Goal: Task Accomplishment & Management: Complete application form

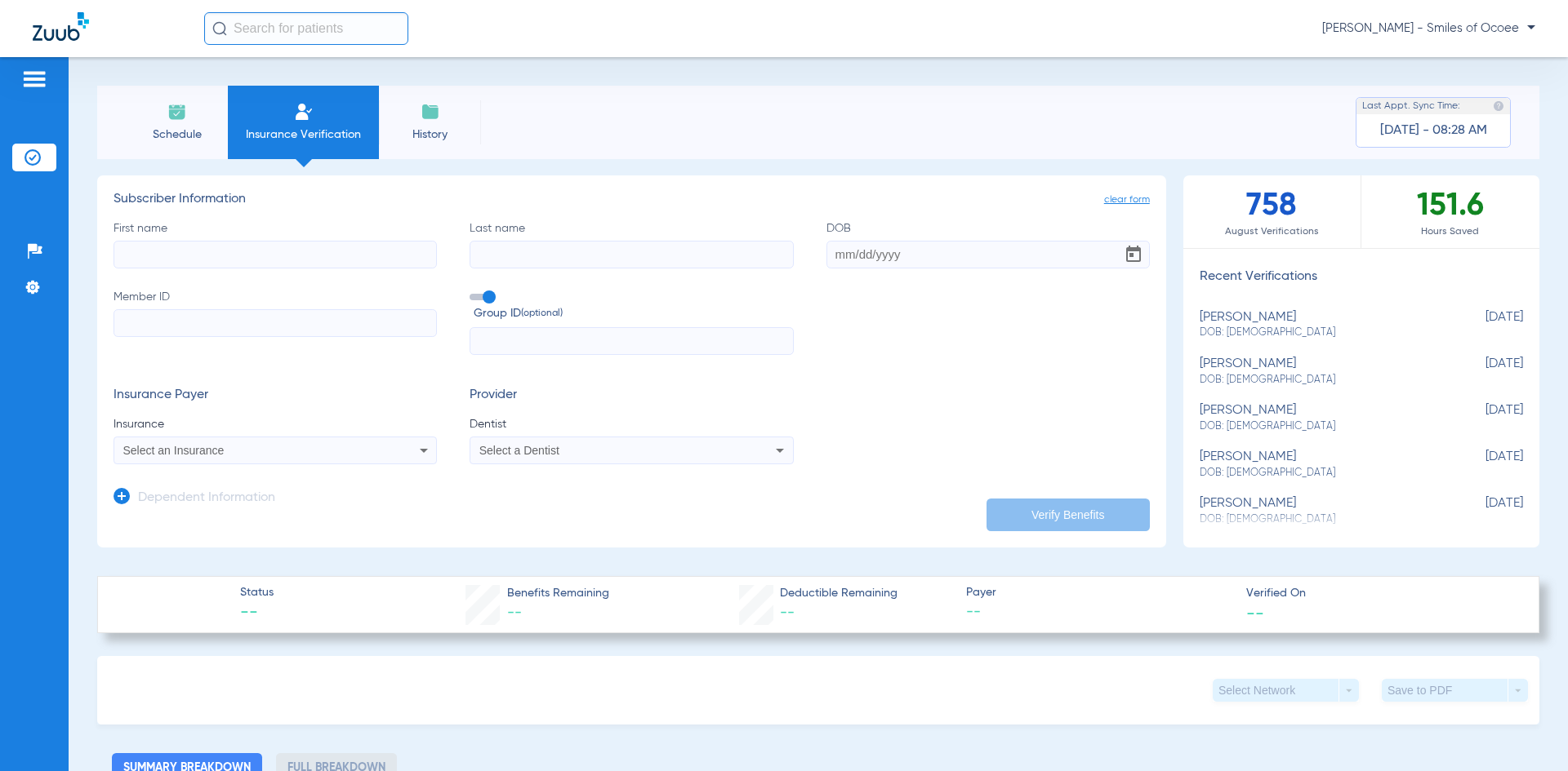
click at [185, 130] on span "Schedule" at bounding box center [176, 135] width 77 height 16
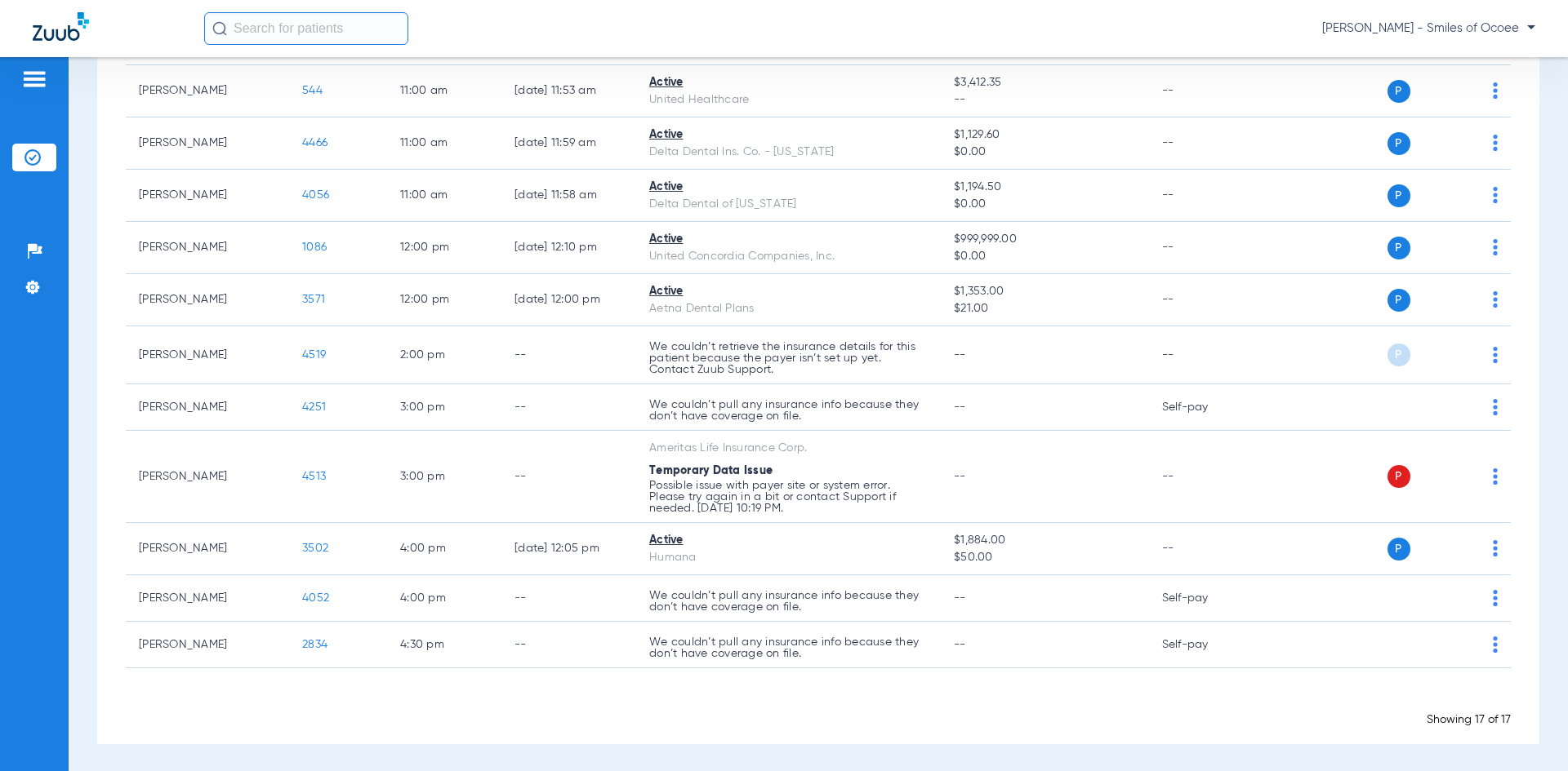
scroll to position [521, 0]
click at [297, 29] on input "text" at bounding box center [306, 28] width 204 height 33
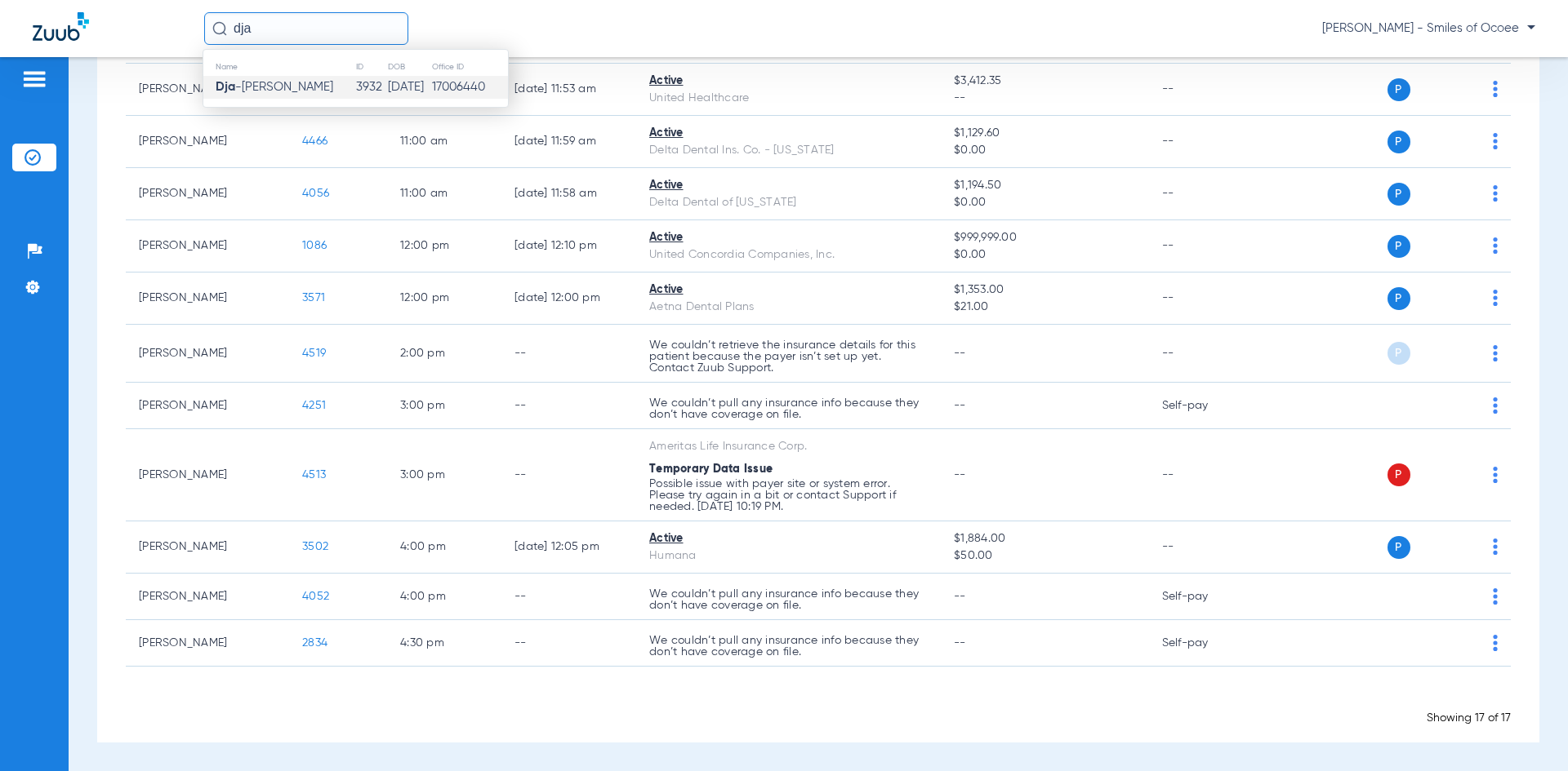
type input "dja"
click at [276, 84] on span "Dja -[PERSON_NAME]" at bounding box center [274, 86] width 117 height 12
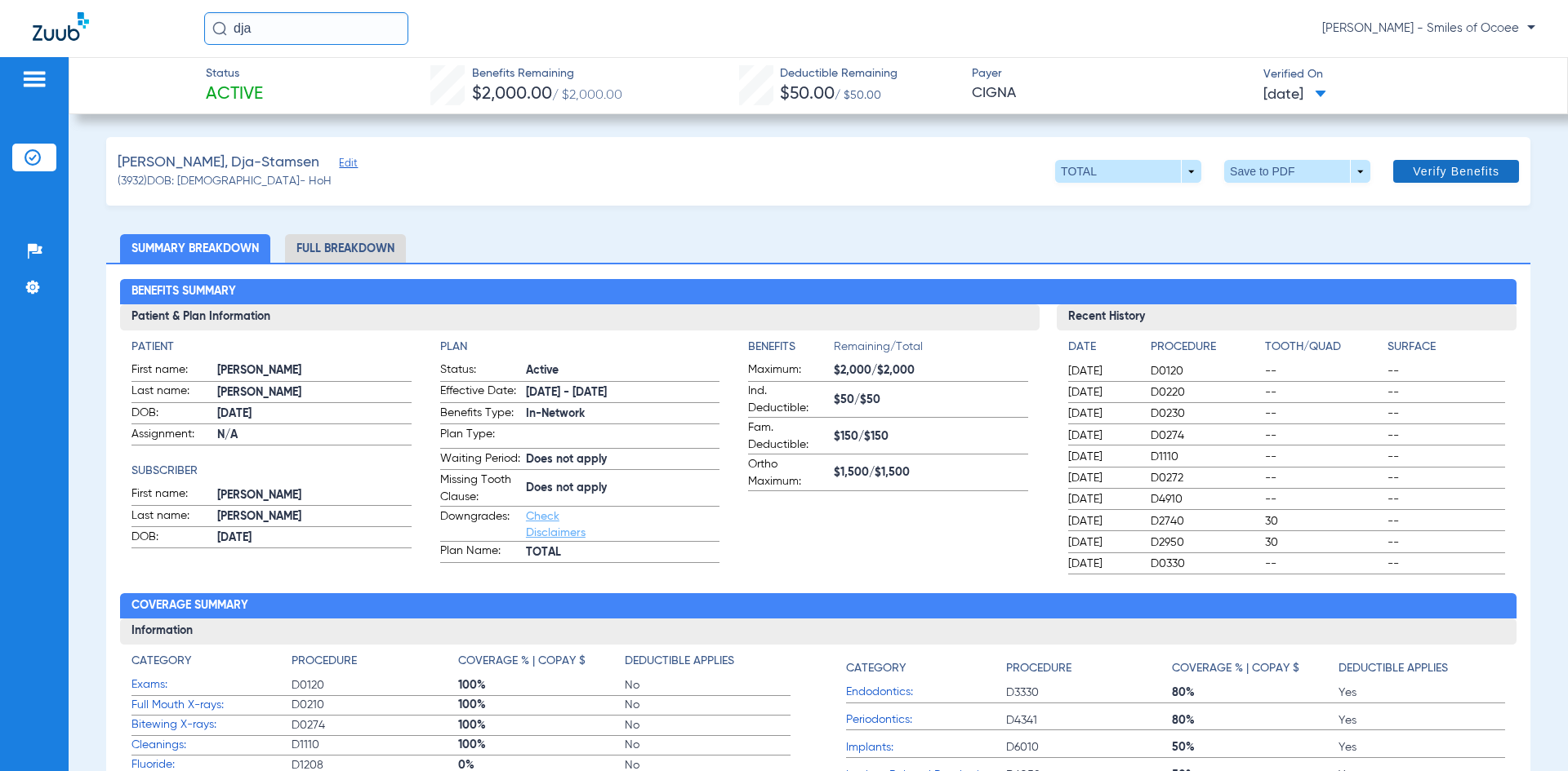
click at [1434, 170] on span "Verify Benefits" at bounding box center [1455, 171] width 86 height 13
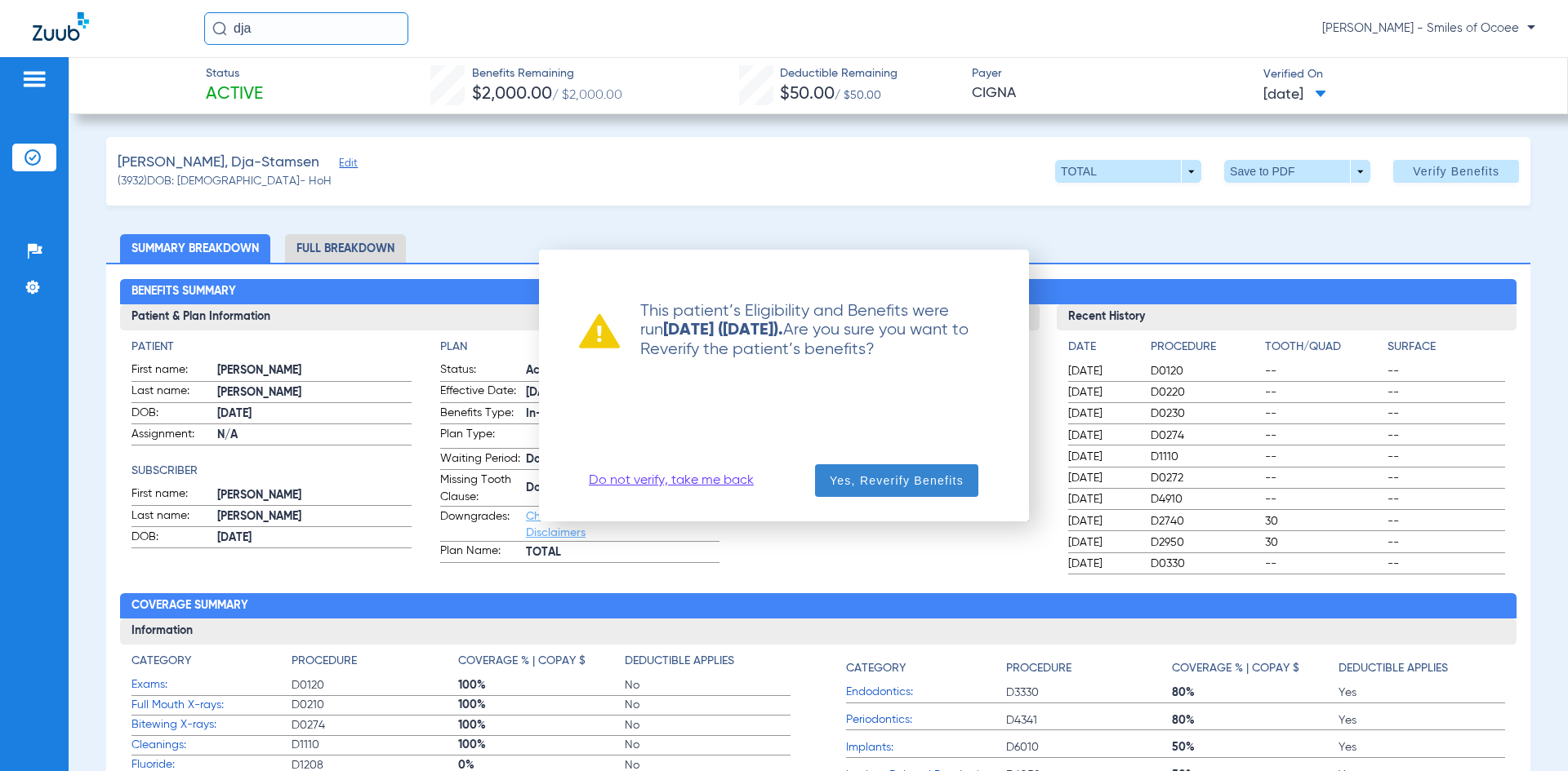
click at [890, 473] on span "Yes, Reverify Benefits" at bounding box center [896, 481] width 134 height 16
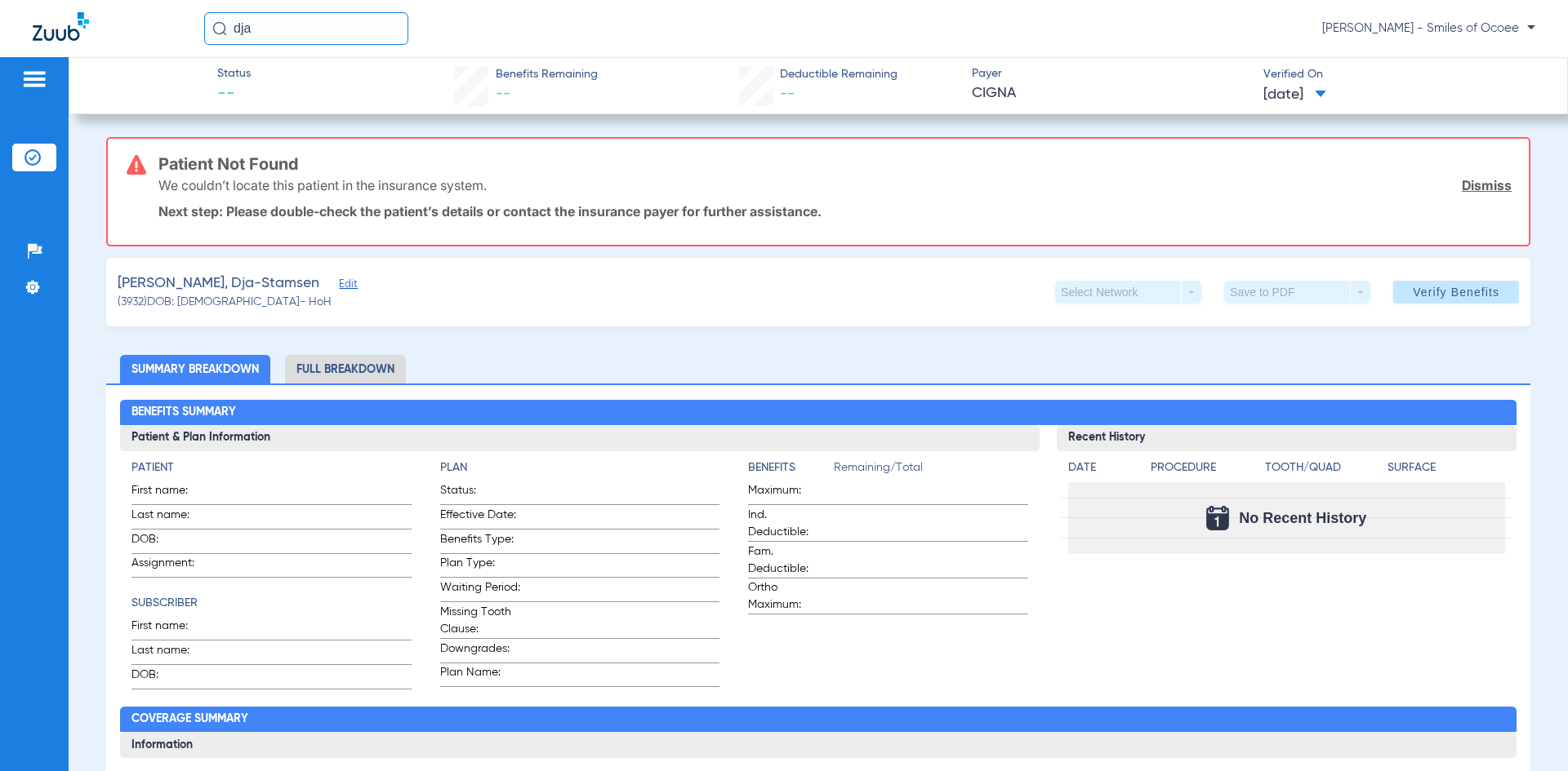
click at [35, 74] on img at bounding box center [34, 79] width 26 height 20
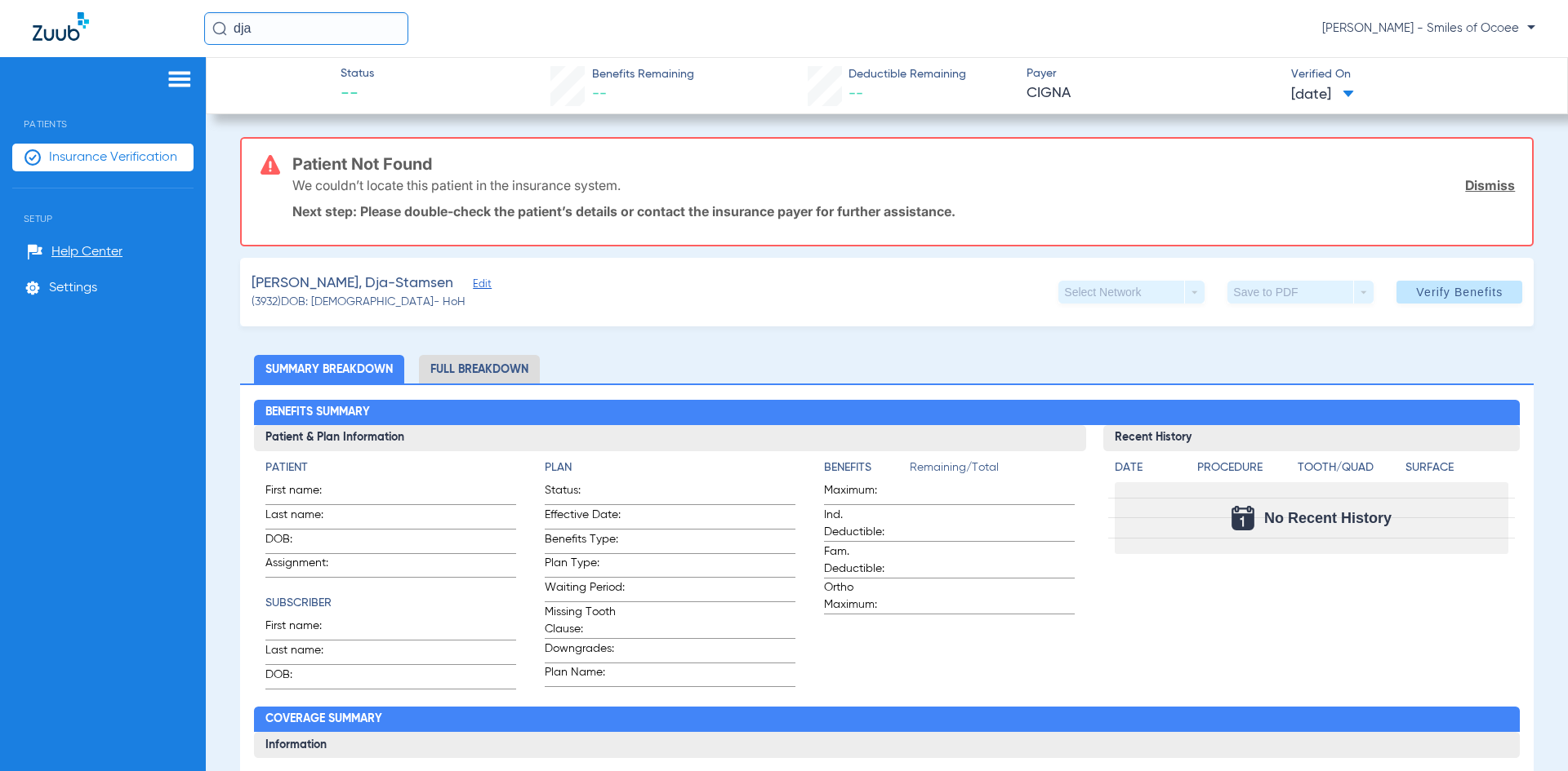
click at [108, 153] on span "Insurance Verification" at bounding box center [113, 157] width 128 height 16
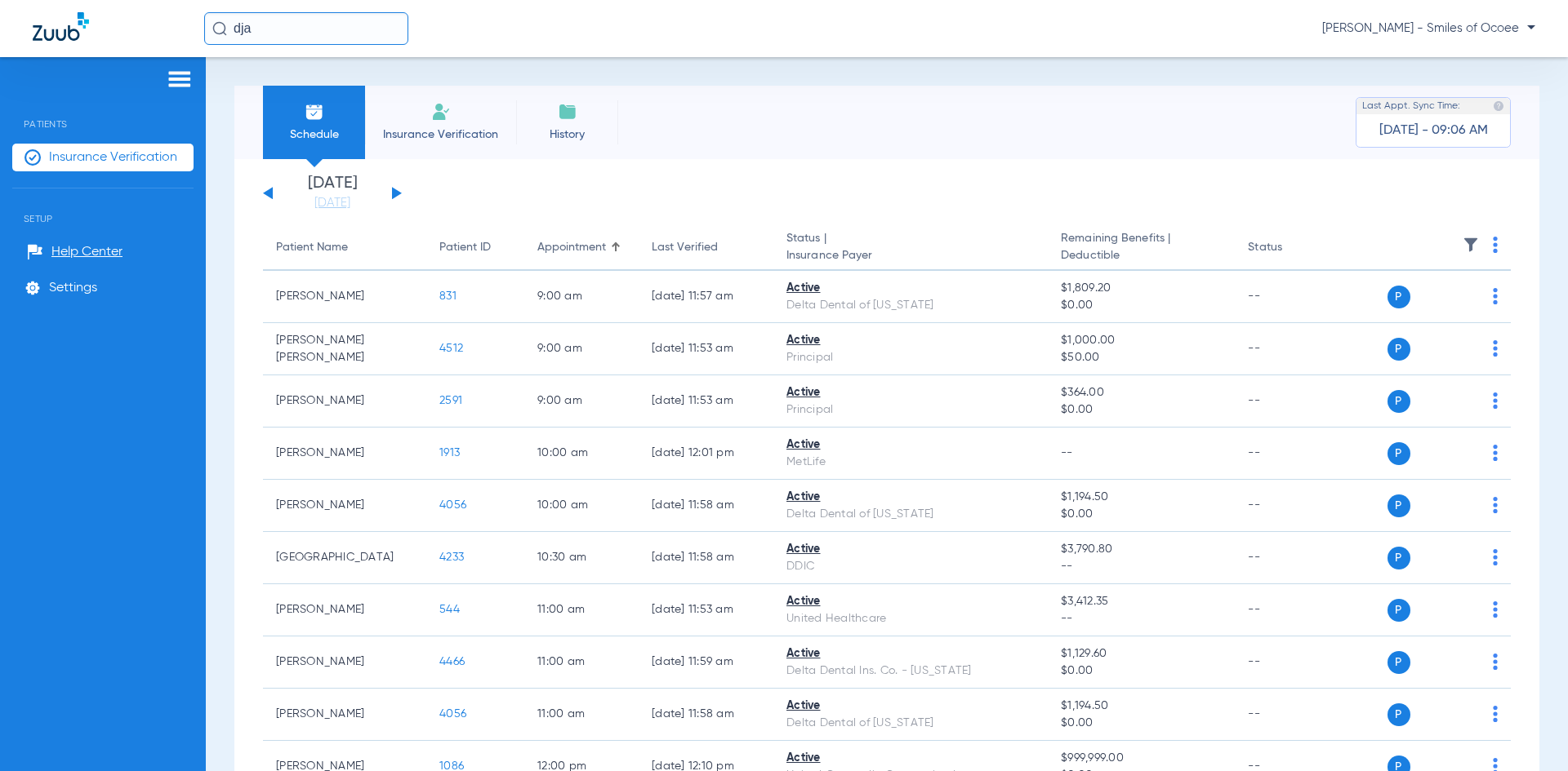
click at [458, 132] on span "Insurance Verification" at bounding box center [440, 135] width 126 height 16
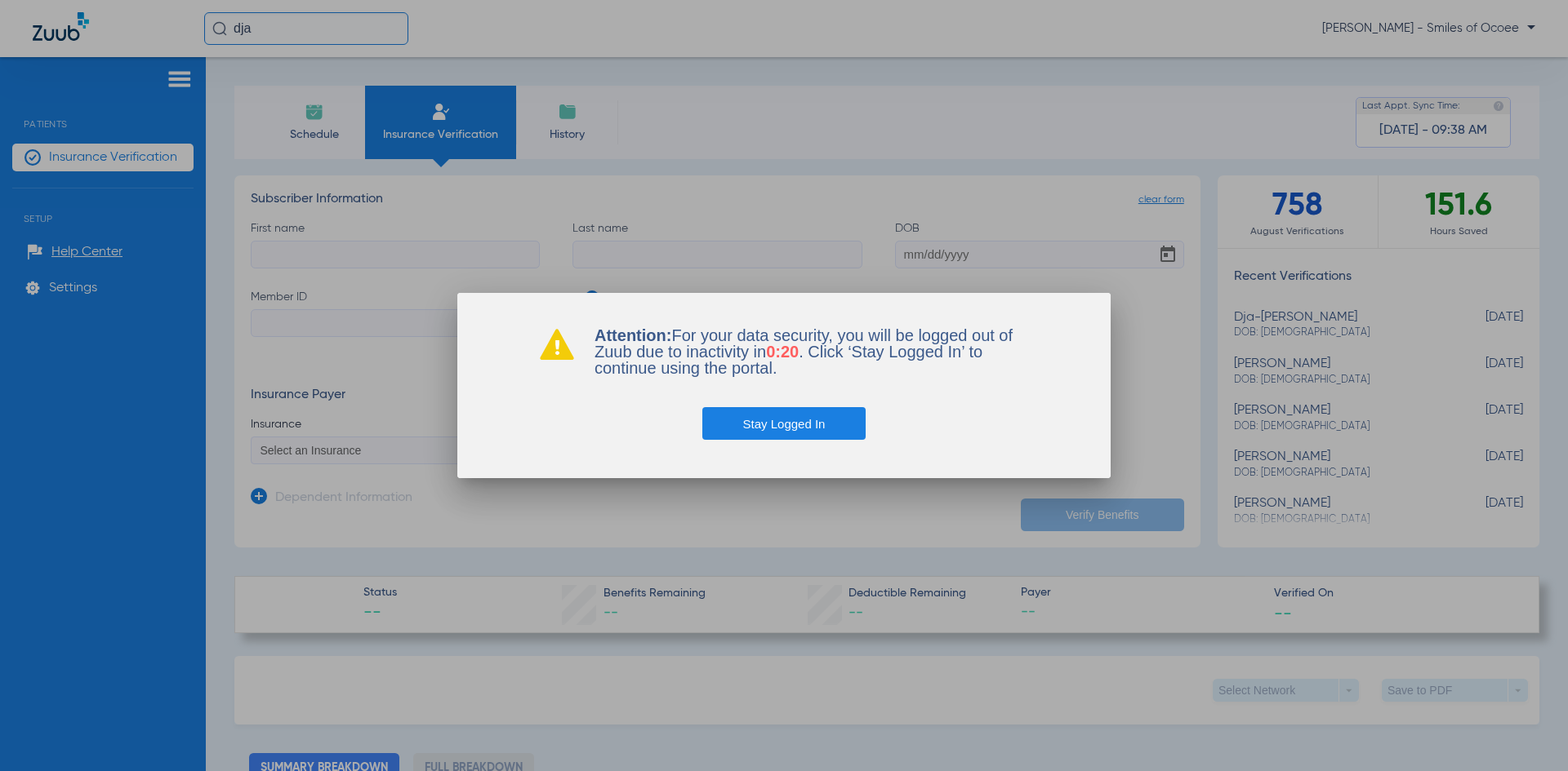
click at [750, 413] on button "Stay Logged In" at bounding box center [784, 424] width 164 height 33
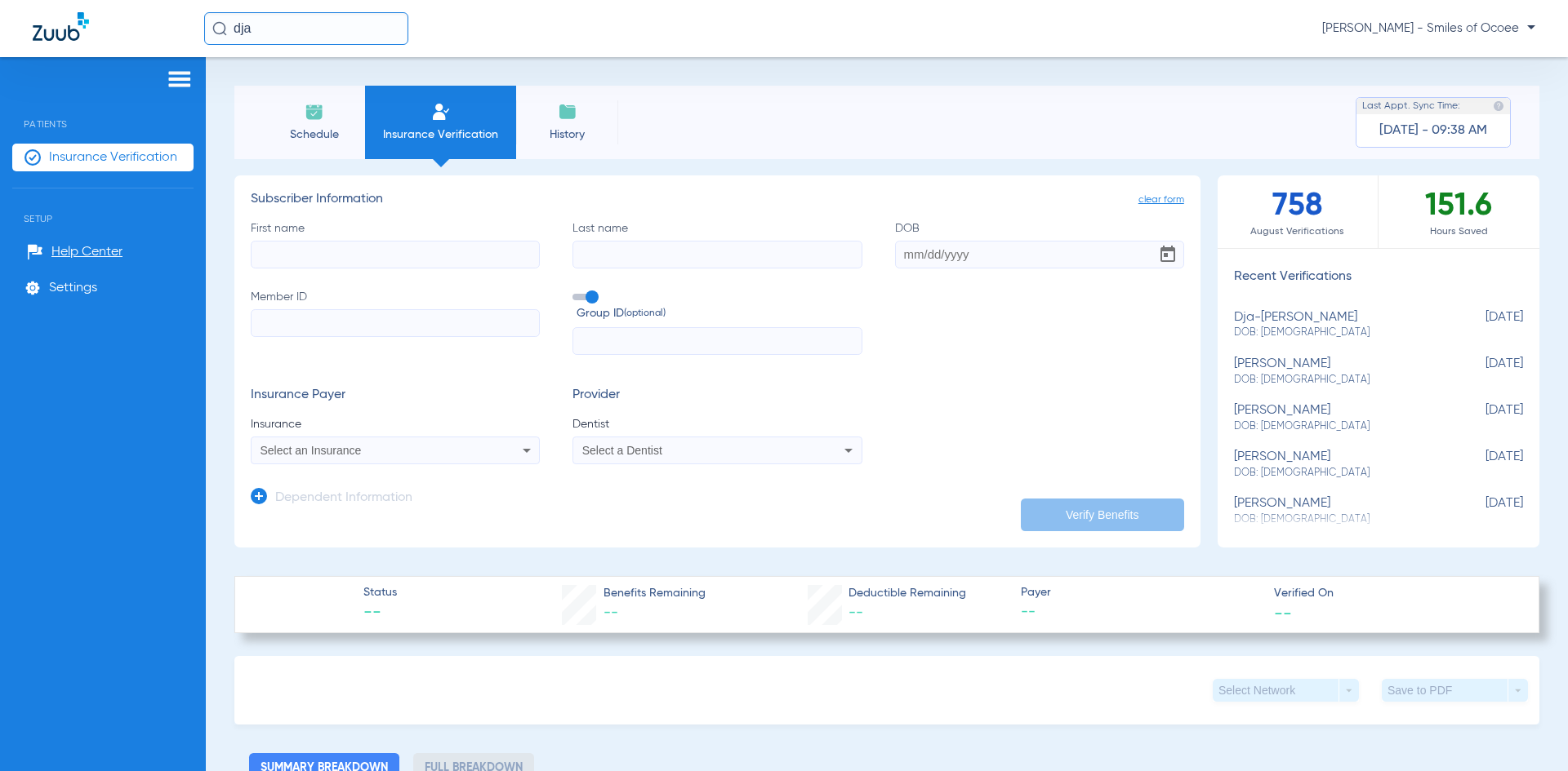
click at [344, 258] on input "First name" at bounding box center [396, 255] width 289 height 28
type input "[PERSON_NAME]"
type input "[DATE]"
click at [278, 325] on input "Member ID" at bounding box center [396, 323] width 289 height 28
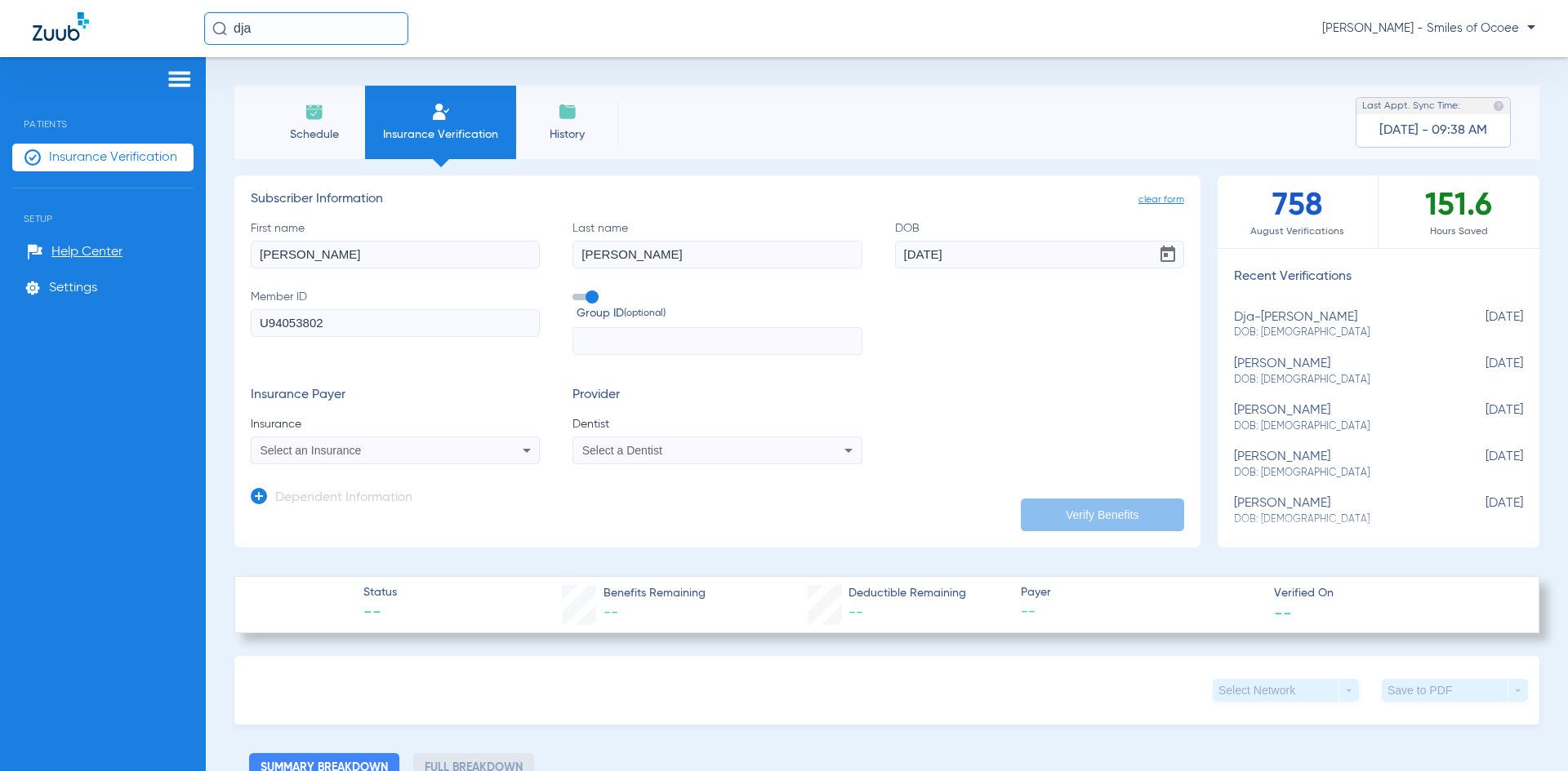
type input "U94053802"
click at [356, 453] on span "Select an Insurance" at bounding box center [310, 450] width 101 height 13
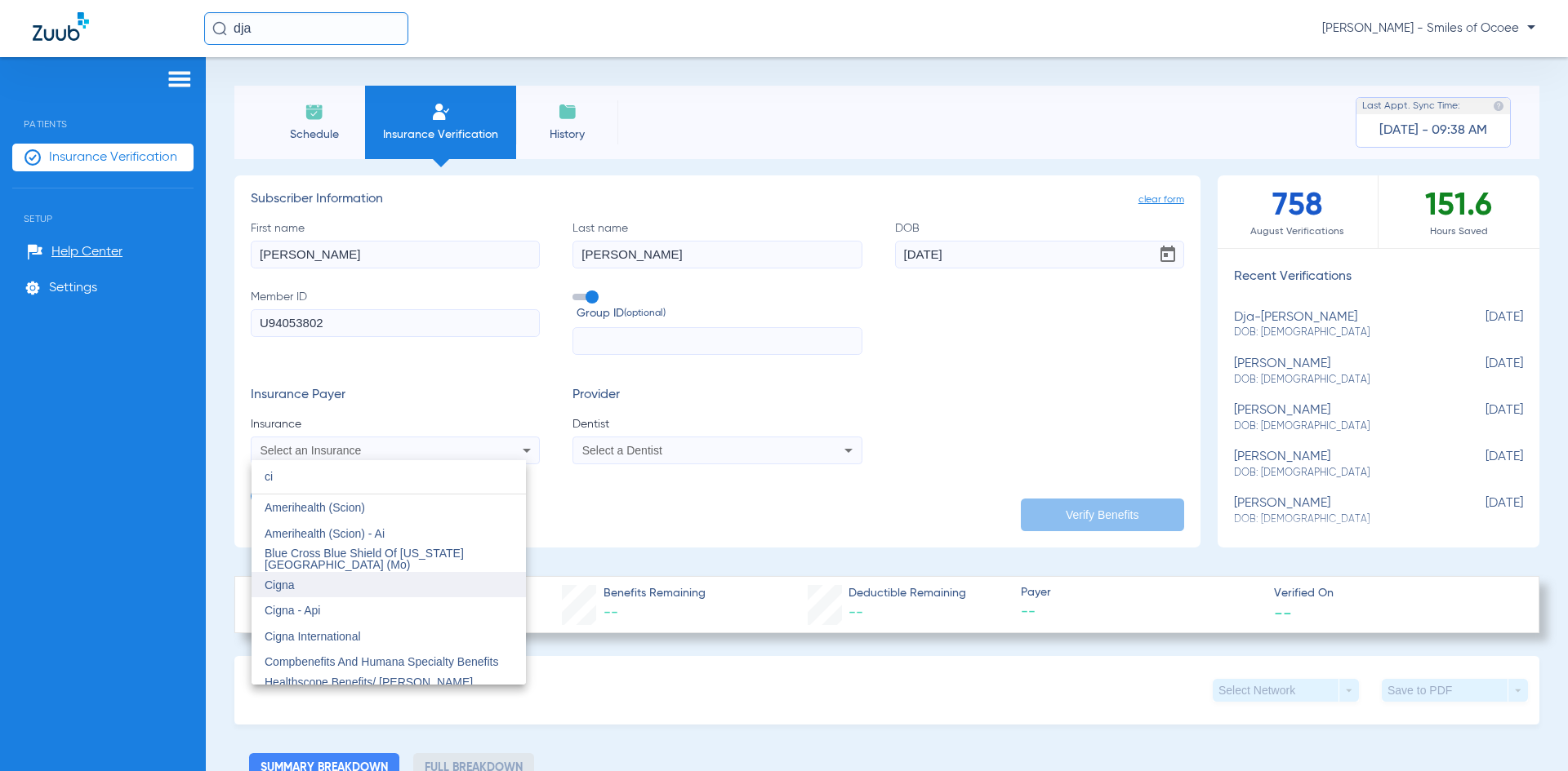
type input "ci"
click at [283, 591] on span "Cigna" at bounding box center [279, 586] width 30 height 13
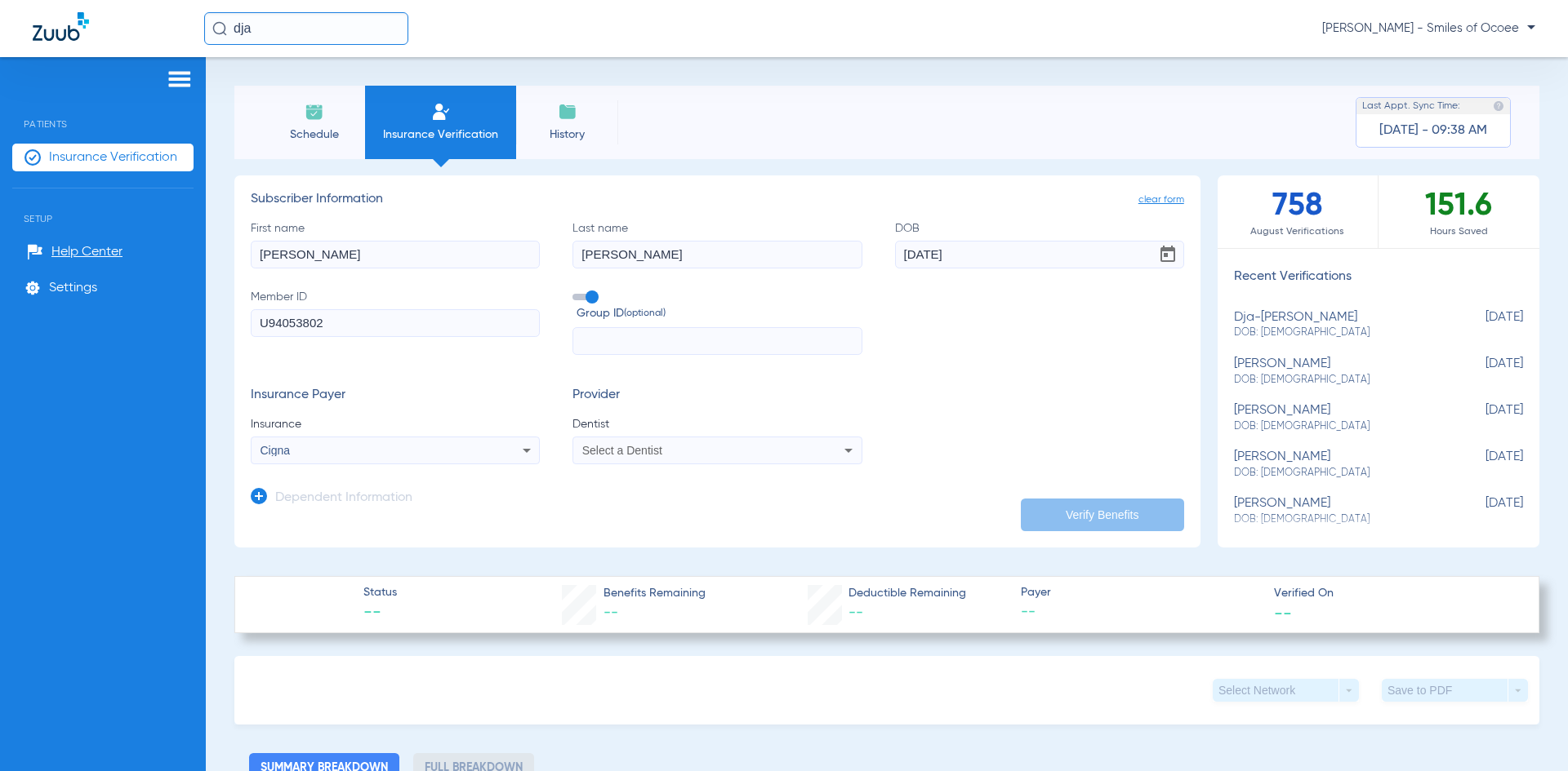
click at [588, 456] on span "Select a Dentist" at bounding box center [622, 450] width 80 height 13
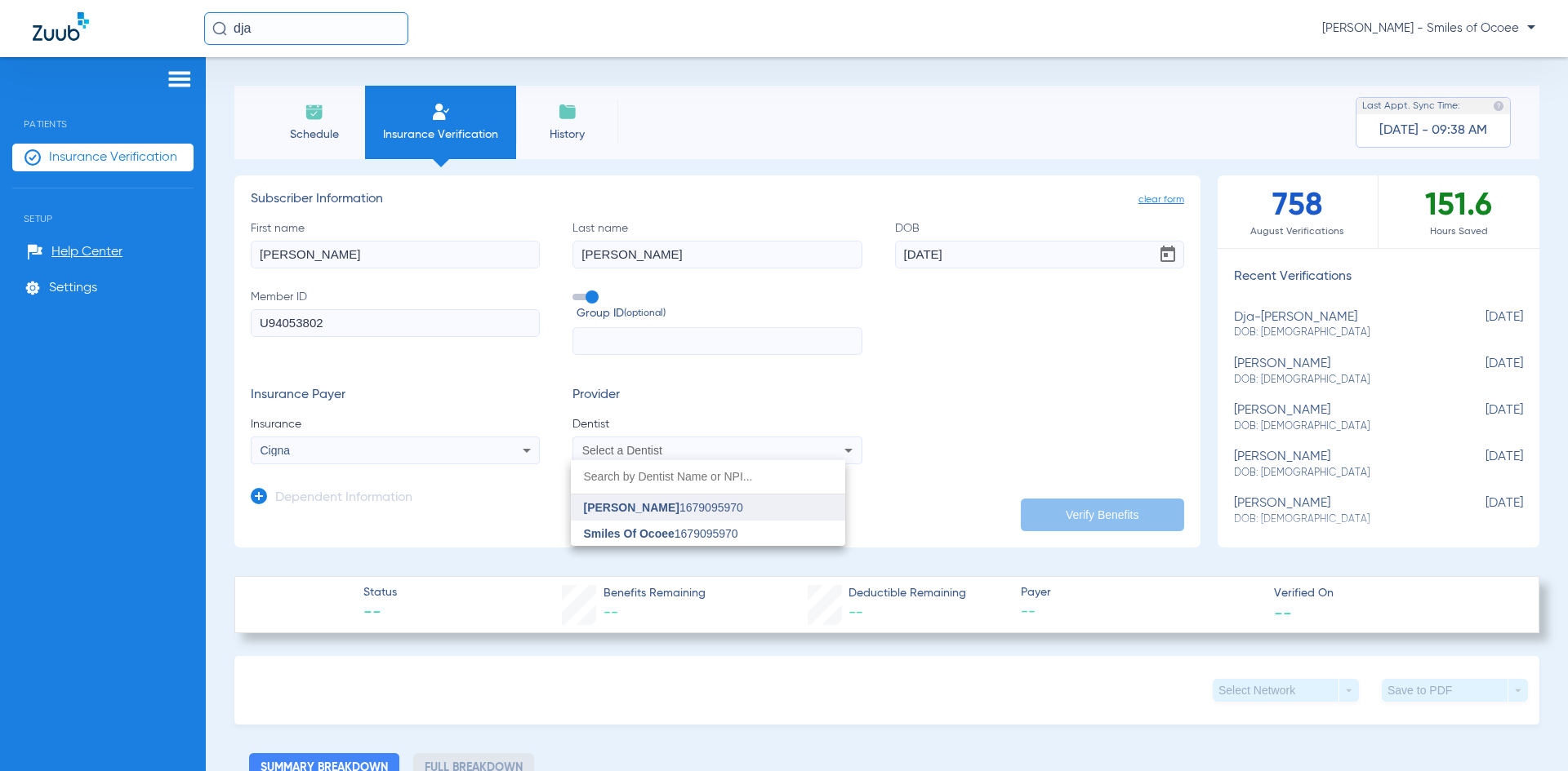
click at [644, 506] on span "[PERSON_NAME]" at bounding box center [631, 507] width 95 height 13
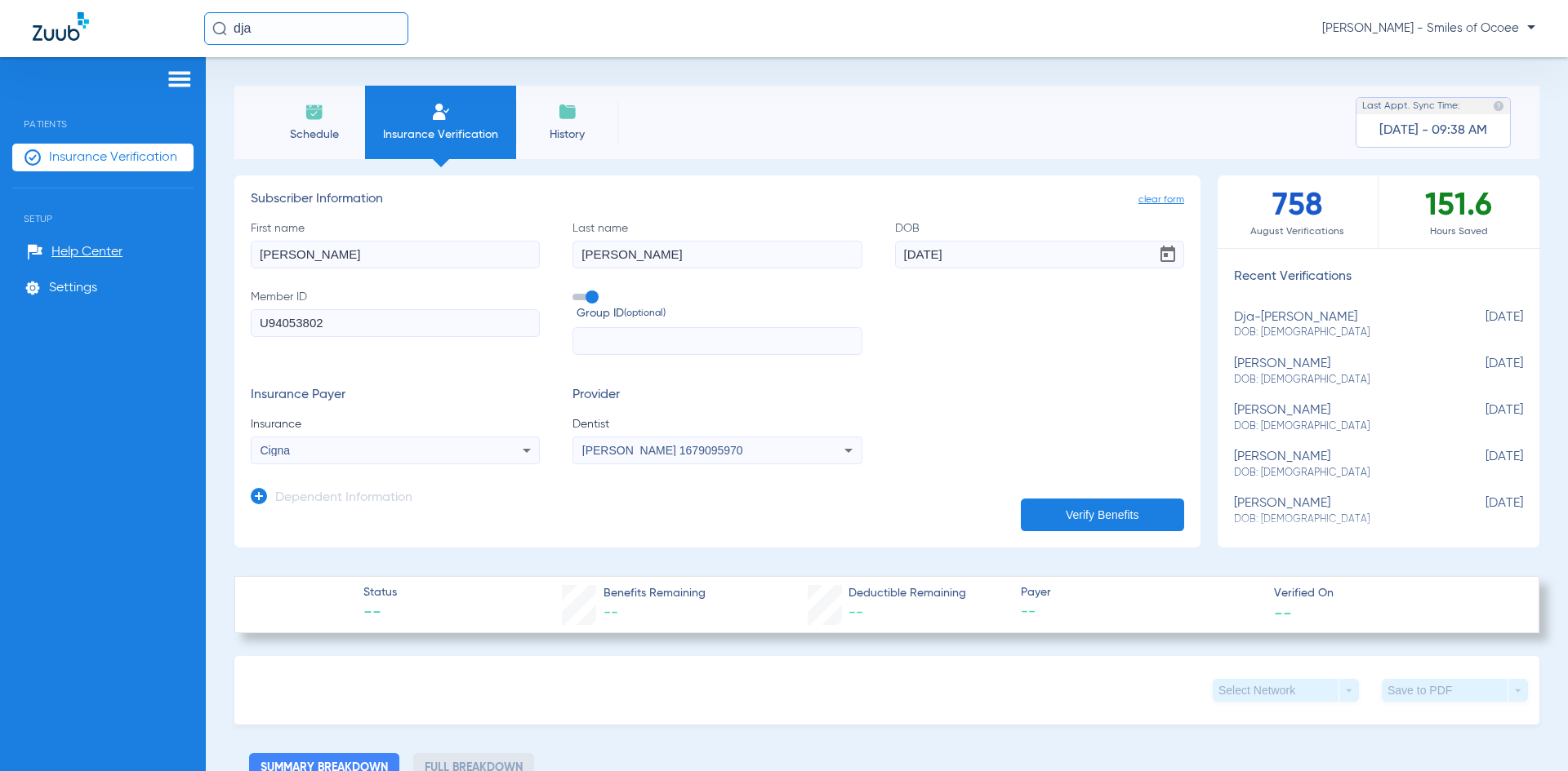
click at [1010, 516] on app-dependent-form "Dependent Information" at bounding box center [718, 492] width 933 height 55
click at [1027, 515] on button "Verify Benefits" at bounding box center [1102, 516] width 164 height 33
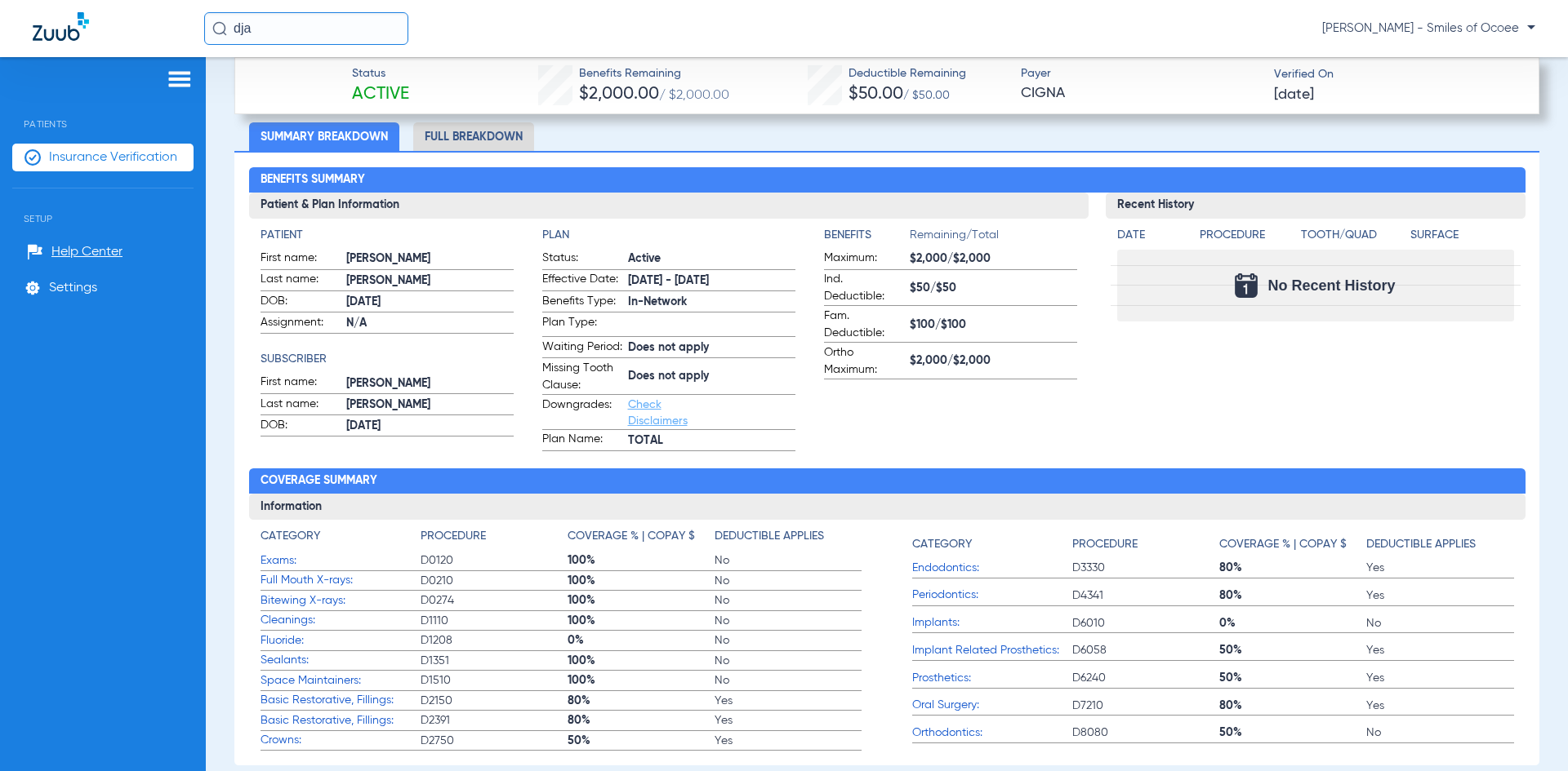
scroll to position [667, 0]
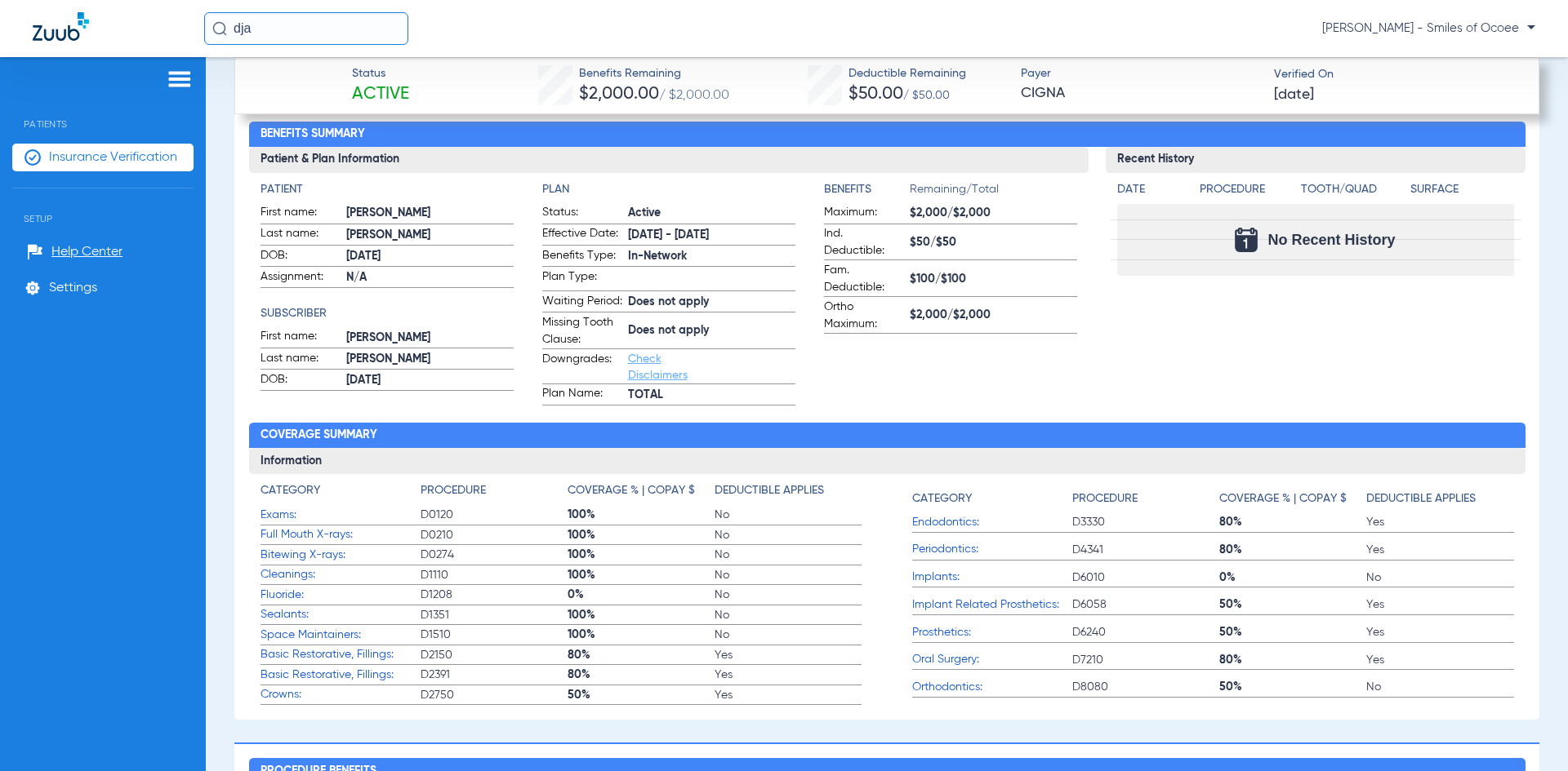
click at [647, 381] on link "Check Disclaimers" at bounding box center [658, 367] width 60 height 28
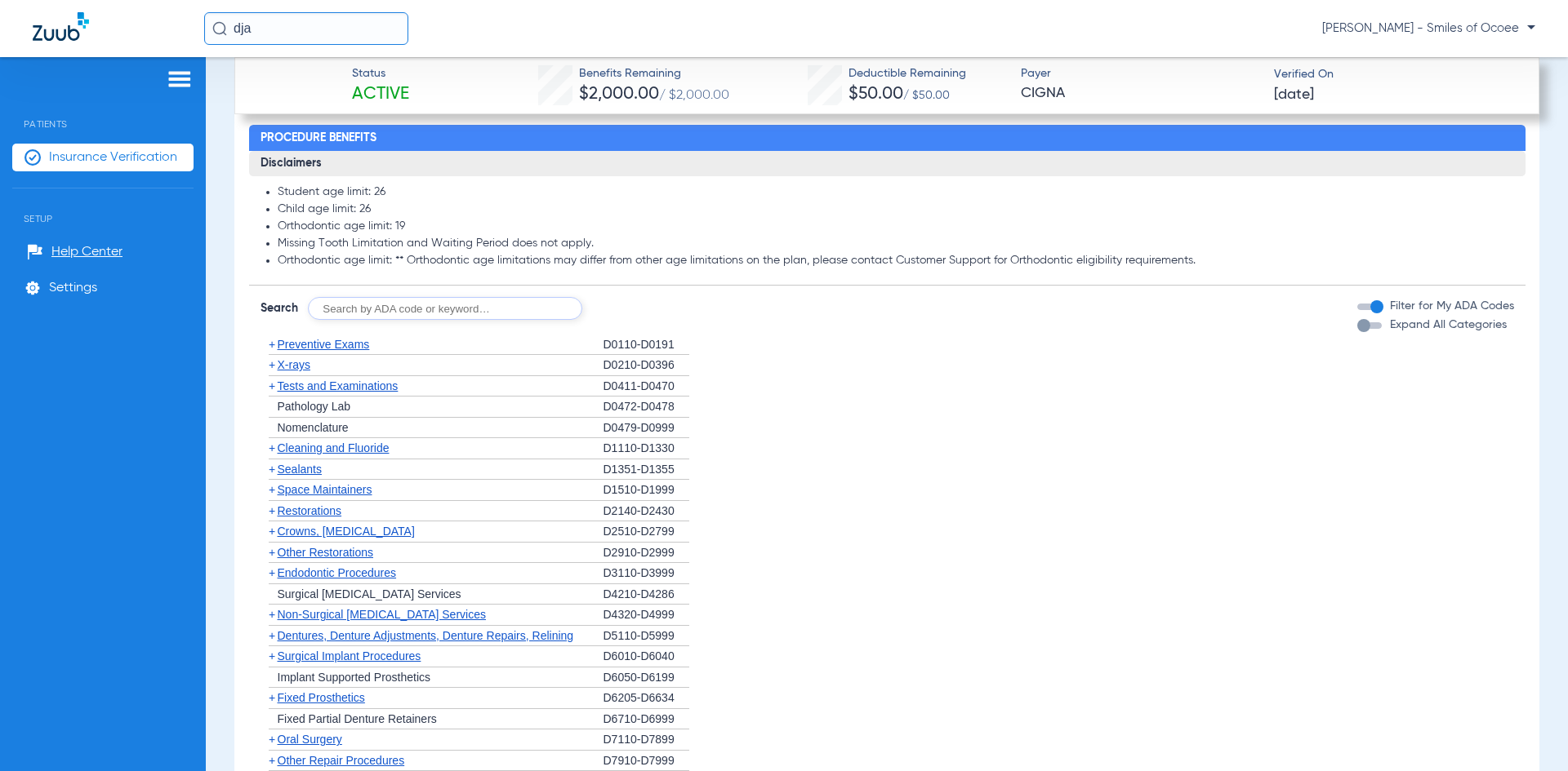
scroll to position [1311, 0]
click at [1364, 328] on div "button" at bounding box center [1369, 325] width 25 height 6
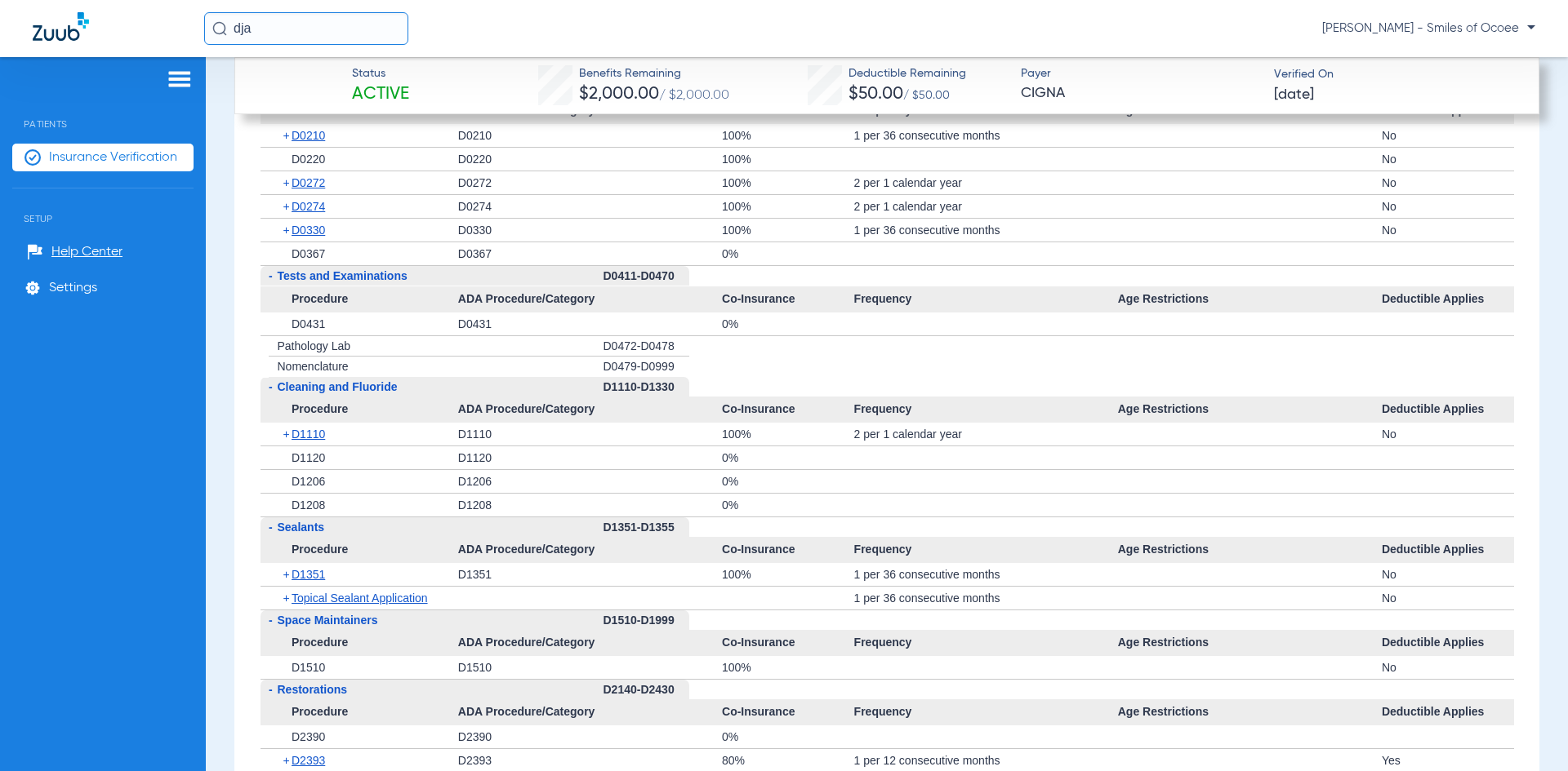
scroll to position [1670, 0]
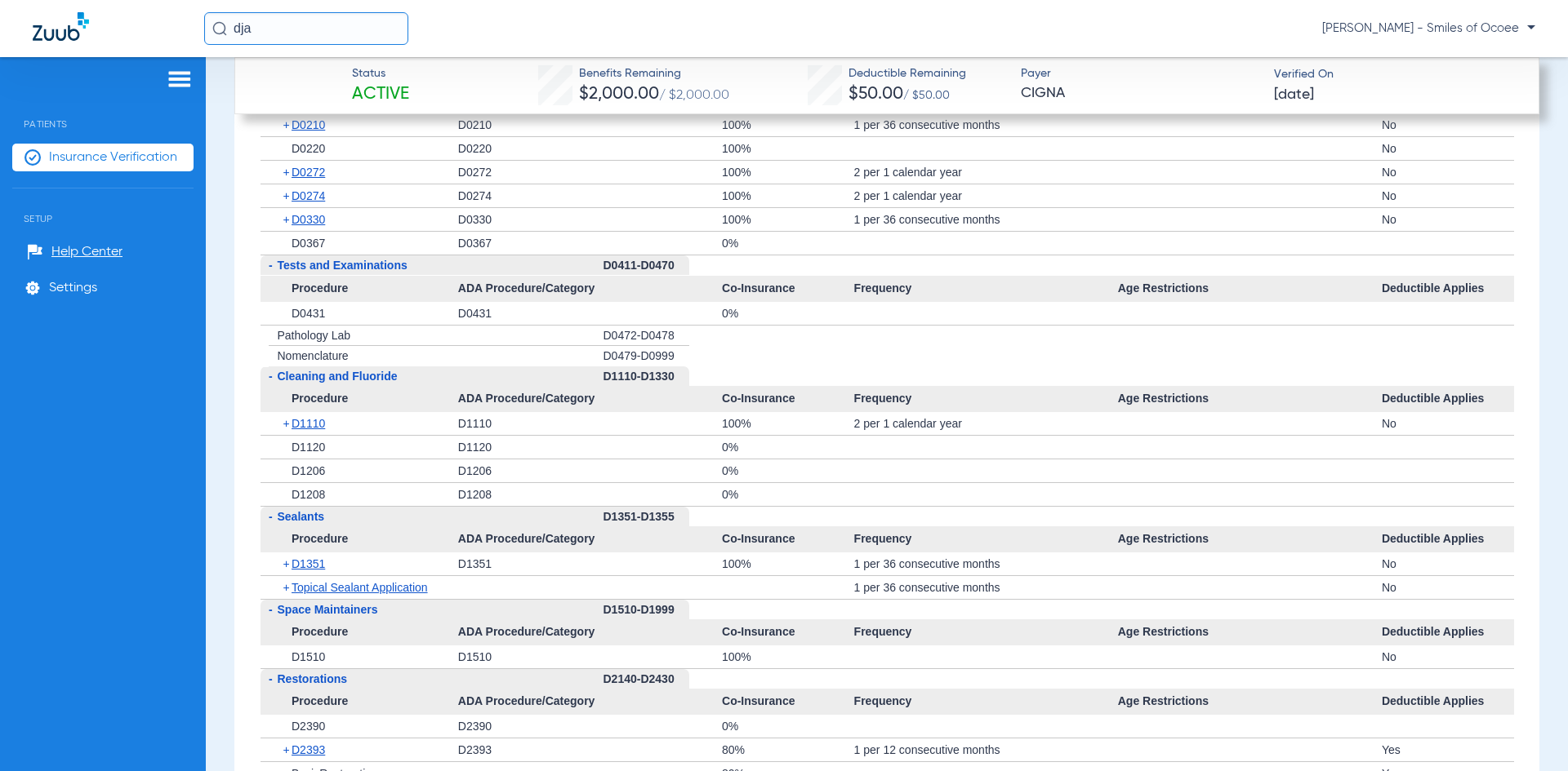
click at [84, 149] on span "Insurance Verification" at bounding box center [113, 157] width 128 height 16
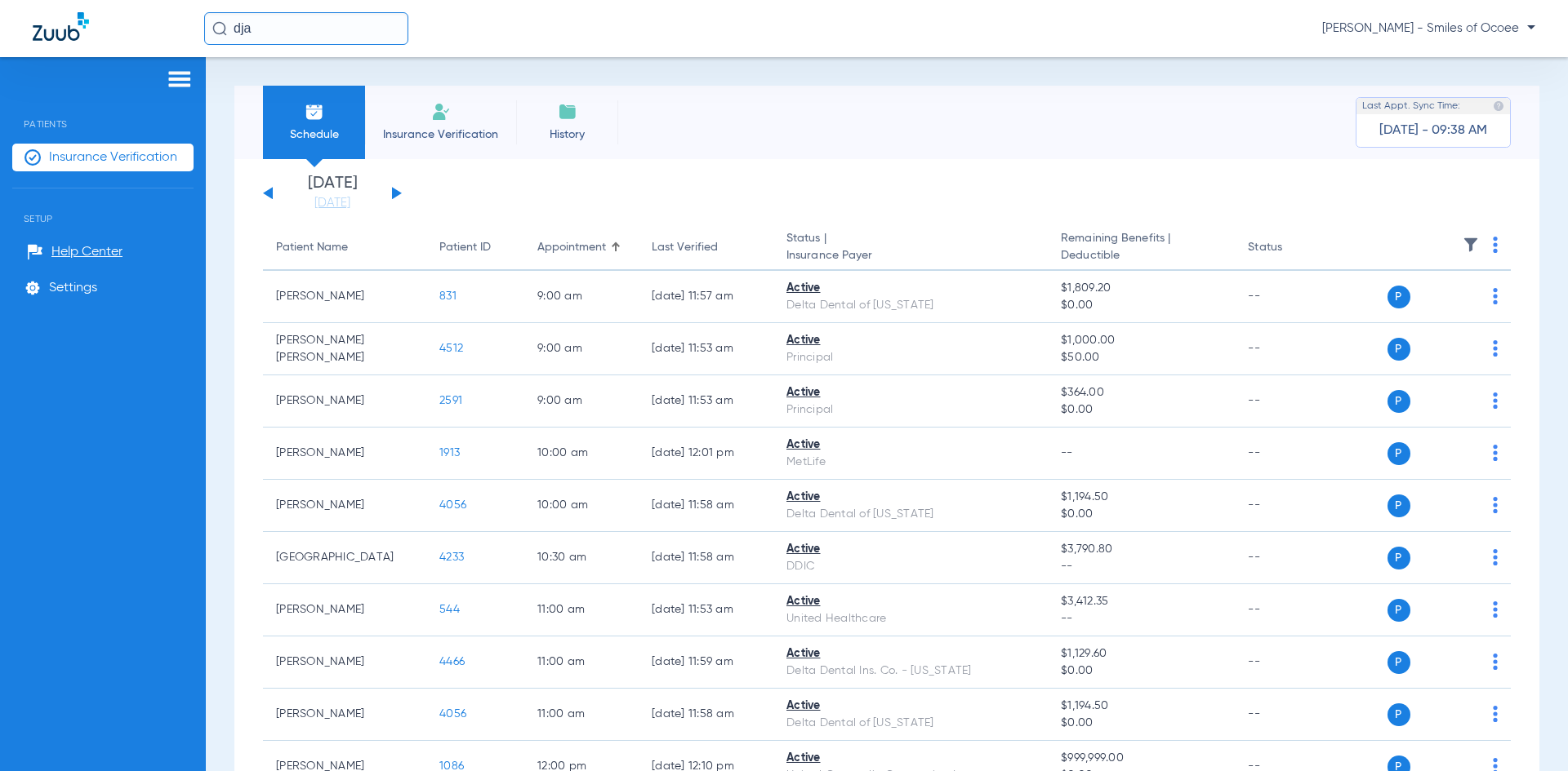
drag, startPoint x: 276, startPoint y: 32, endPoint x: 0, endPoint y: 66, distance: 278.1
click at [0, 66] on app-portal-wrapper "dja [PERSON_NAME] - Smiles of Ocoee Patients Insurance Verification Setup Help …" at bounding box center [784, 414] width 1568 height 828
click at [313, 29] on input "[PERSON_NAME]" at bounding box center [306, 28] width 204 height 33
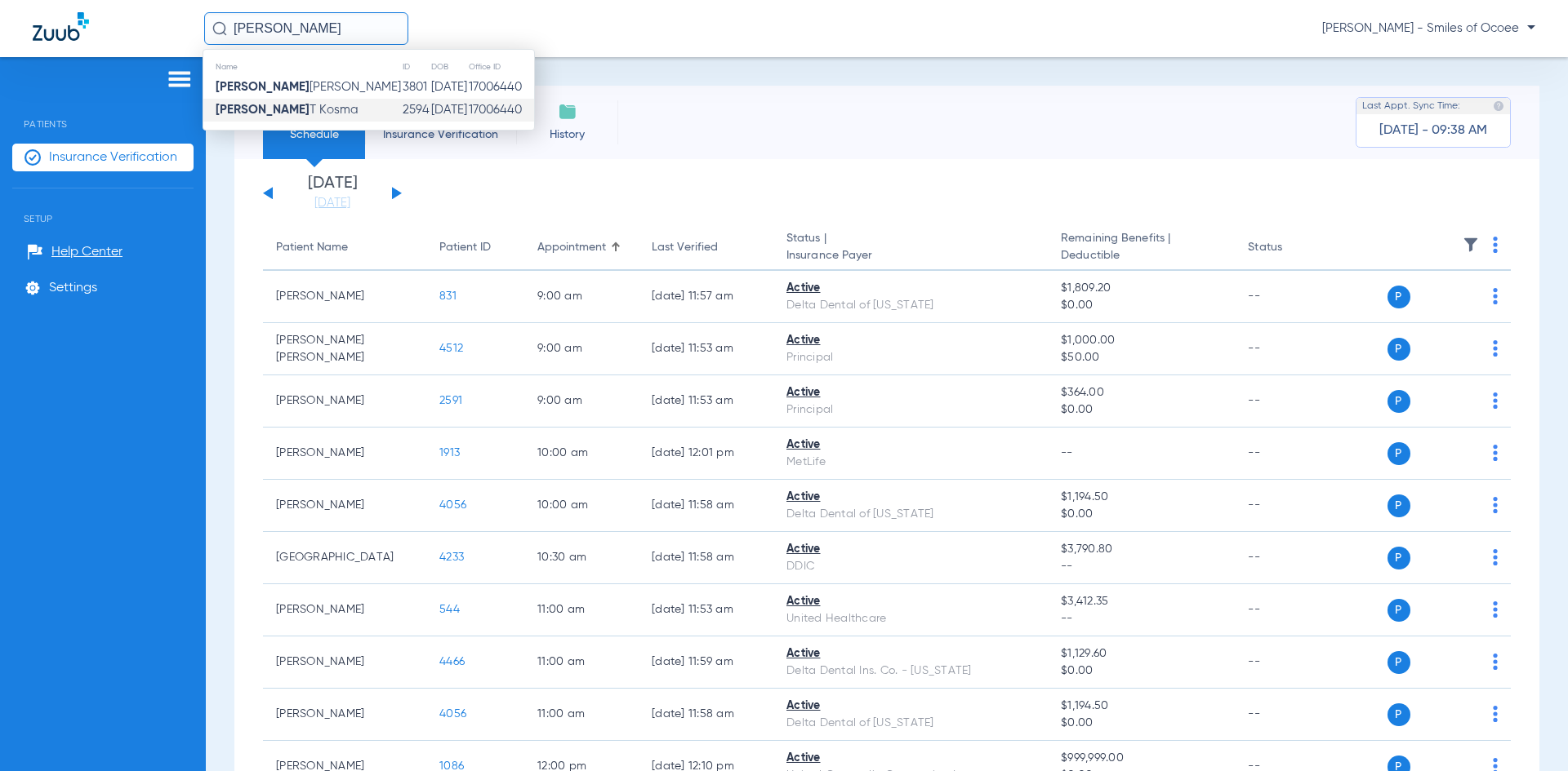
click at [292, 100] on td "[PERSON_NAME]" at bounding box center [303, 110] width 198 height 23
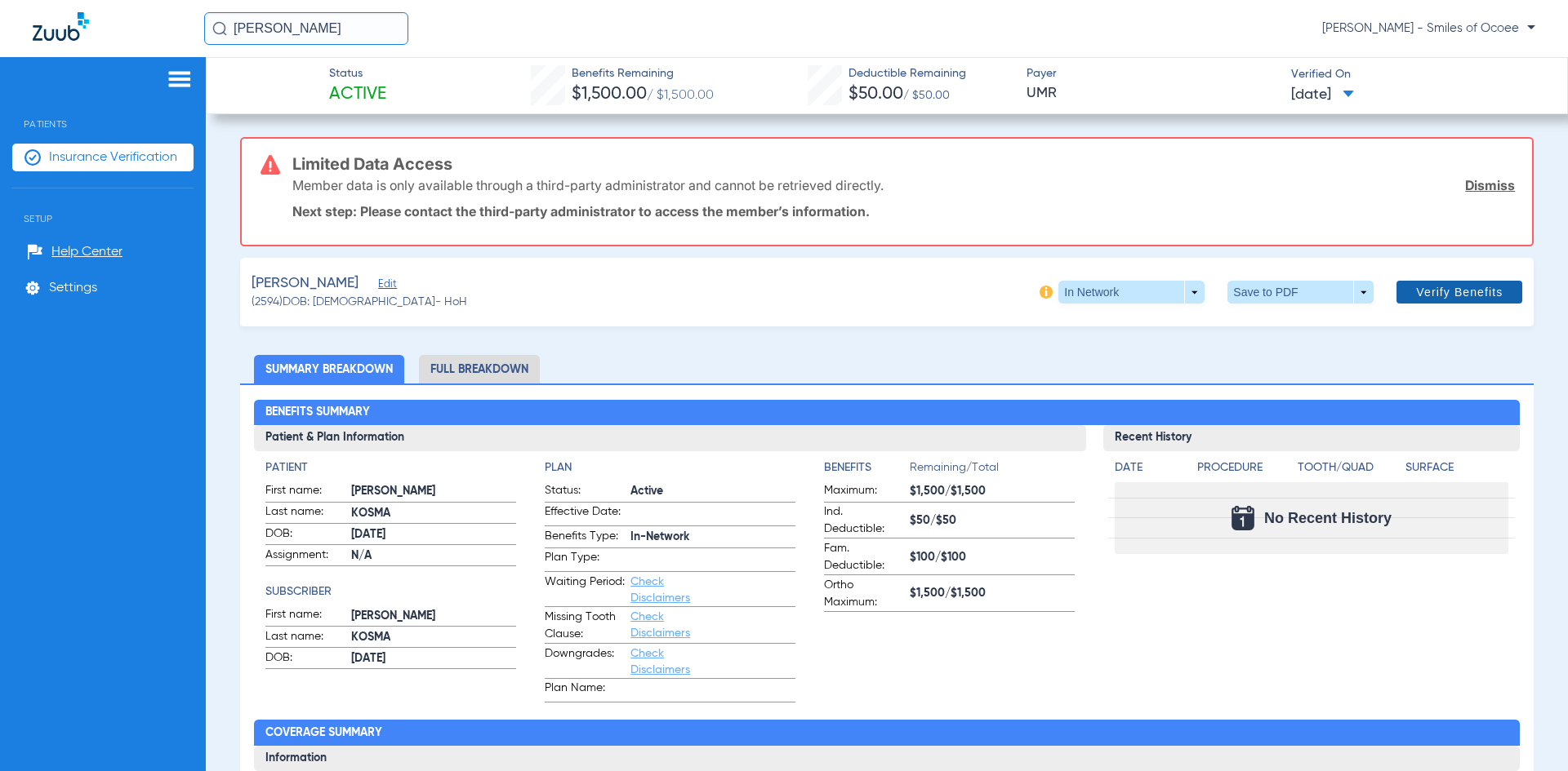
click at [1416, 292] on span "Verify Benefits" at bounding box center [1459, 292] width 86 height 13
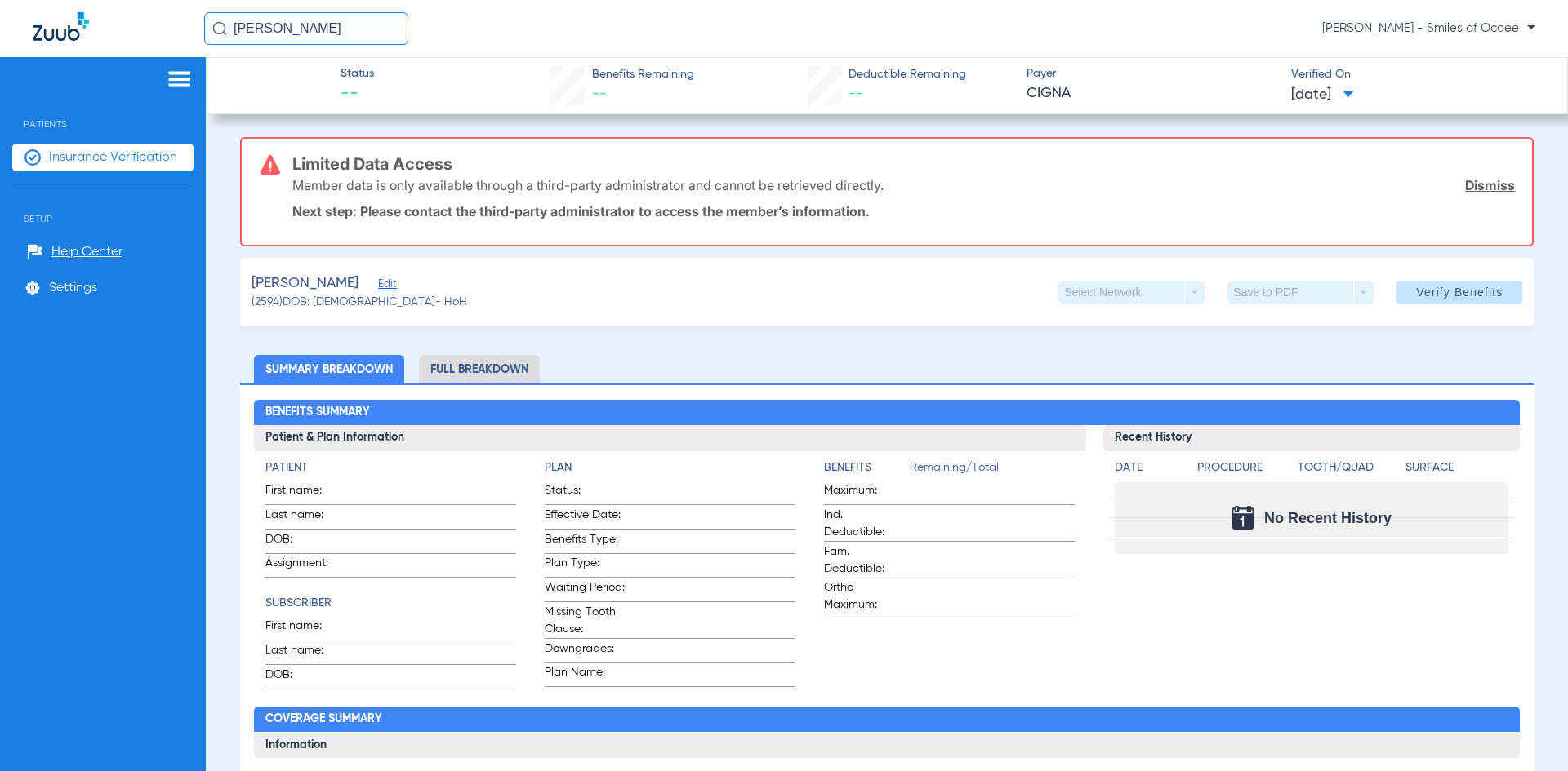
click at [1484, 184] on link "Dismiss" at bounding box center [1490, 185] width 50 height 16
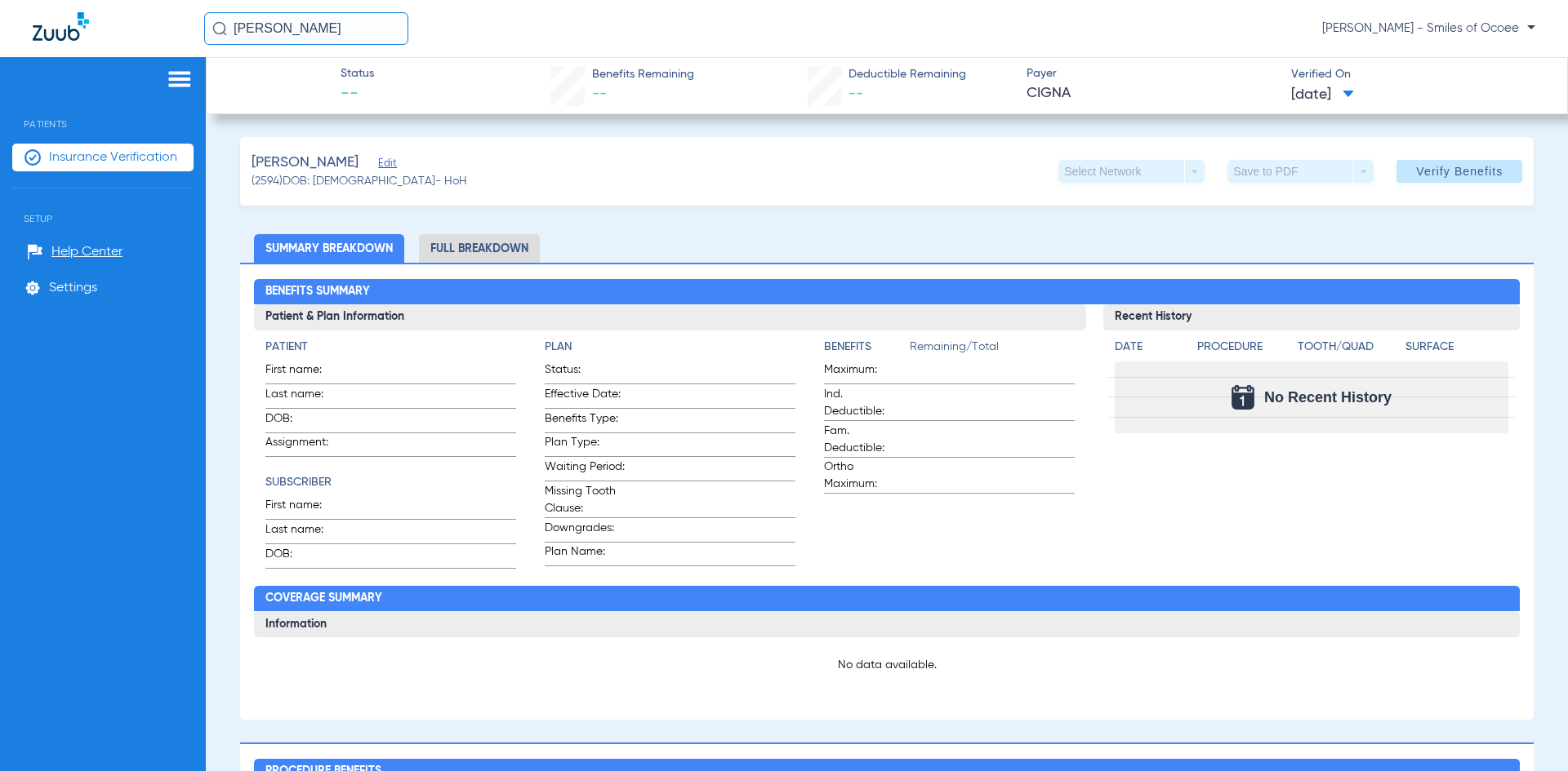
click at [386, 164] on span "Edit" at bounding box center [386, 165] width 15 height 15
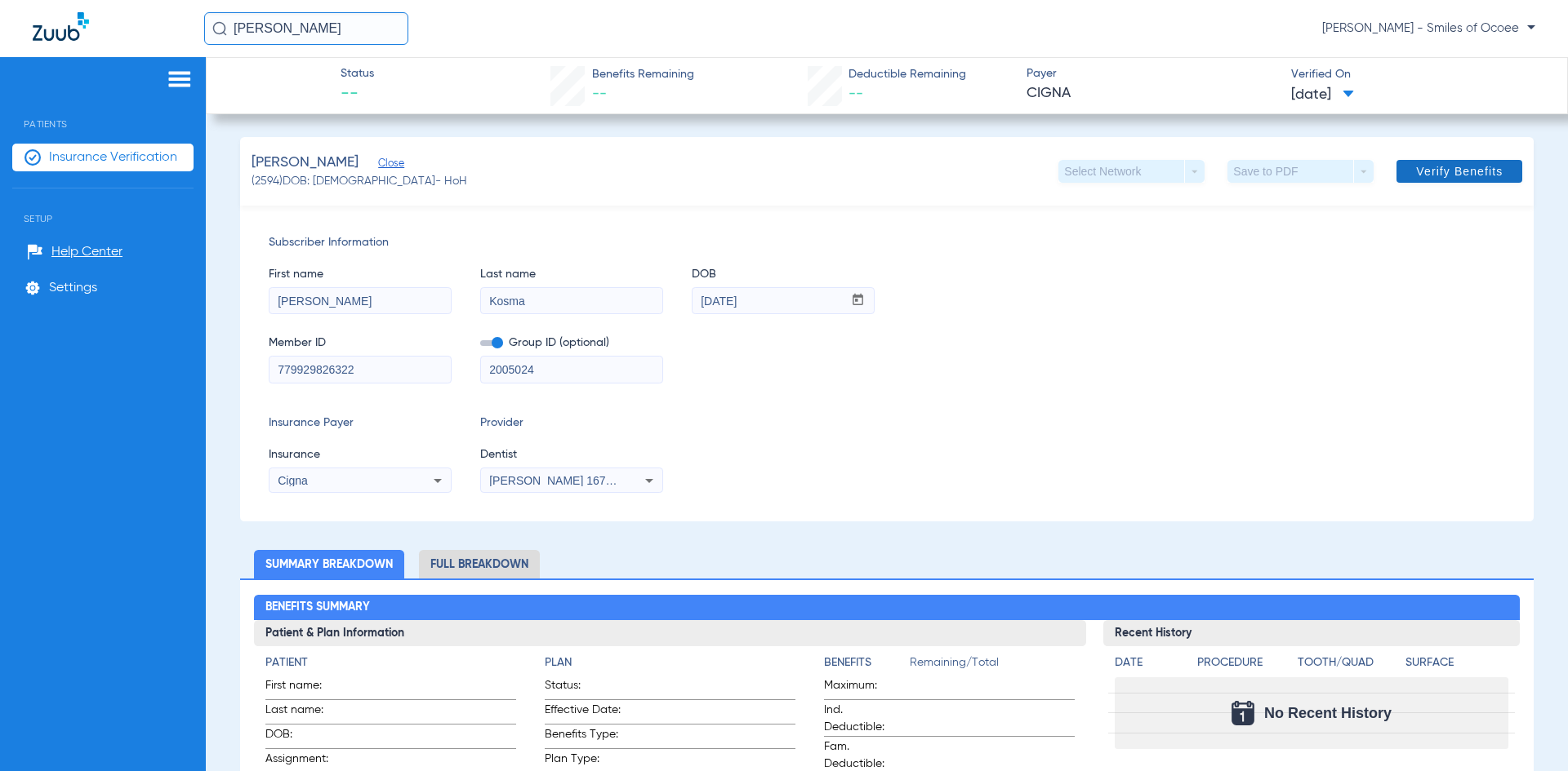
click at [1416, 171] on span "Verify Benefits" at bounding box center [1459, 171] width 86 height 13
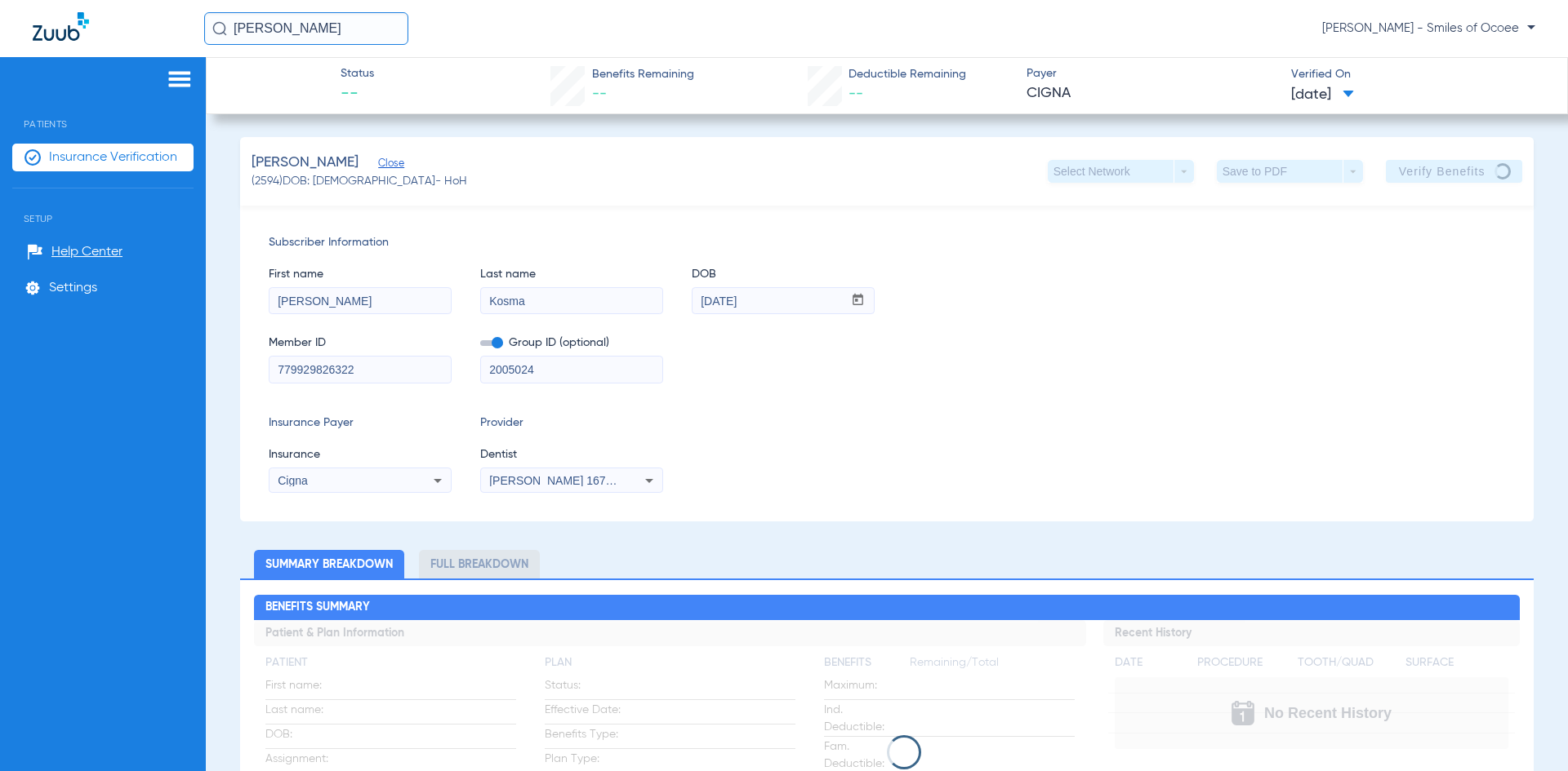
click at [387, 165] on span "Close" at bounding box center [386, 165] width 15 height 15
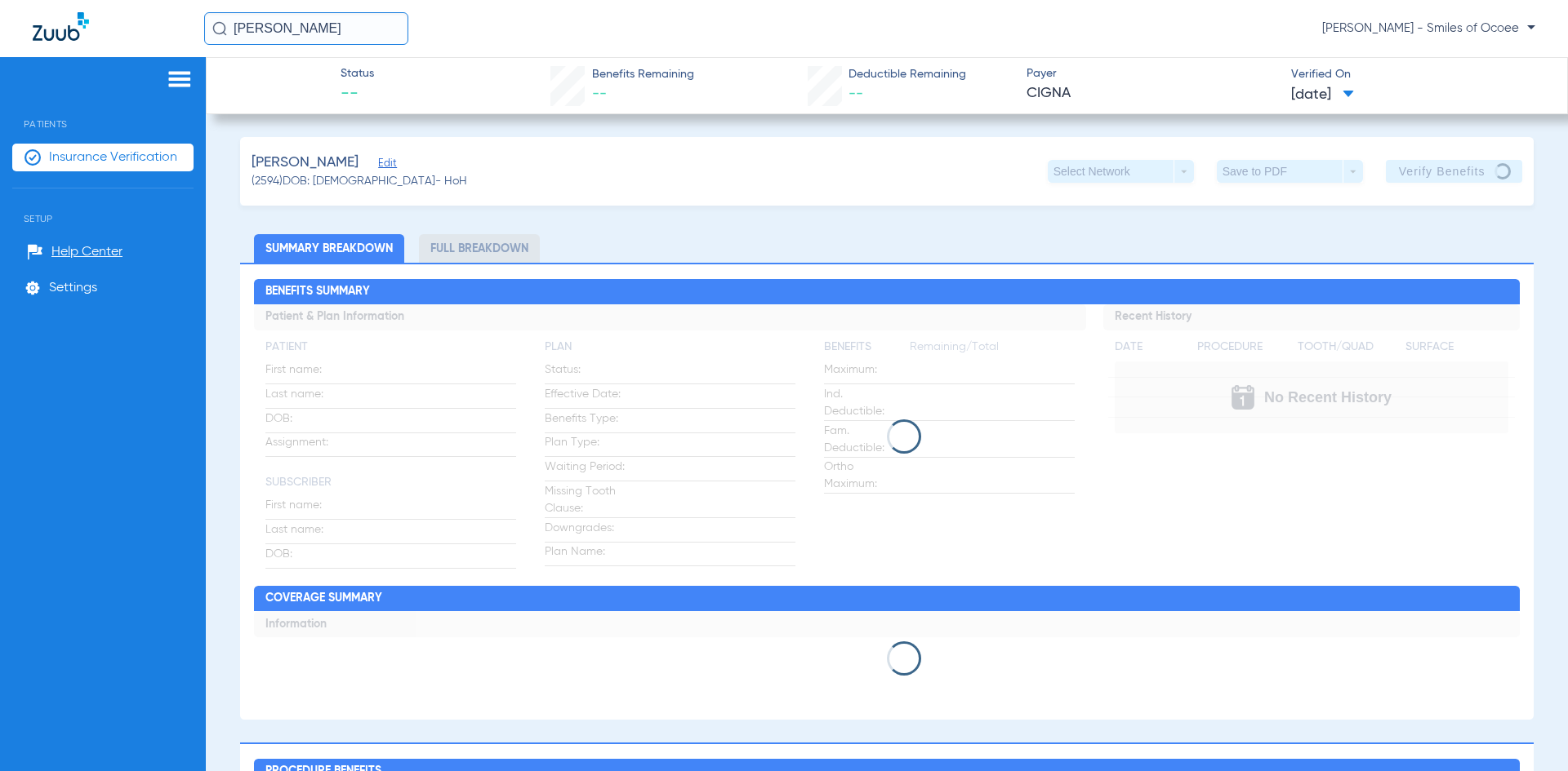
click at [127, 157] on span "Insurance Verification" at bounding box center [113, 157] width 128 height 16
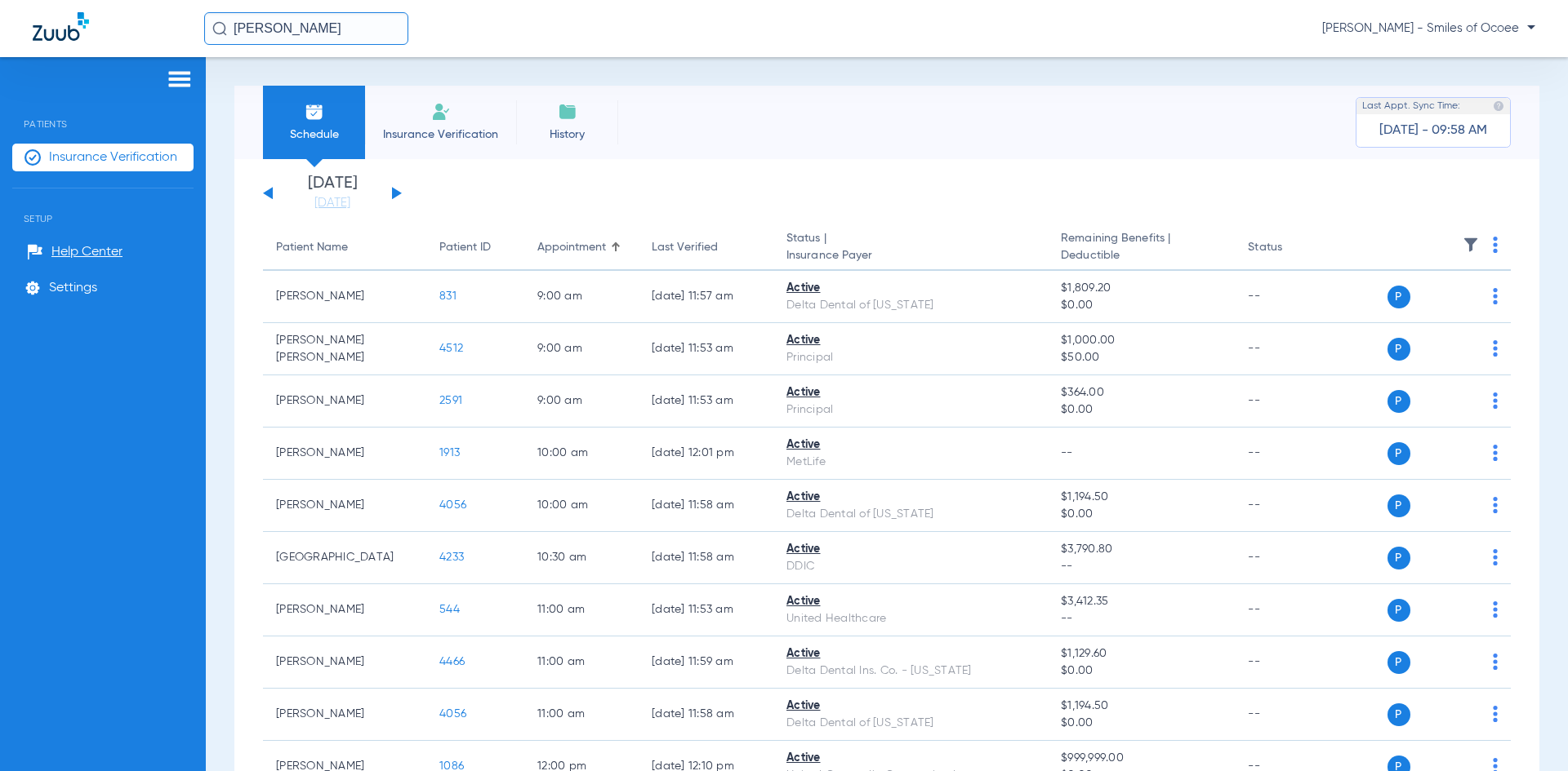
drag, startPoint x: 316, startPoint y: 23, endPoint x: 0, endPoint y: 25, distance: 316.0
click at [0, 25] on div "[PERSON_NAME] - Smiles of Ocoee" at bounding box center [784, 28] width 1568 height 57
click at [441, 134] on span "Insurance Verification" at bounding box center [440, 135] width 126 height 16
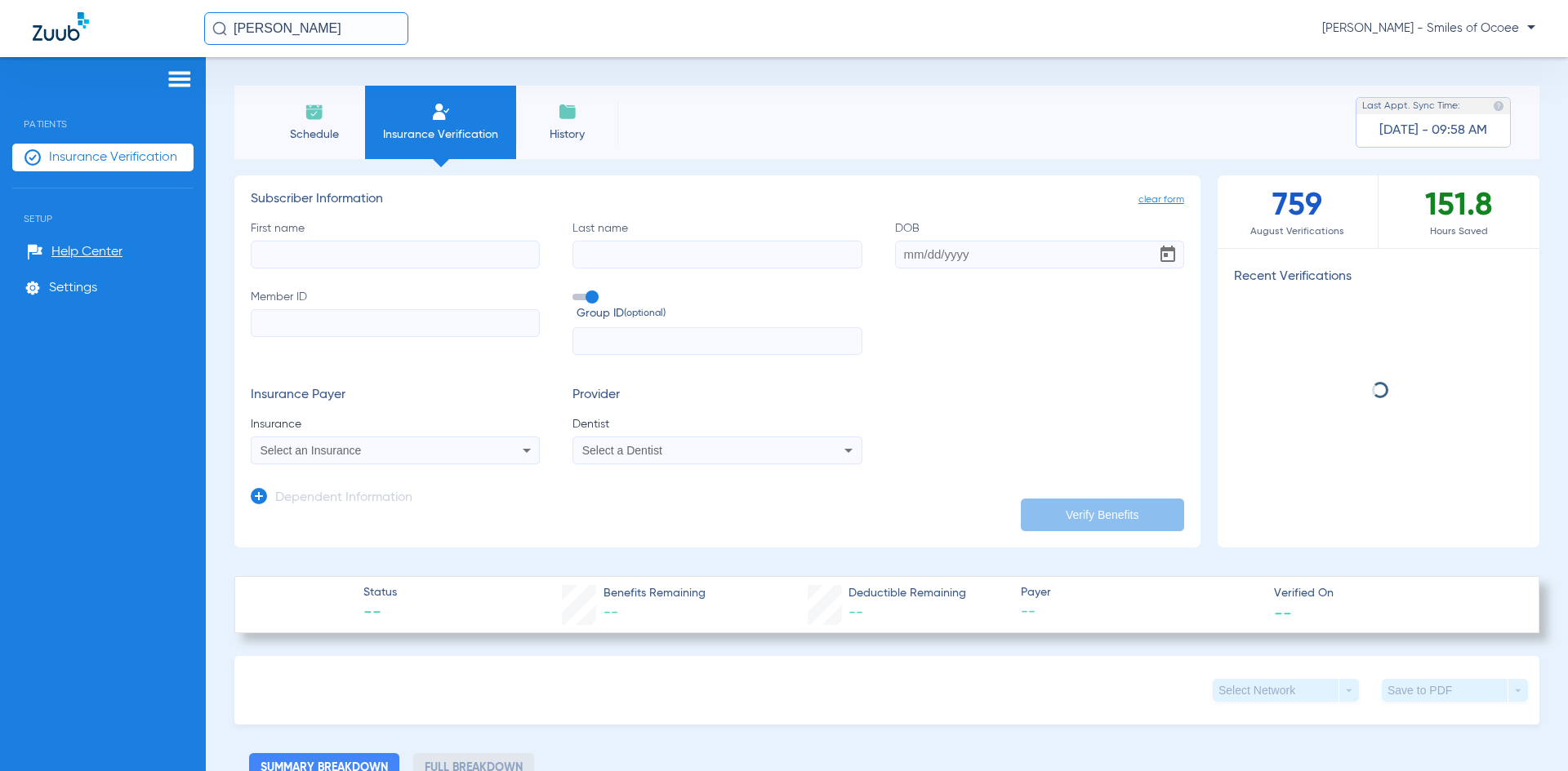
click at [296, 13] on input "[PERSON_NAME]" at bounding box center [306, 28] width 204 height 33
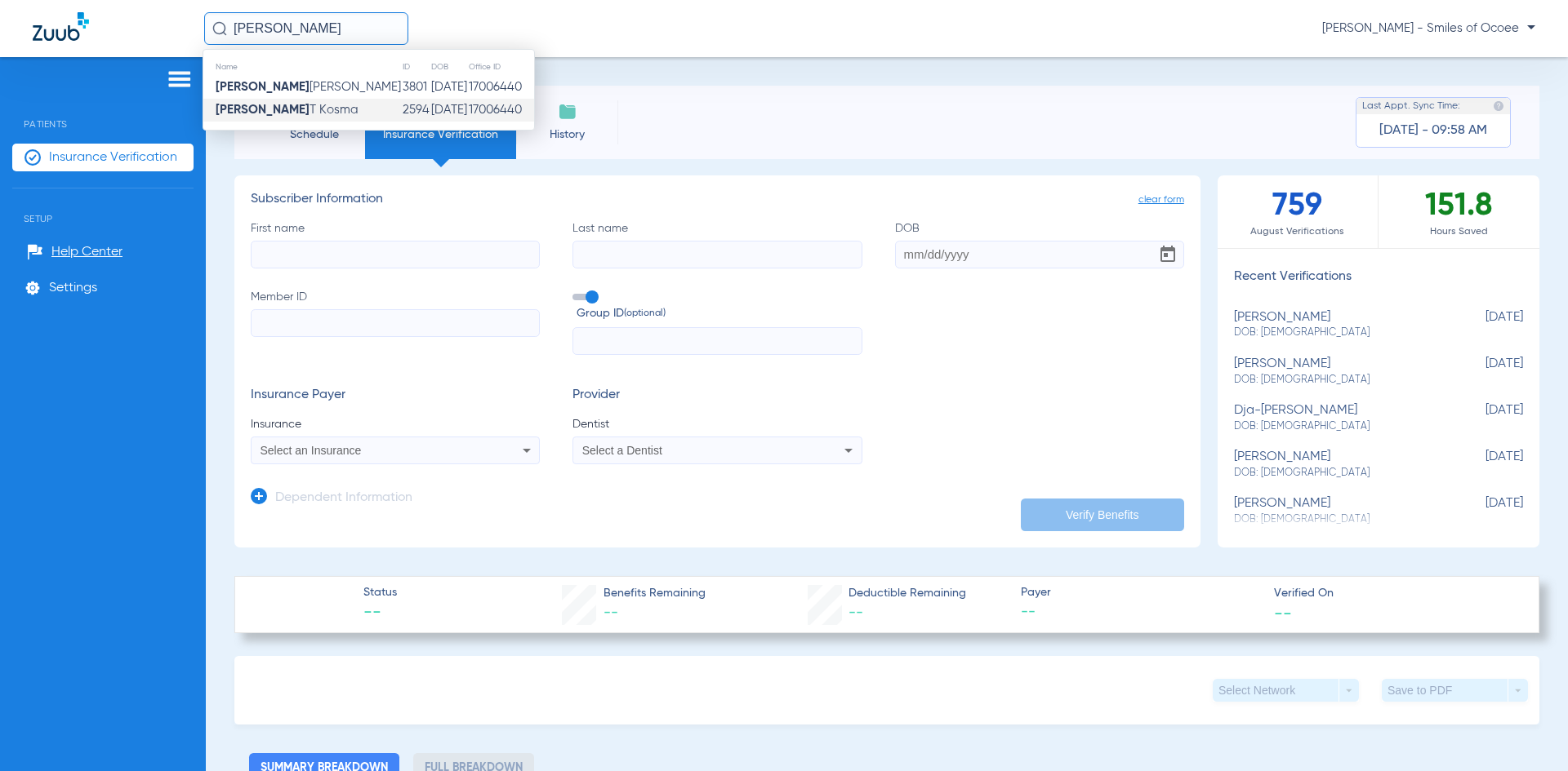
click at [318, 26] on input "[PERSON_NAME]" at bounding box center [306, 28] width 204 height 33
paste input "[PERSON_NAME]"
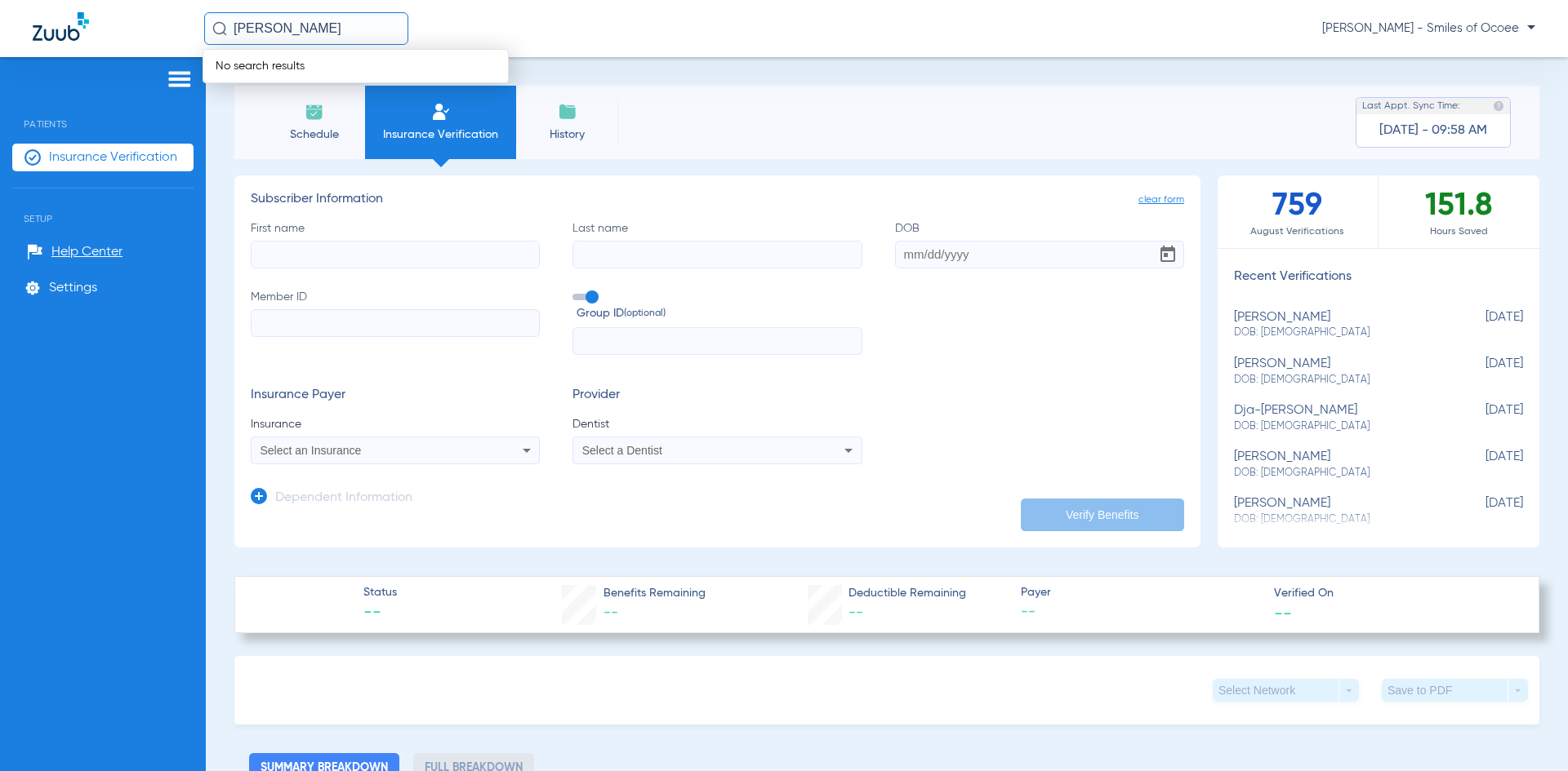
drag, startPoint x: 284, startPoint y: 25, endPoint x: 451, endPoint y: 60, distance: 170.6
click at [408, 45] on div "[PERSON_NAME] No search results" at bounding box center [306, 28] width 204 height 33
type input "Kaniyah"
click at [370, 247] on input "First name" at bounding box center [396, 255] width 289 height 28
paste input "[PERSON_NAME]"
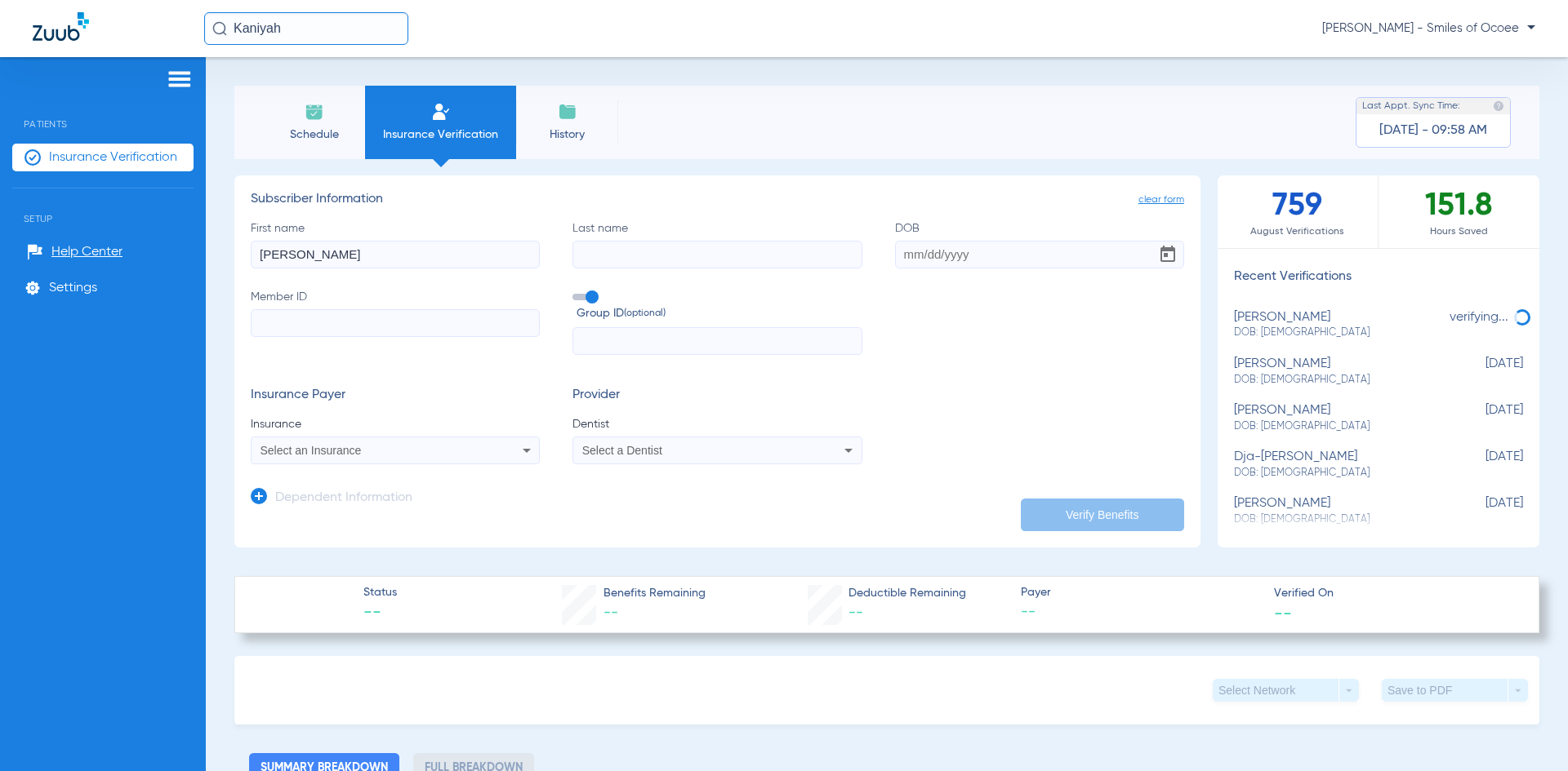
drag, startPoint x: 305, startPoint y: 251, endPoint x: 449, endPoint y: 260, distance: 144.3
click at [449, 260] on input "[PERSON_NAME]" at bounding box center [396, 255] width 289 height 28
type input "[PERSON_NAME]"
click at [646, 259] on input "Last name" at bounding box center [717, 255] width 289 height 28
paste input "[PERSON_NAME]"
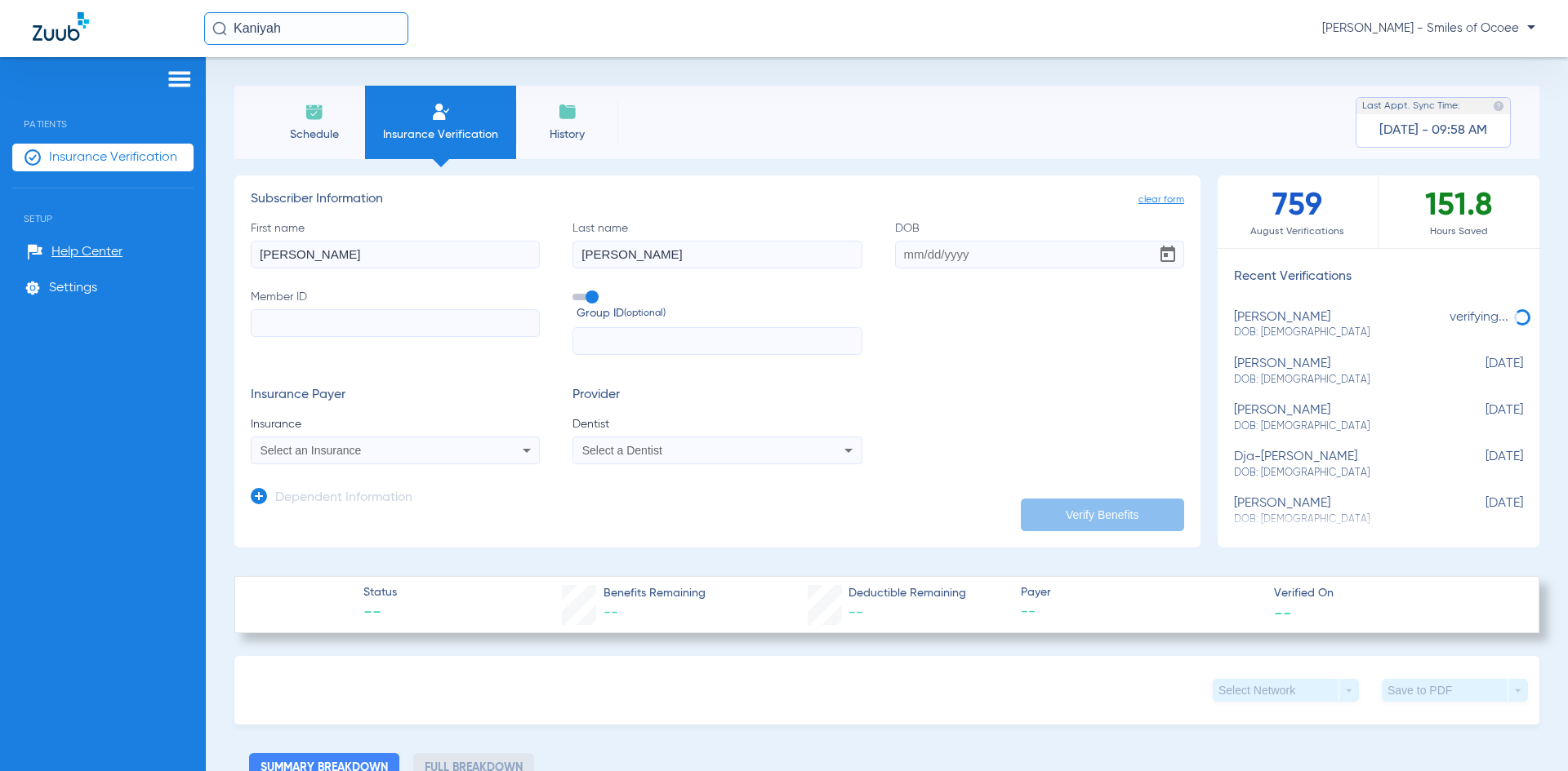
type input "[PERSON_NAME]"
click at [912, 257] on input "DOB" at bounding box center [1040, 255] width 289 height 28
paste input "[DATE]"
type input "[DATE]"
click at [417, 315] on input "Member ID" at bounding box center [396, 323] width 289 height 28
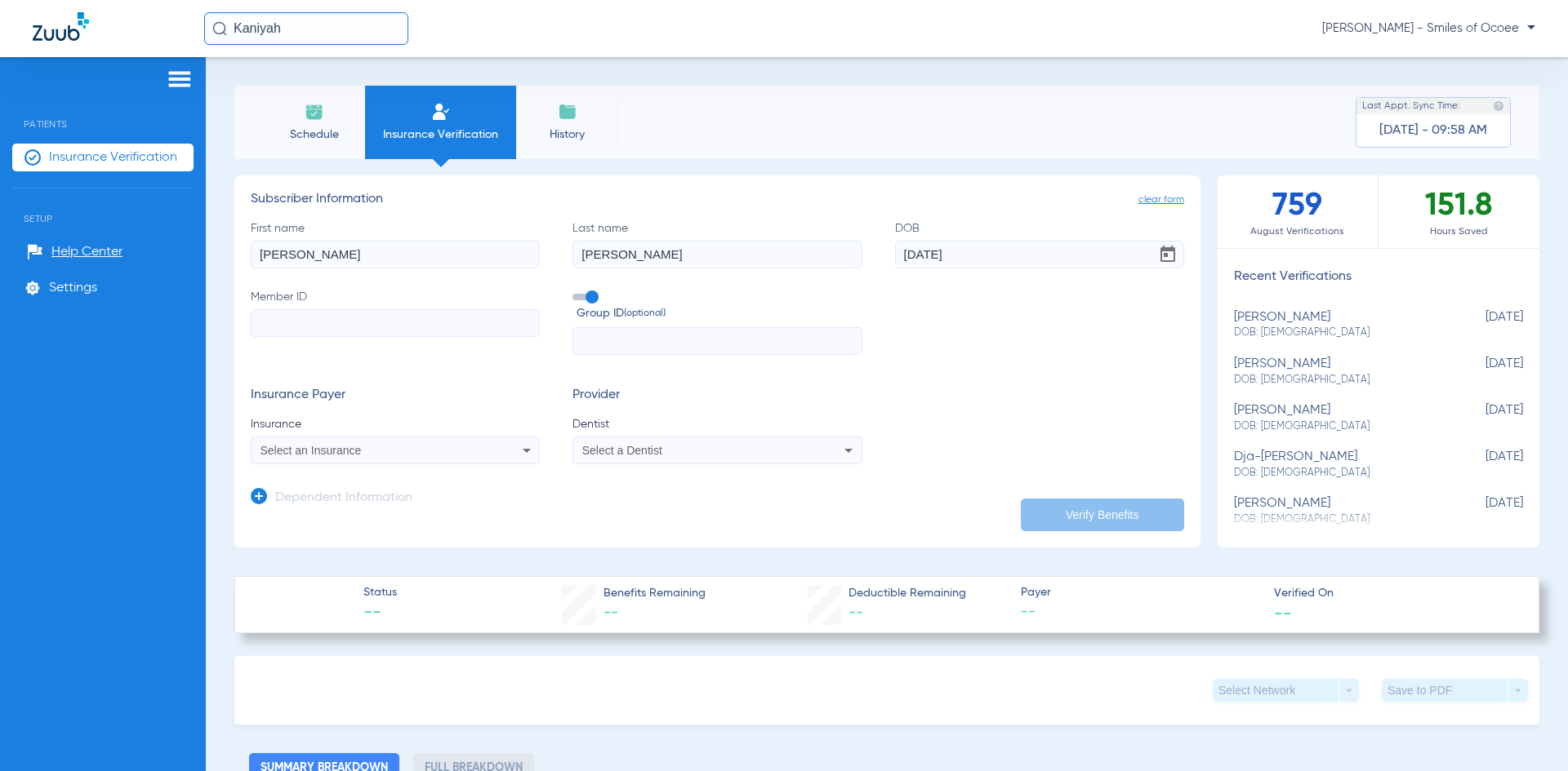
paste input "U71553572"
type input "U71553572"
click at [387, 452] on div "Select an Insurance" at bounding box center [368, 450] width 216 height 12
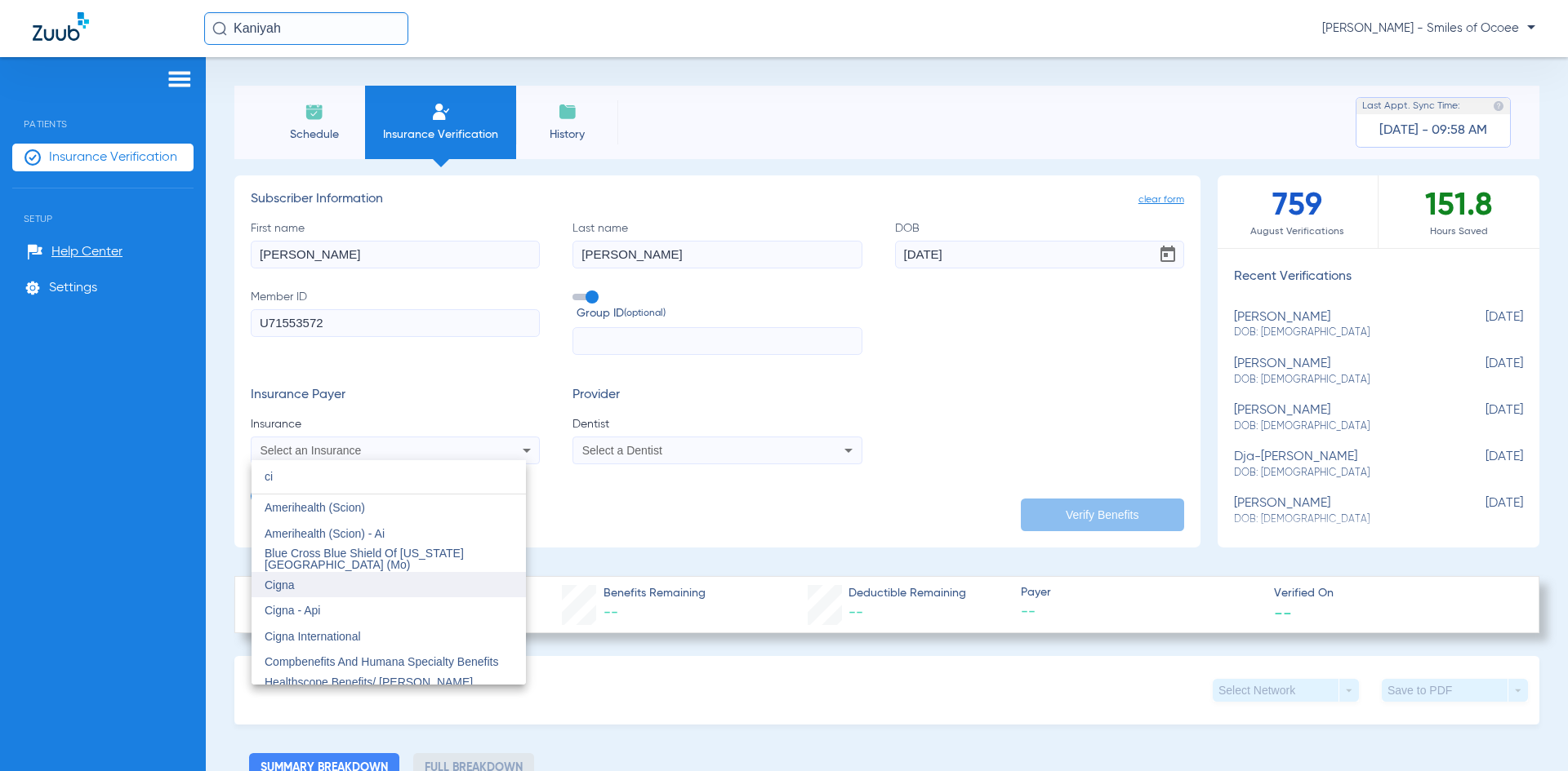
type input "ci"
click at [297, 589] on mat-option "Cigna" at bounding box center [389, 585] width 275 height 26
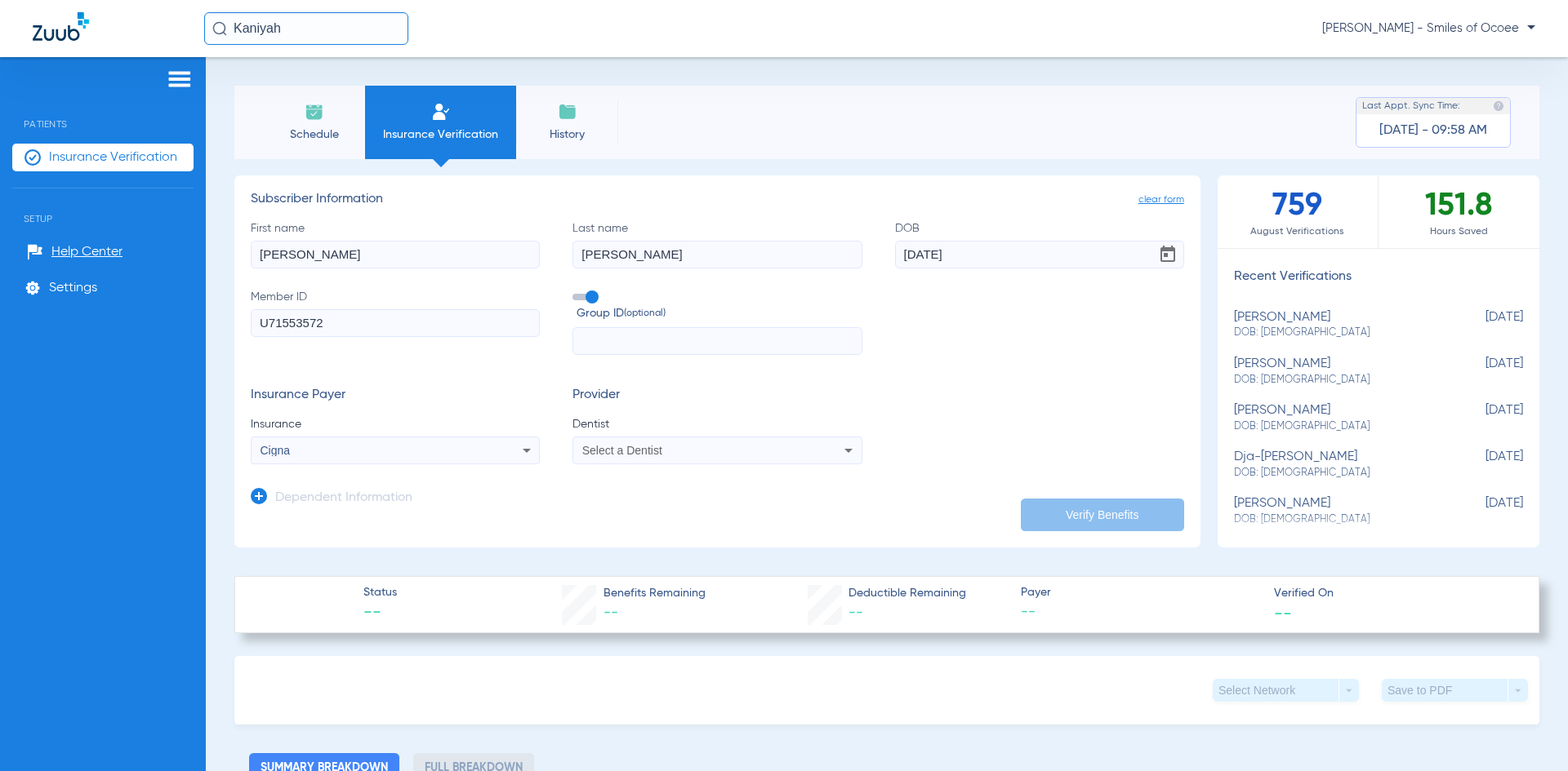
click at [679, 454] on div "Select a Dentist" at bounding box center [690, 450] width 216 height 12
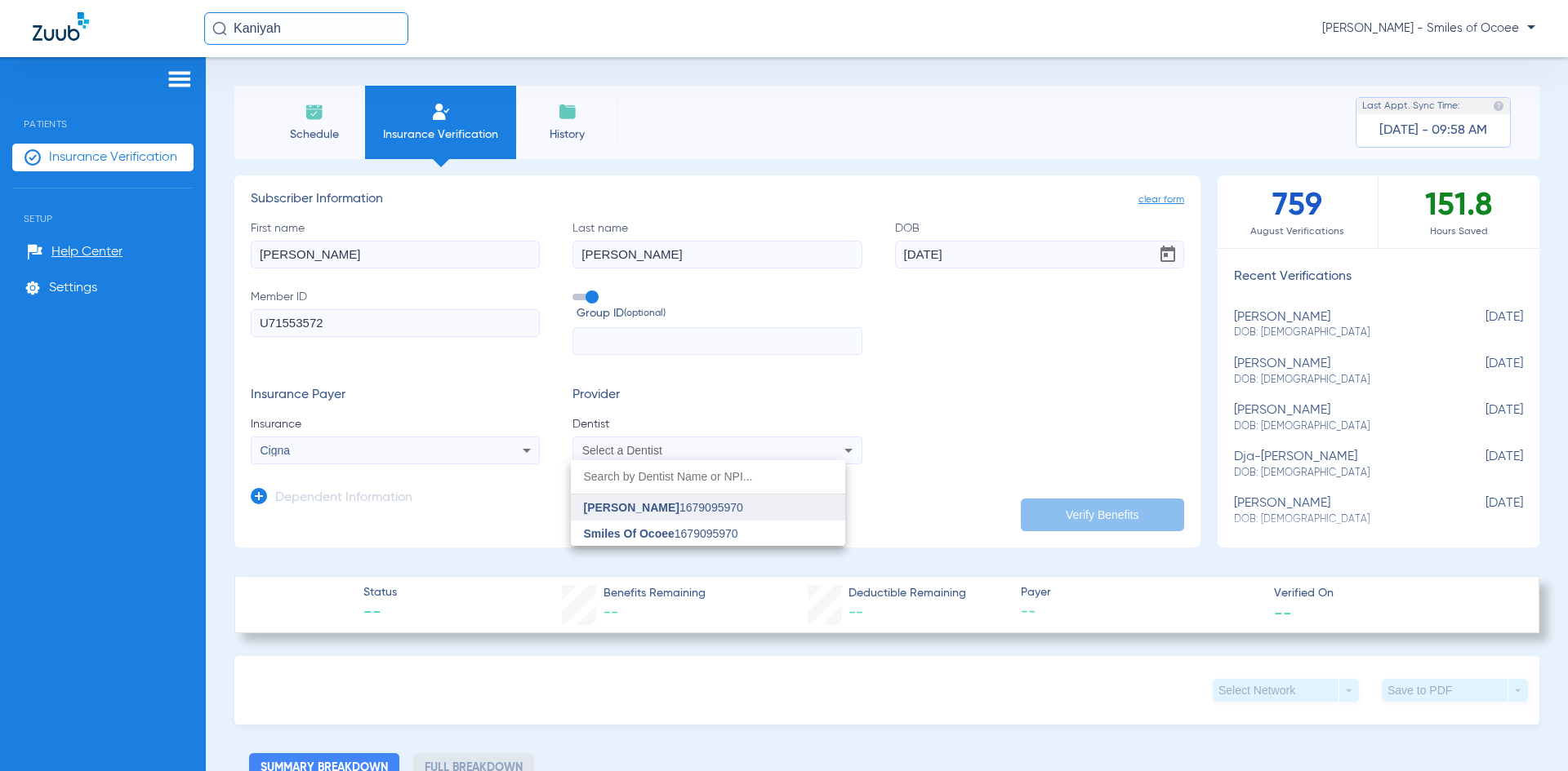
click at [658, 504] on span "[PERSON_NAME]" at bounding box center [631, 507] width 95 height 13
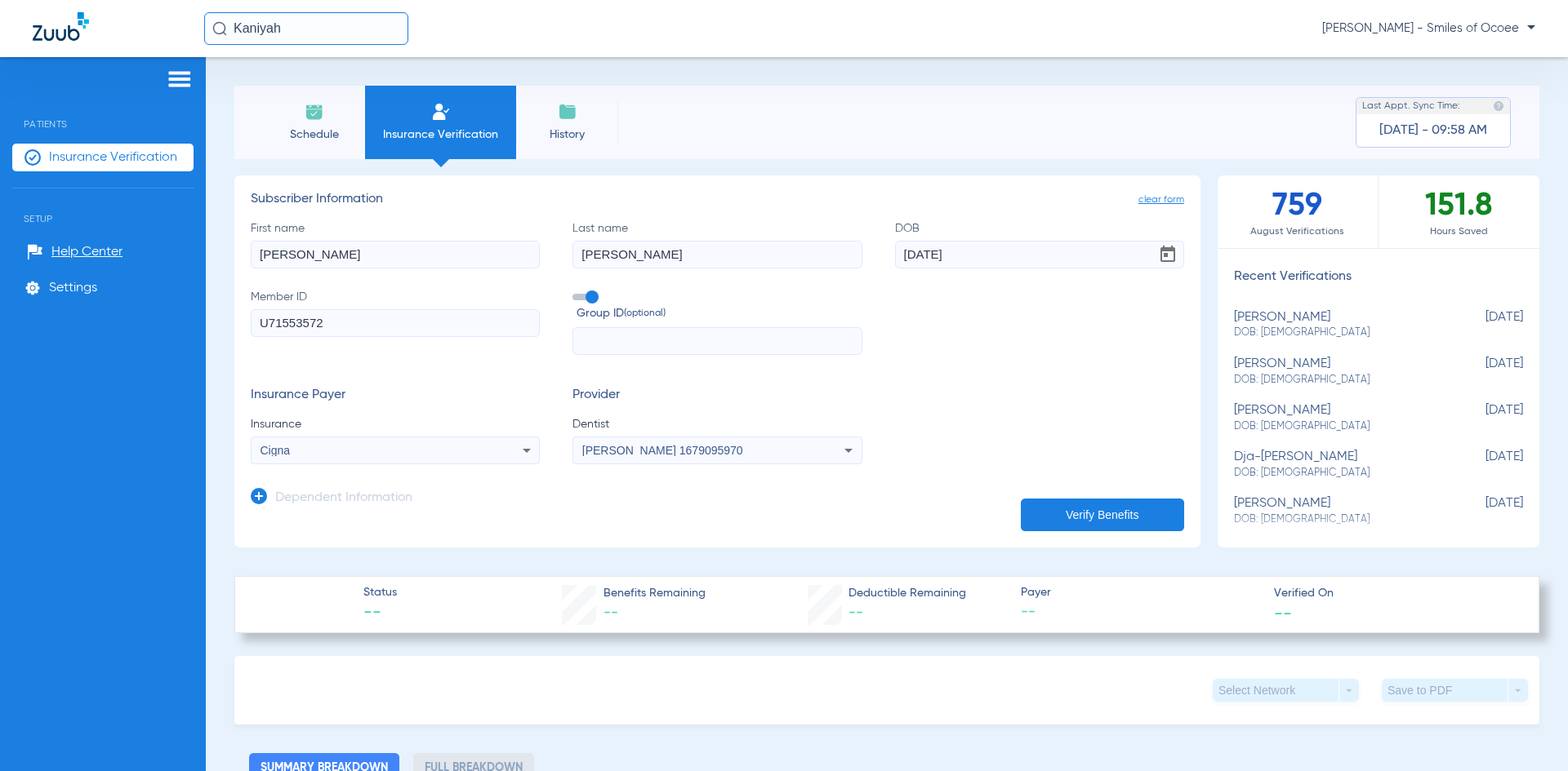
click at [259, 497] on icon at bounding box center [259, 496] width 16 height 16
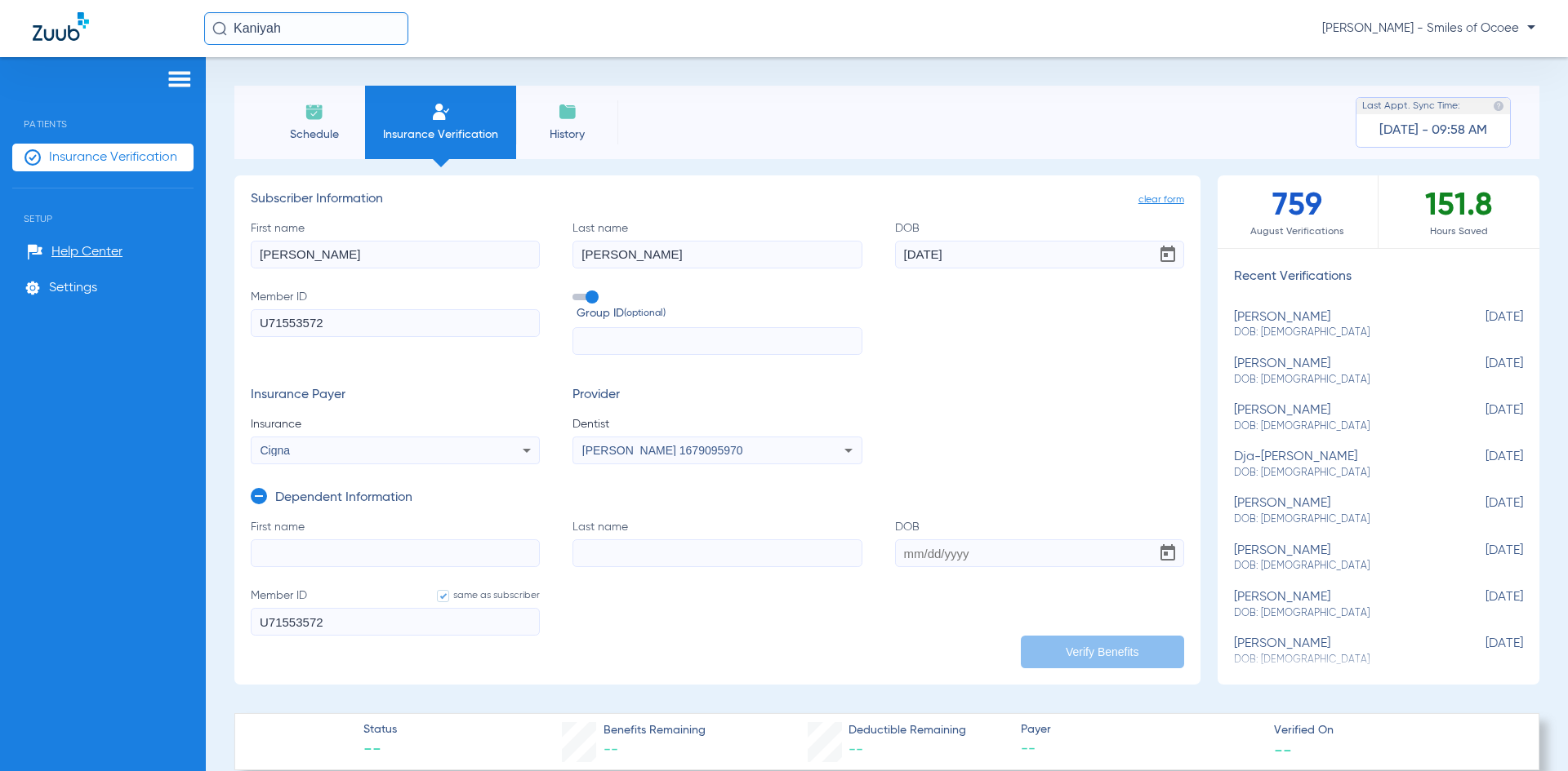
click at [357, 549] on input "First name" at bounding box center [396, 553] width 289 height 28
paste input "Kaniyah"
type input "Kaniyah"
click at [700, 552] on input "Last name" at bounding box center [717, 553] width 289 height 28
paste input "[PERSON_NAME]"
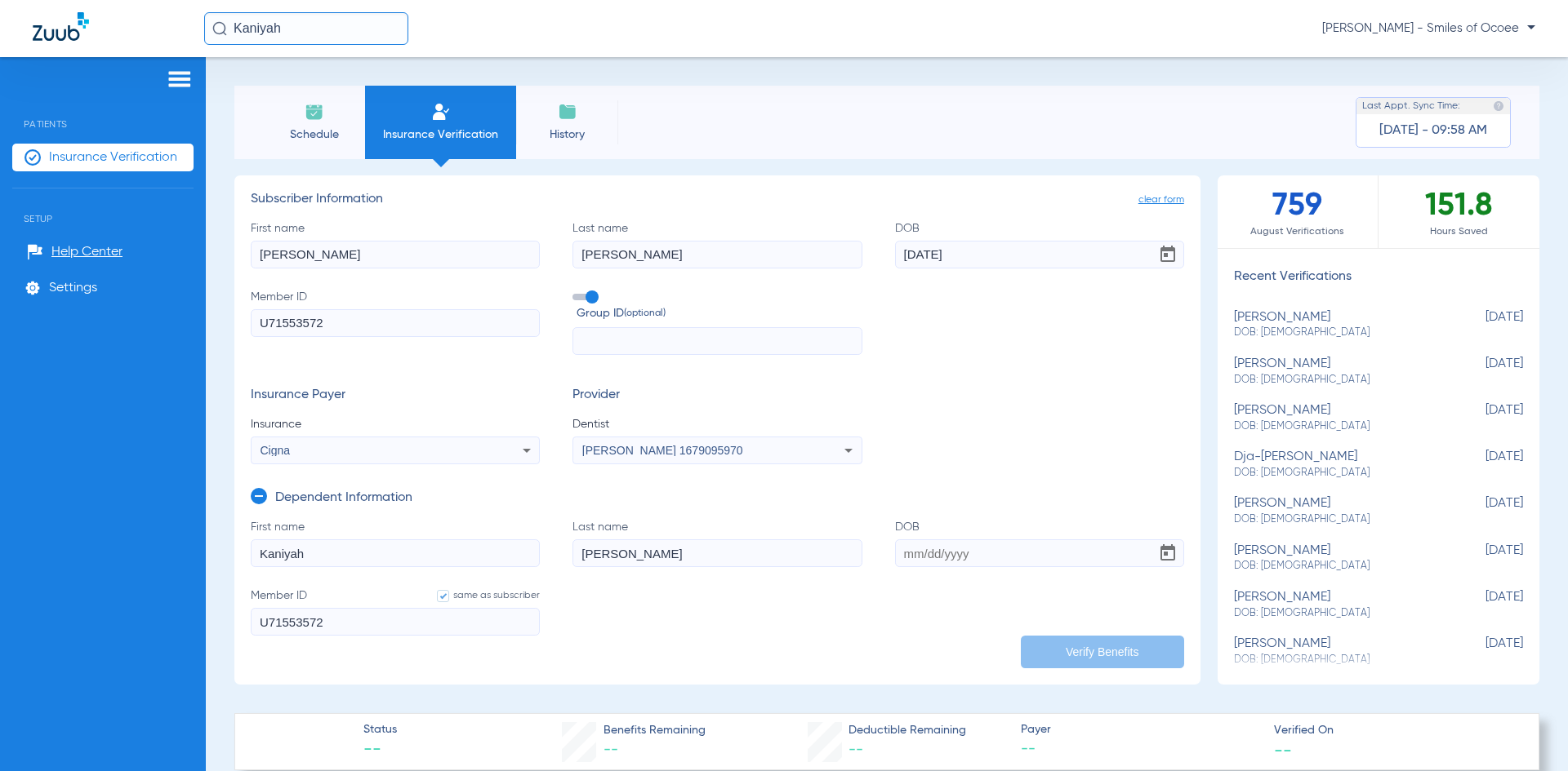
type input "[PERSON_NAME]"
click at [938, 556] on input "DOB" at bounding box center [1040, 553] width 289 height 28
paste input "[DATE]"
type input "[DATE]"
click at [1093, 651] on button "Verify Benefits" at bounding box center [1102, 652] width 164 height 33
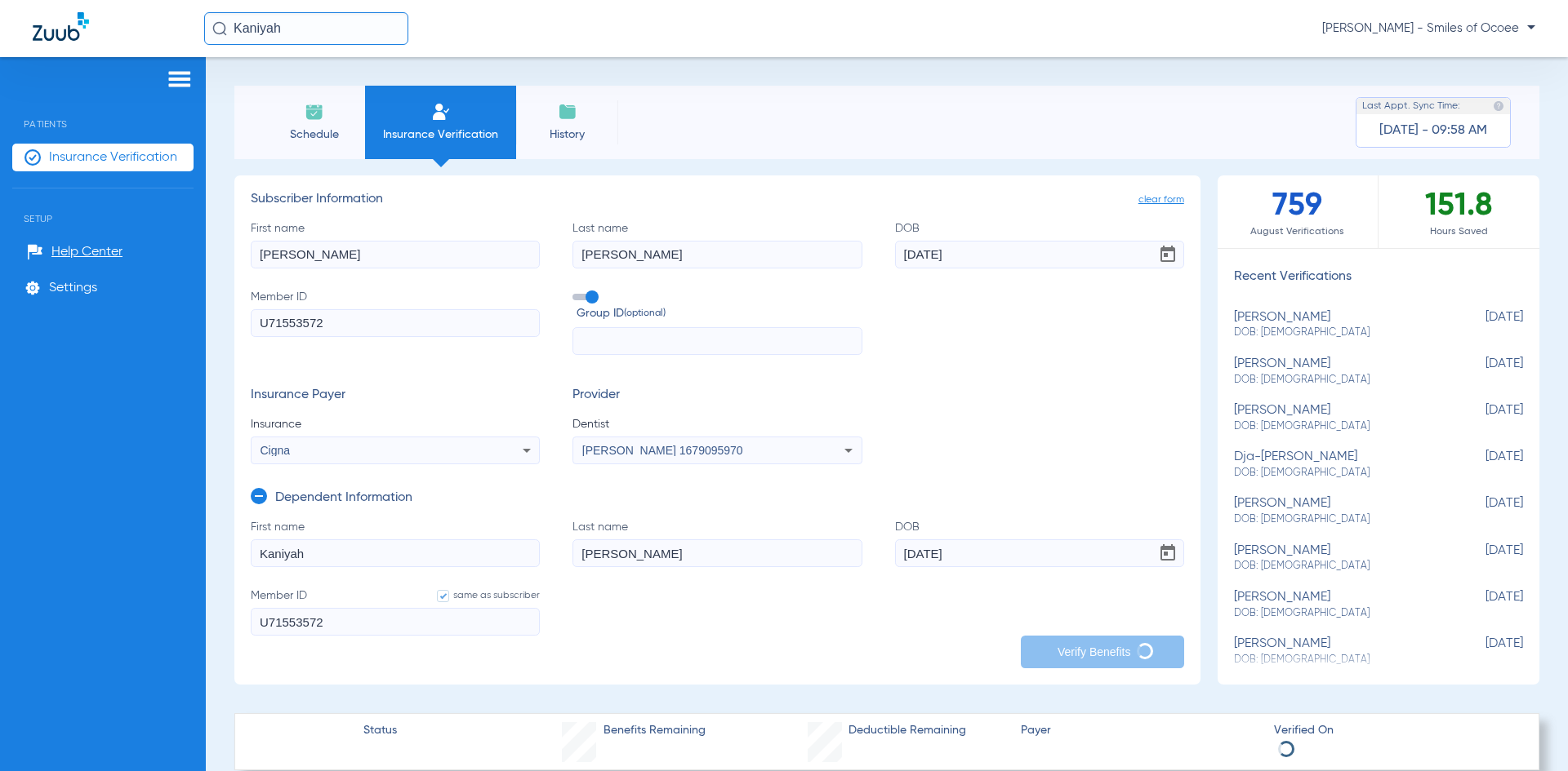
type input "[PERSON_NAME]"
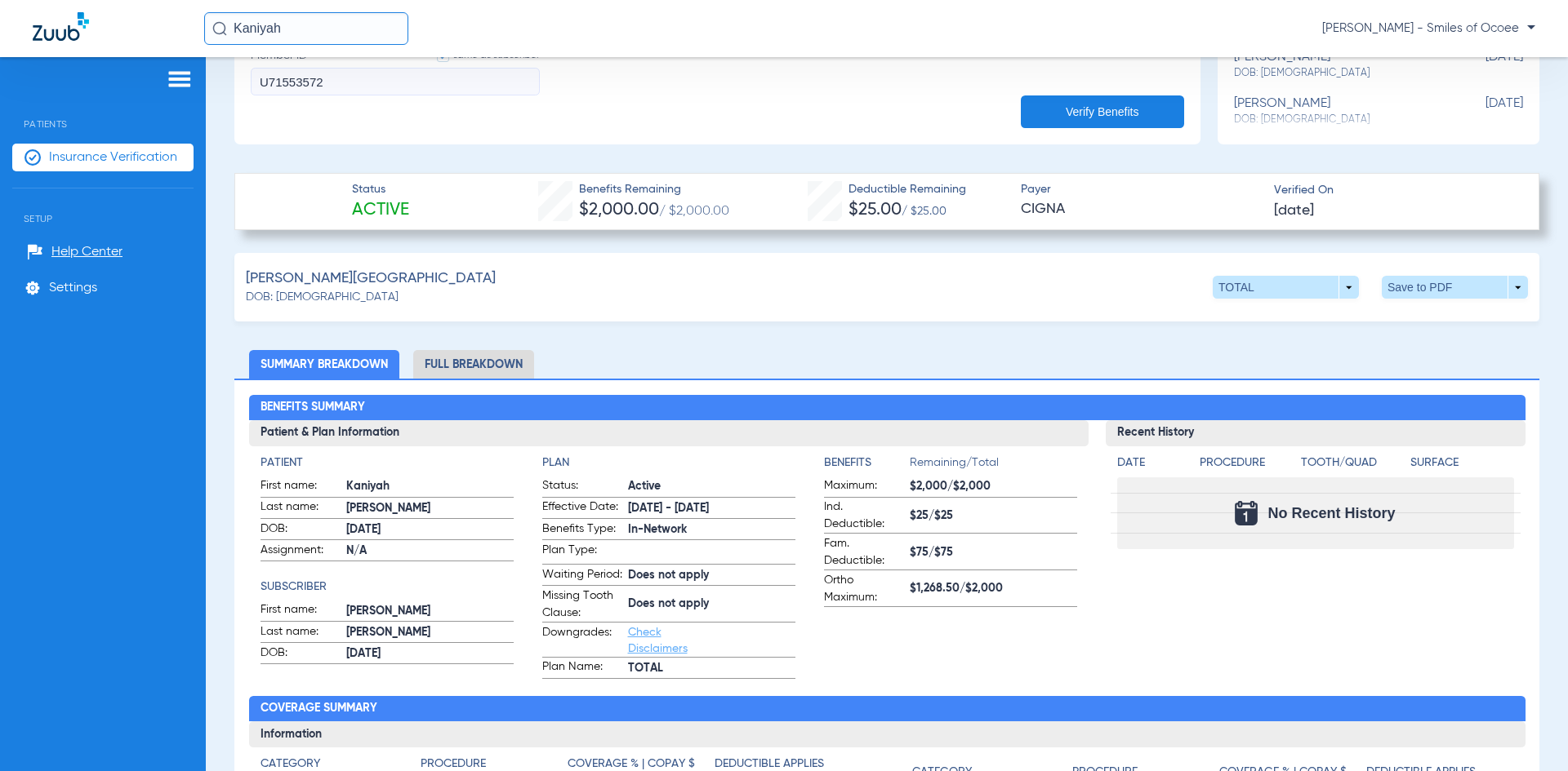
scroll to position [537, 0]
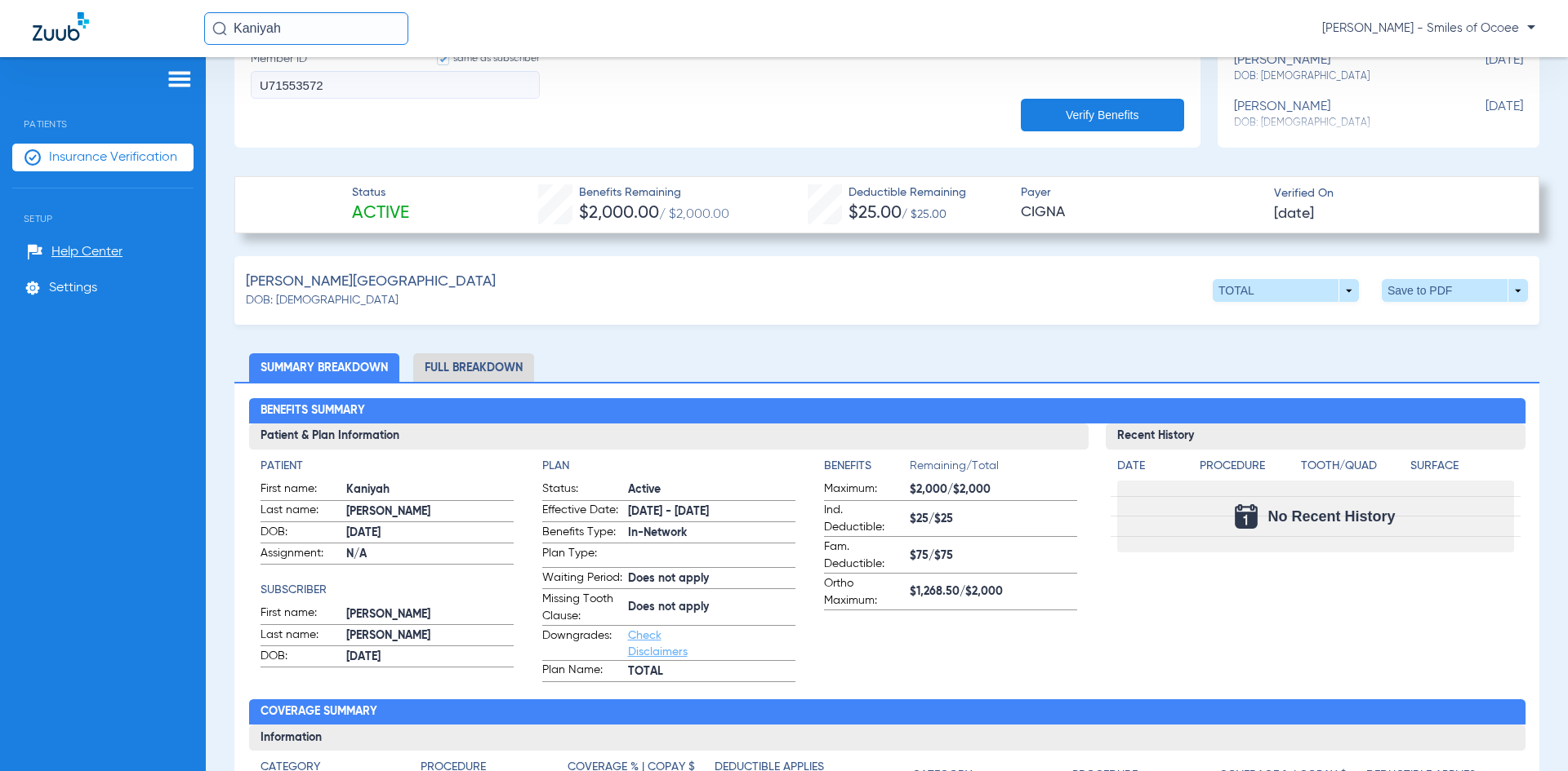
click at [487, 364] on li "Full Breakdown" at bounding box center [473, 367] width 121 height 28
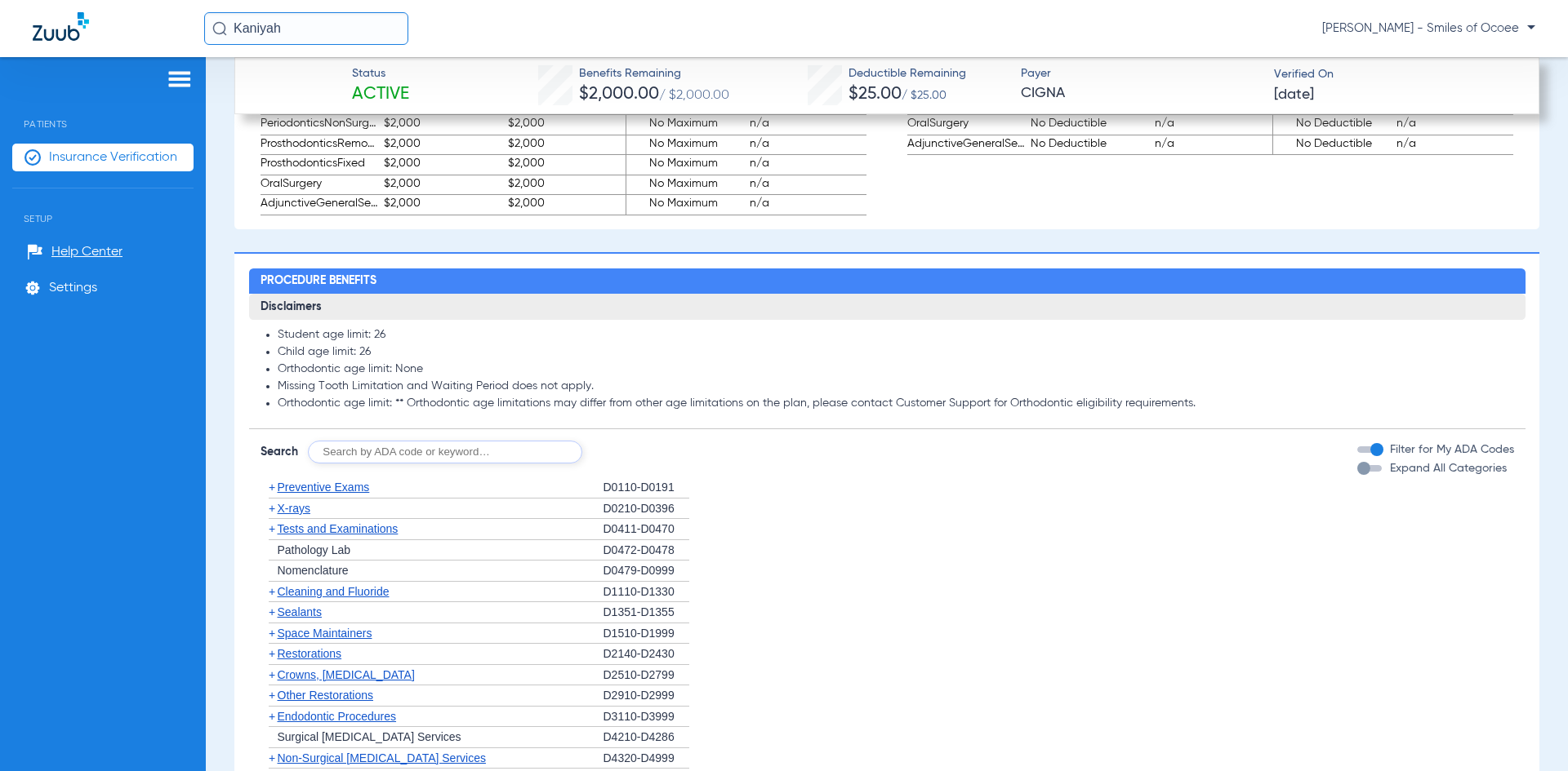
scroll to position [1938, 0]
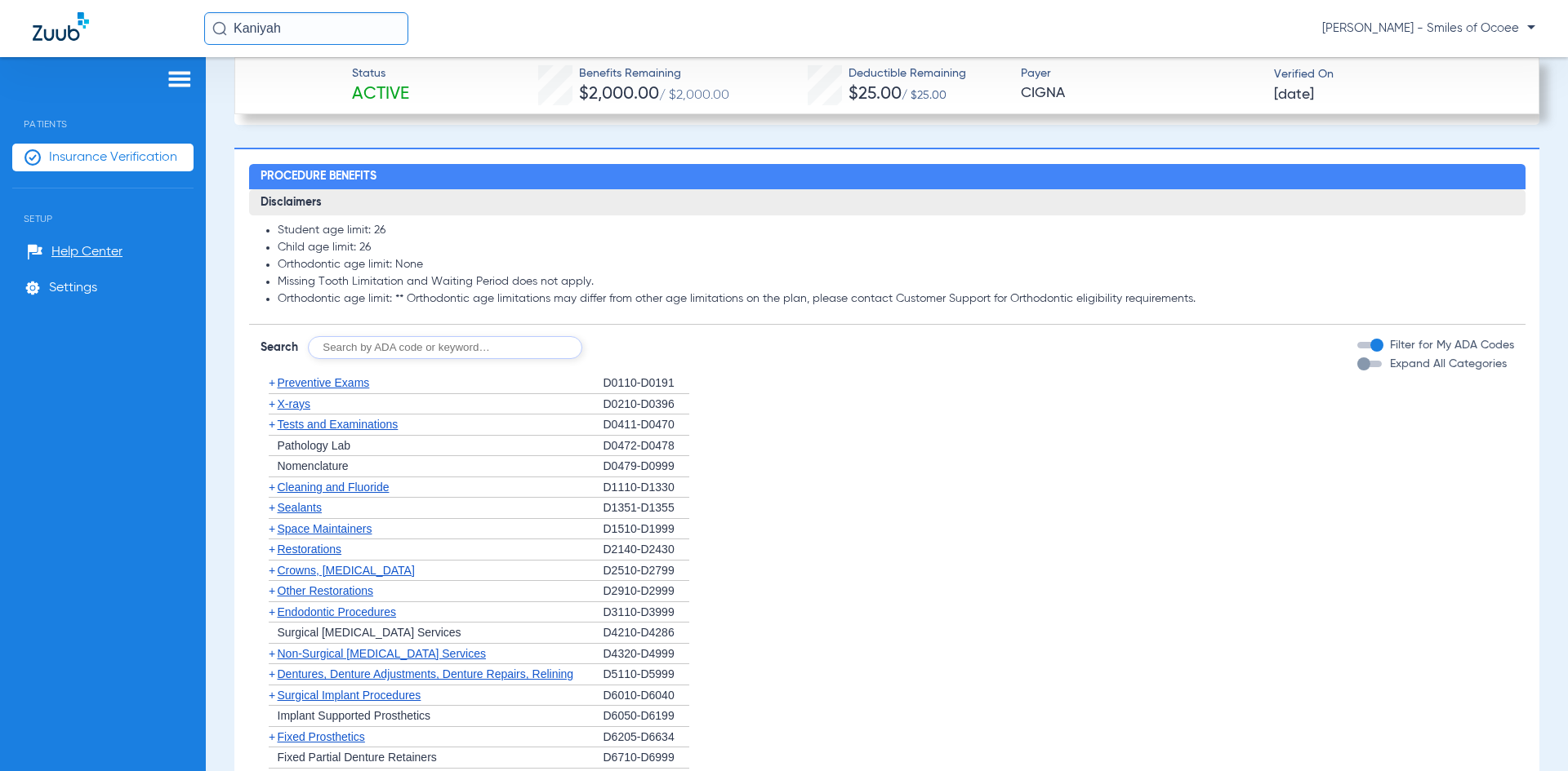
click at [1365, 367] on div "button" at bounding box center [1369, 364] width 25 height 6
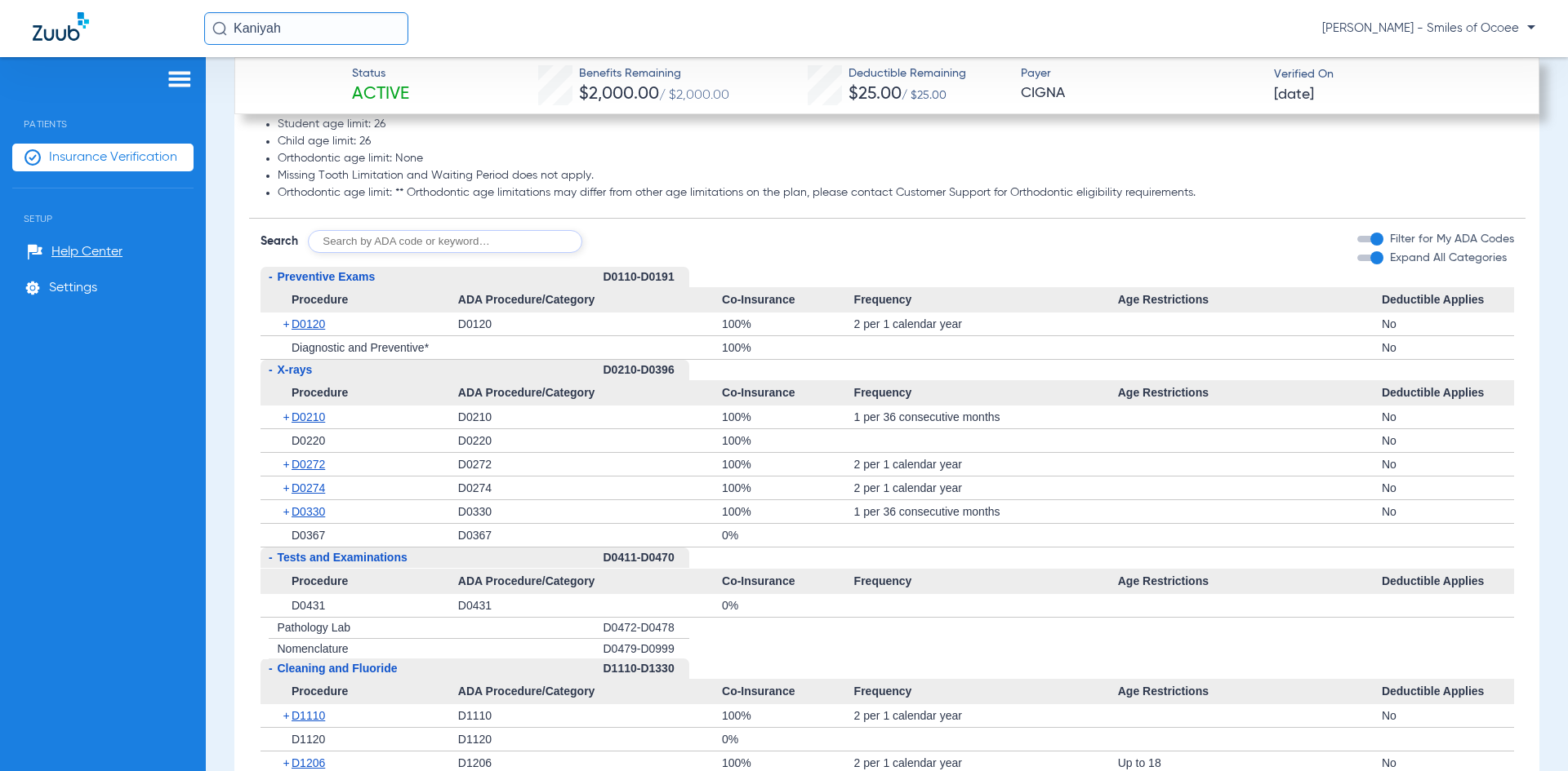
scroll to position [2076, 0]
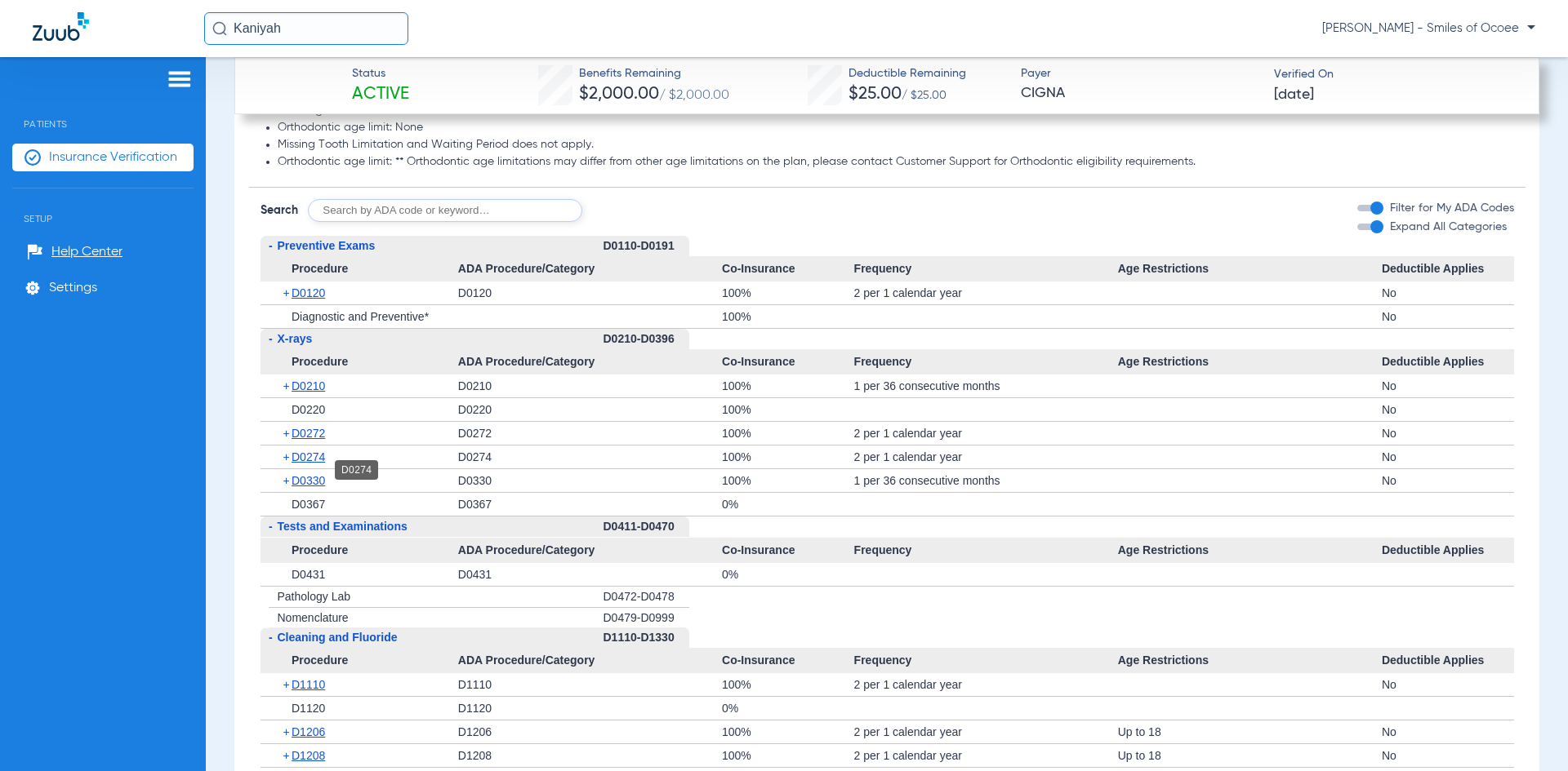
click at [318, 464] on span "D0274" at bounding box center [308, 457] width 34 height 13
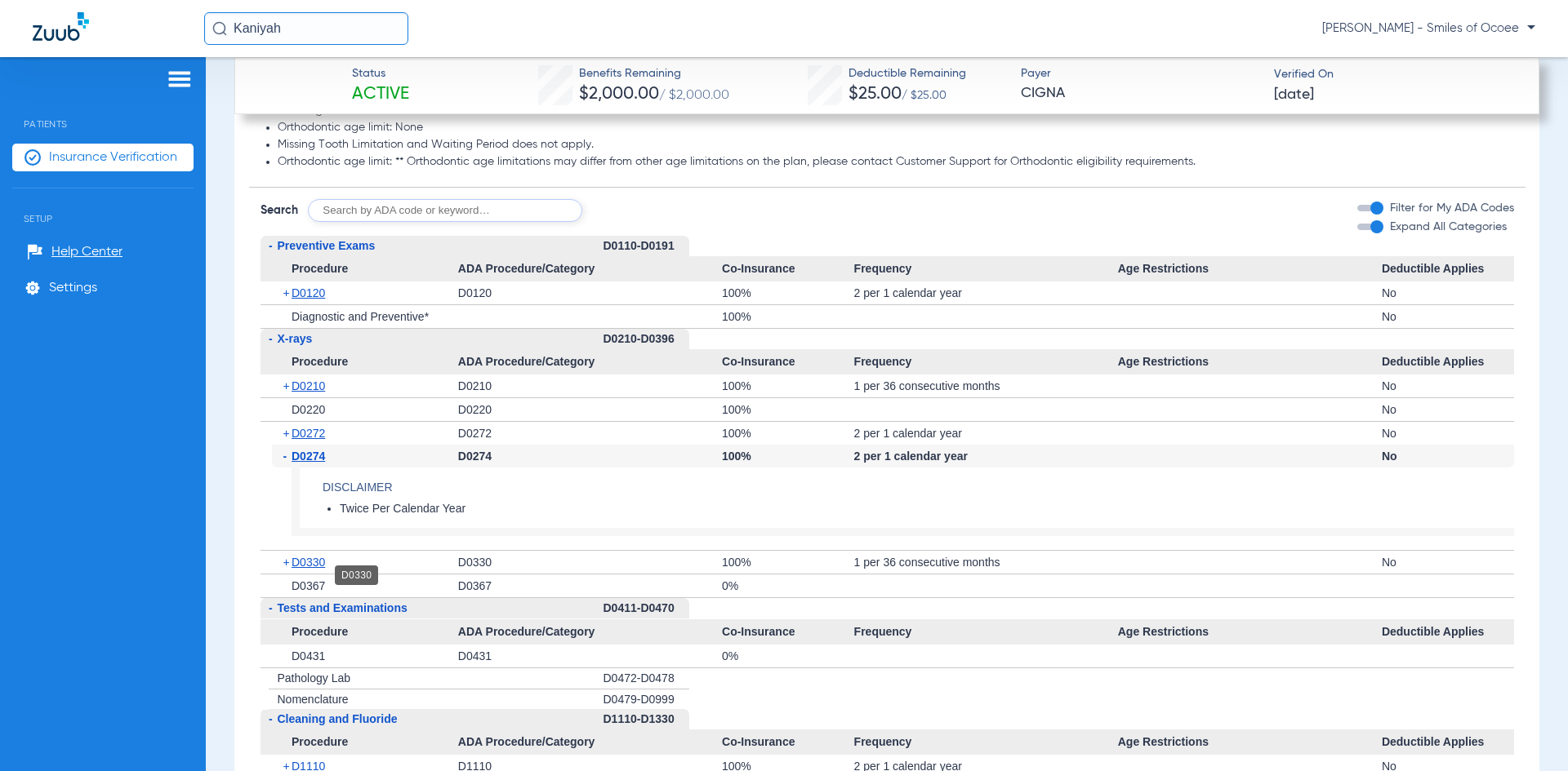
click at [318, 569] on span "D0330" at bounding box center [308, 562] width 34 height 13
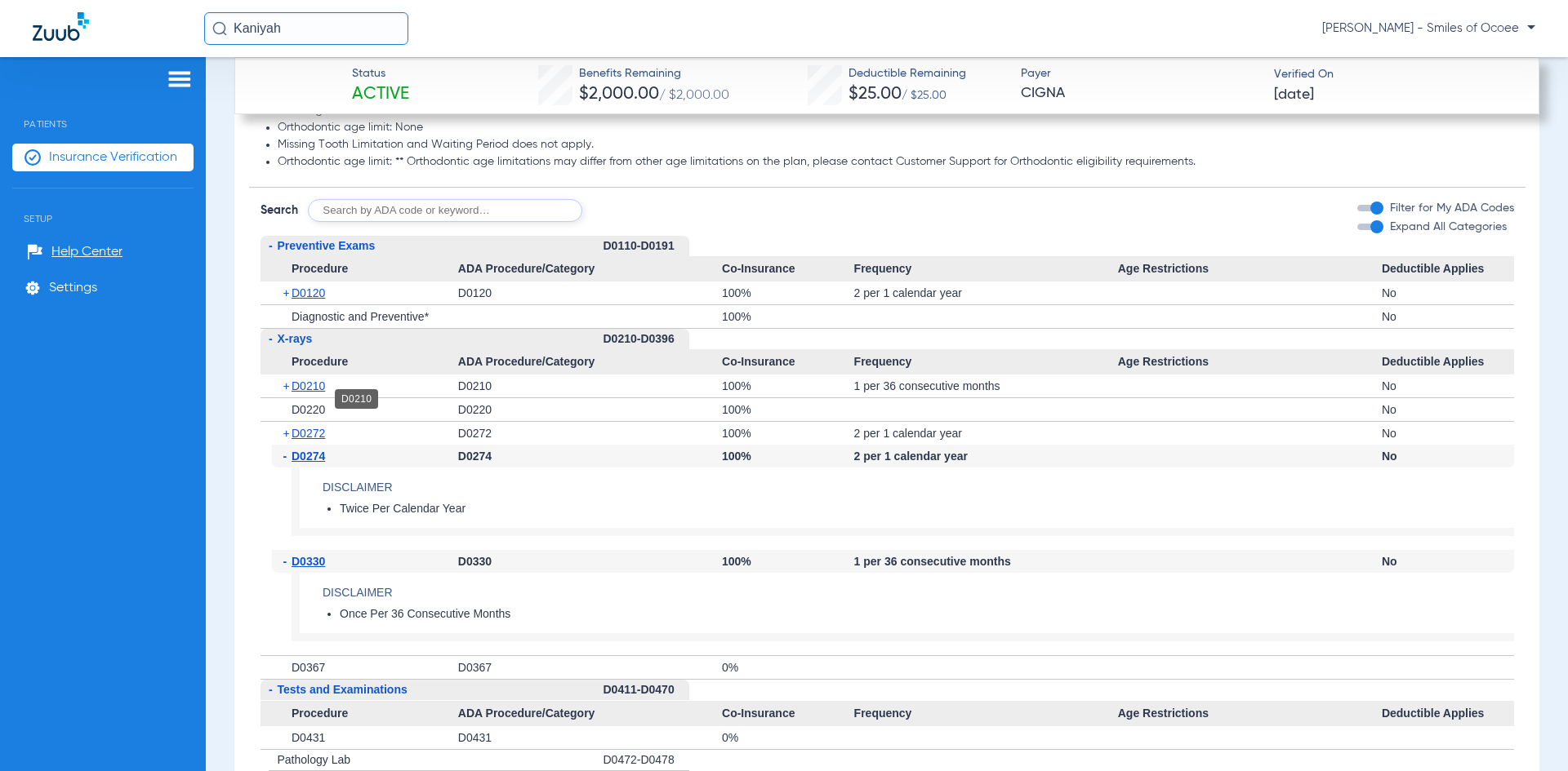
click at [317, 393] on span "D0210" at bounding box center [308, 386] width 34 height 13
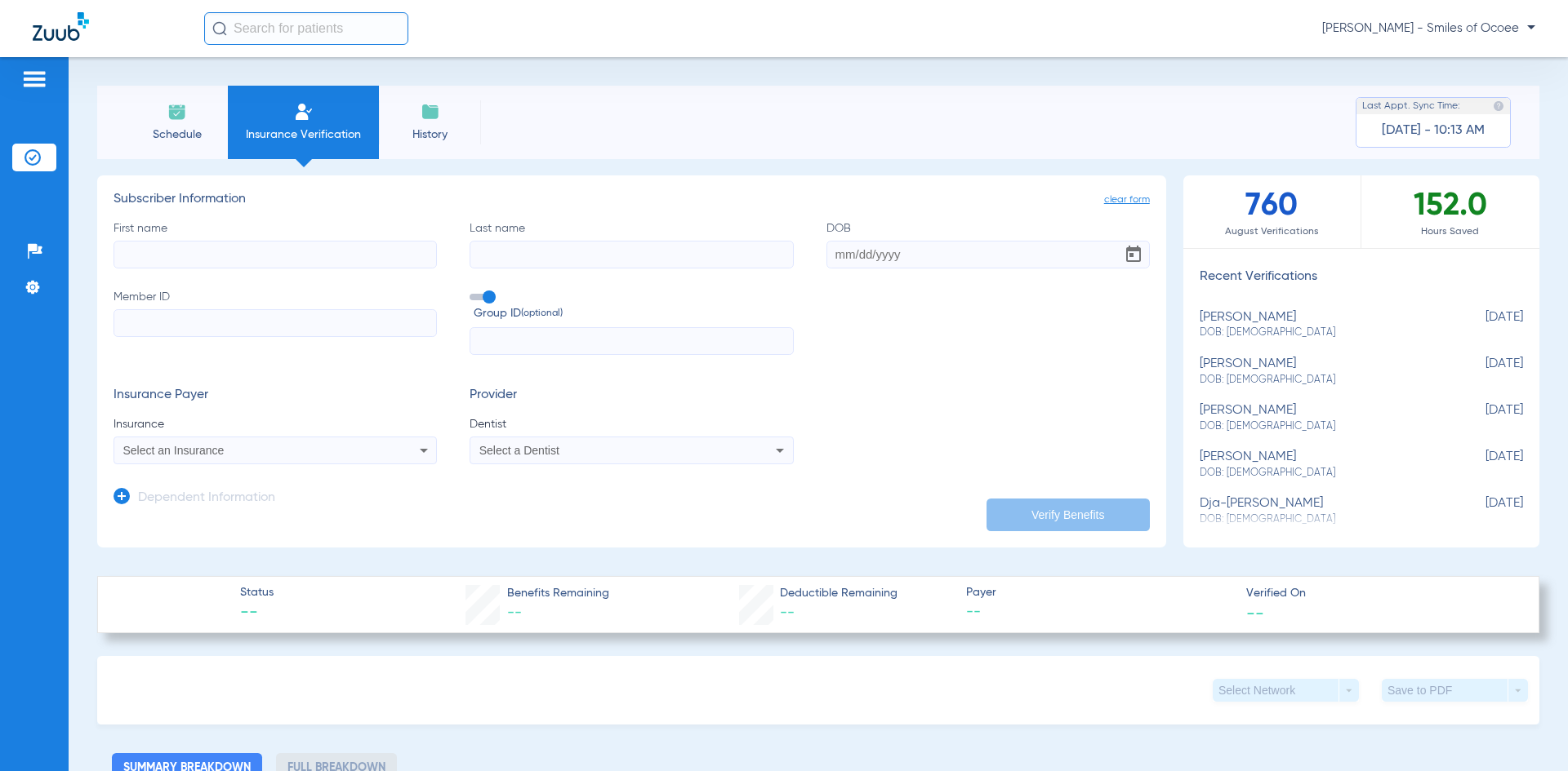
drag, startPoint x: 375, startPoint y: 37, endPoint x: 340, endPoint y: 33, distance: 35.2
click at [340, 33] on input "text" at bounding box center [306, 28] width 204 height 33
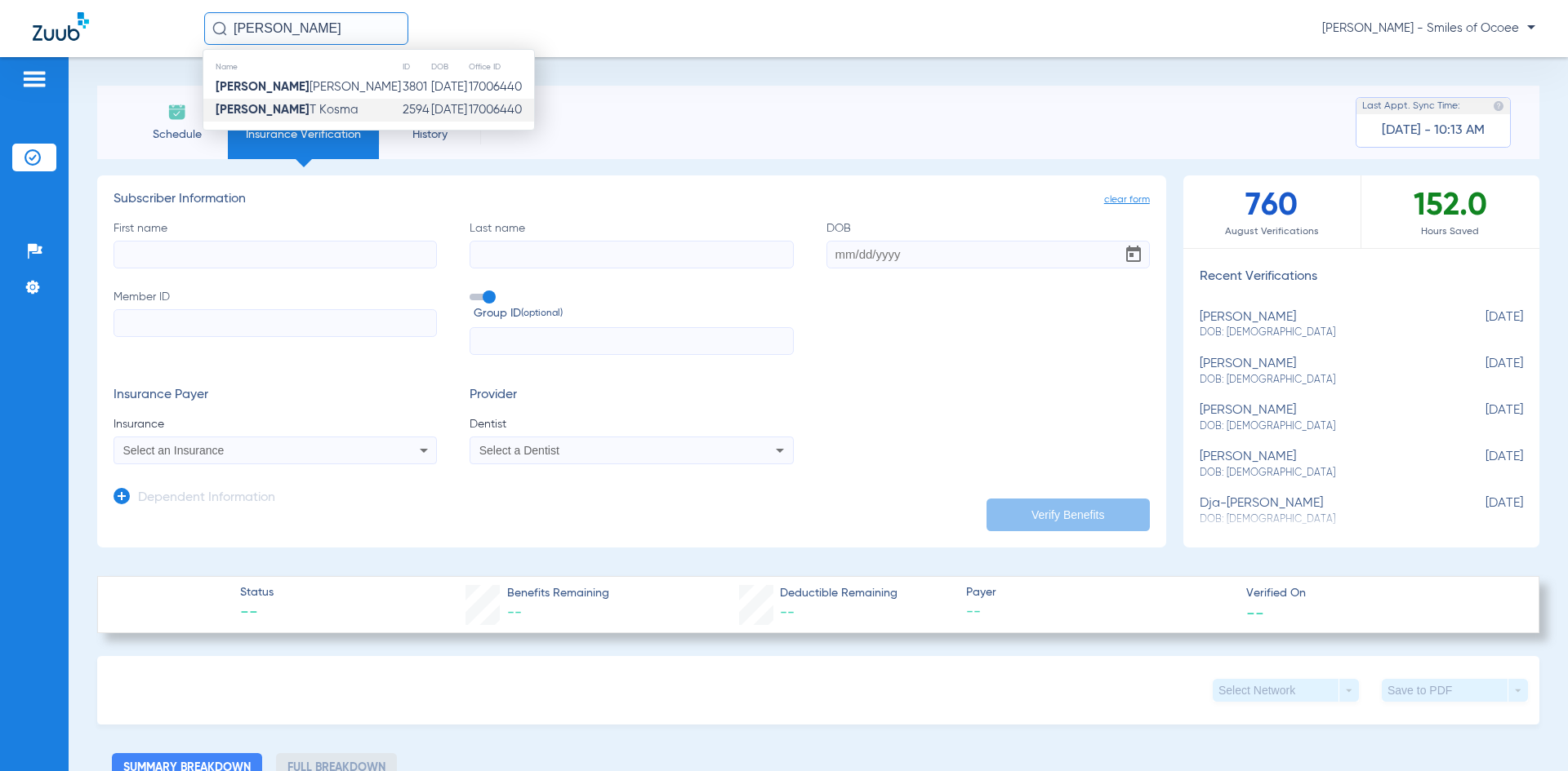
type input "[PERSON_NAME]"
click at [291, 108] on span "[PERSON_NAME]" at bounding box center [286, 109] width 143 height 12
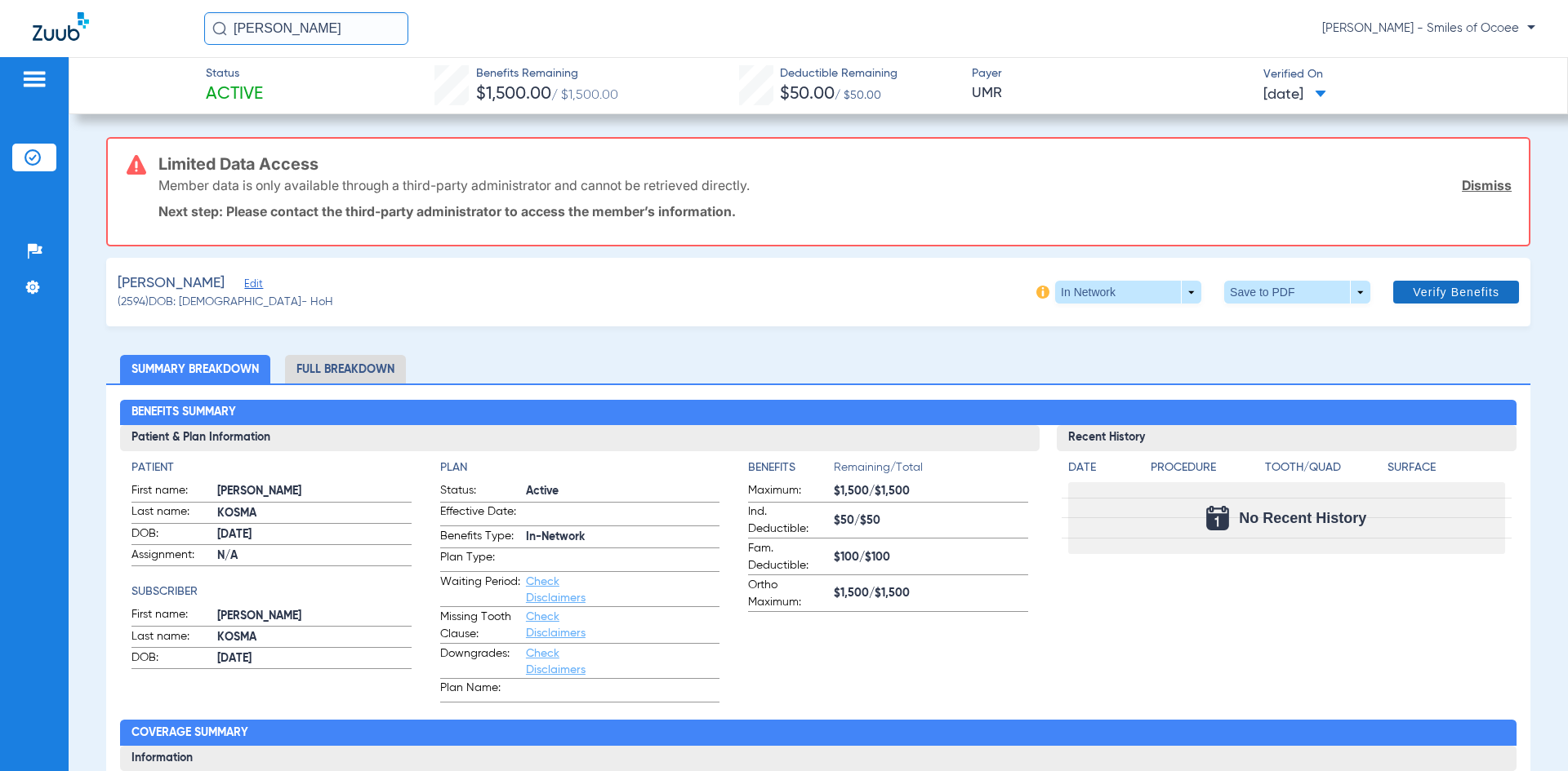
click at [1435, 291] on span "Verify Benefits" at bounding box center [1455, 292] width 86 height 13
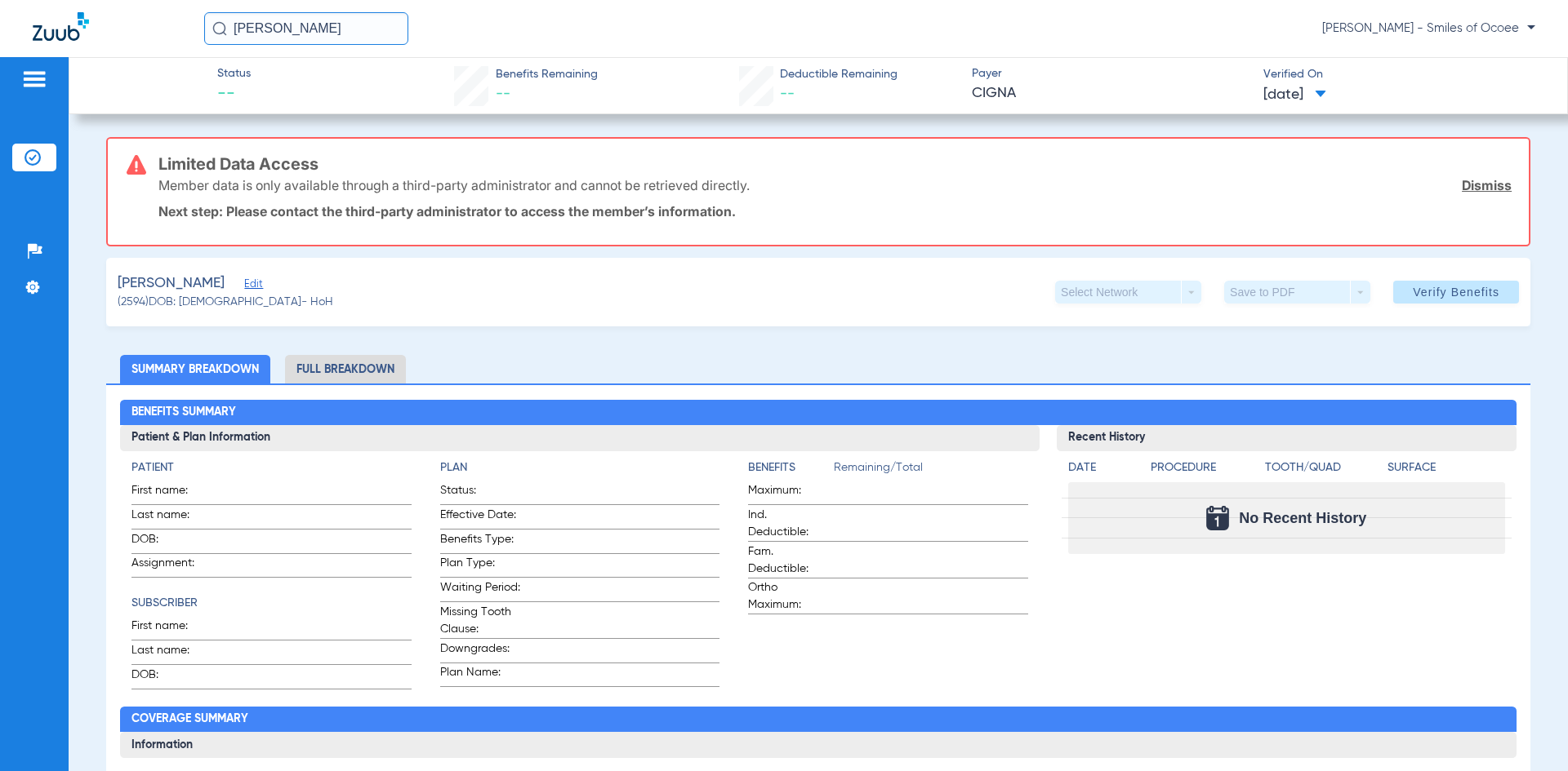
click at [1470, 182] on link "Dismiss" at bounding box center [1486, 185] width 50 height 16
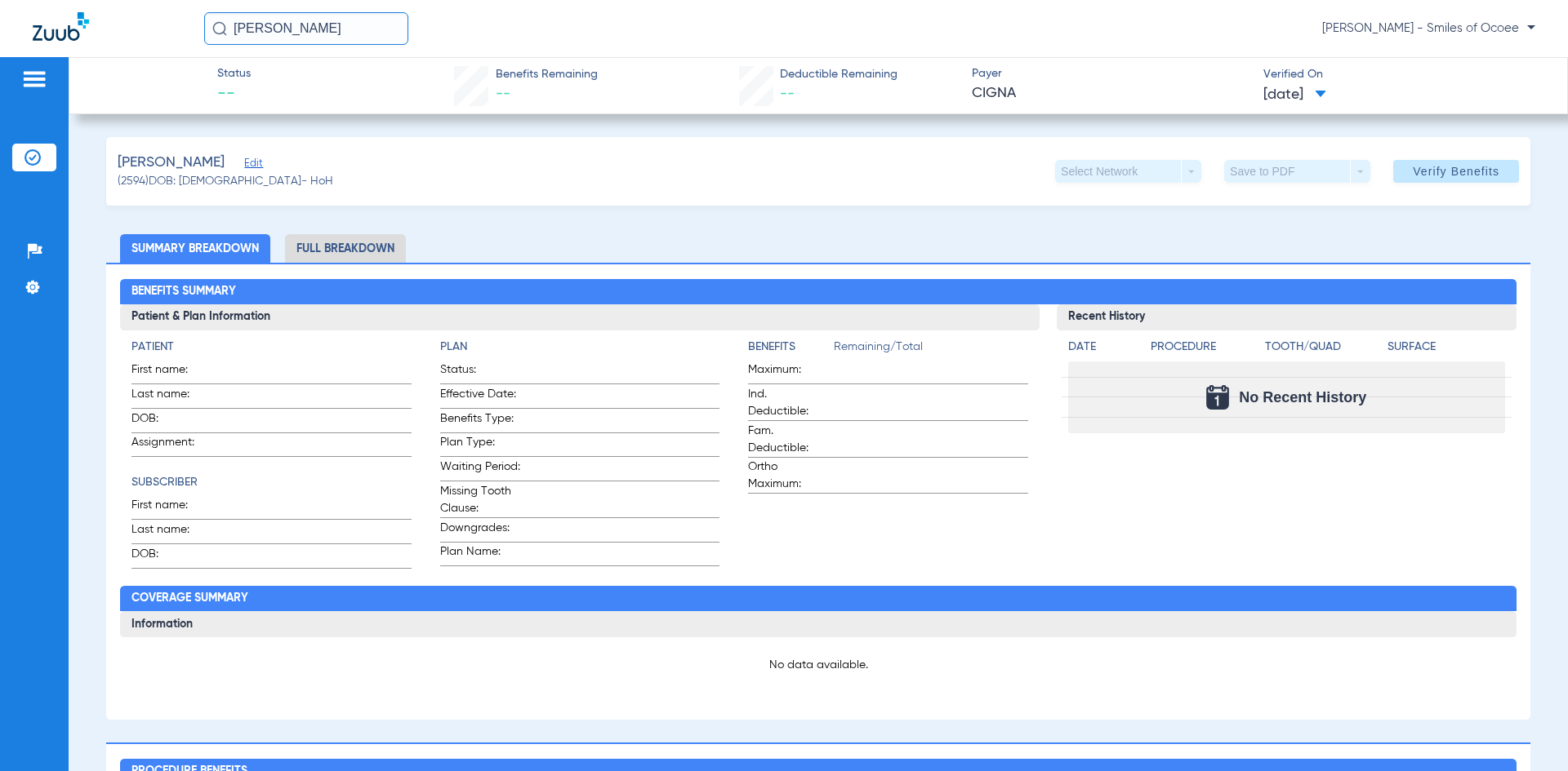
click at [252, 164] on span "Edit" at bounding box center [251, 165] width 15 height 15
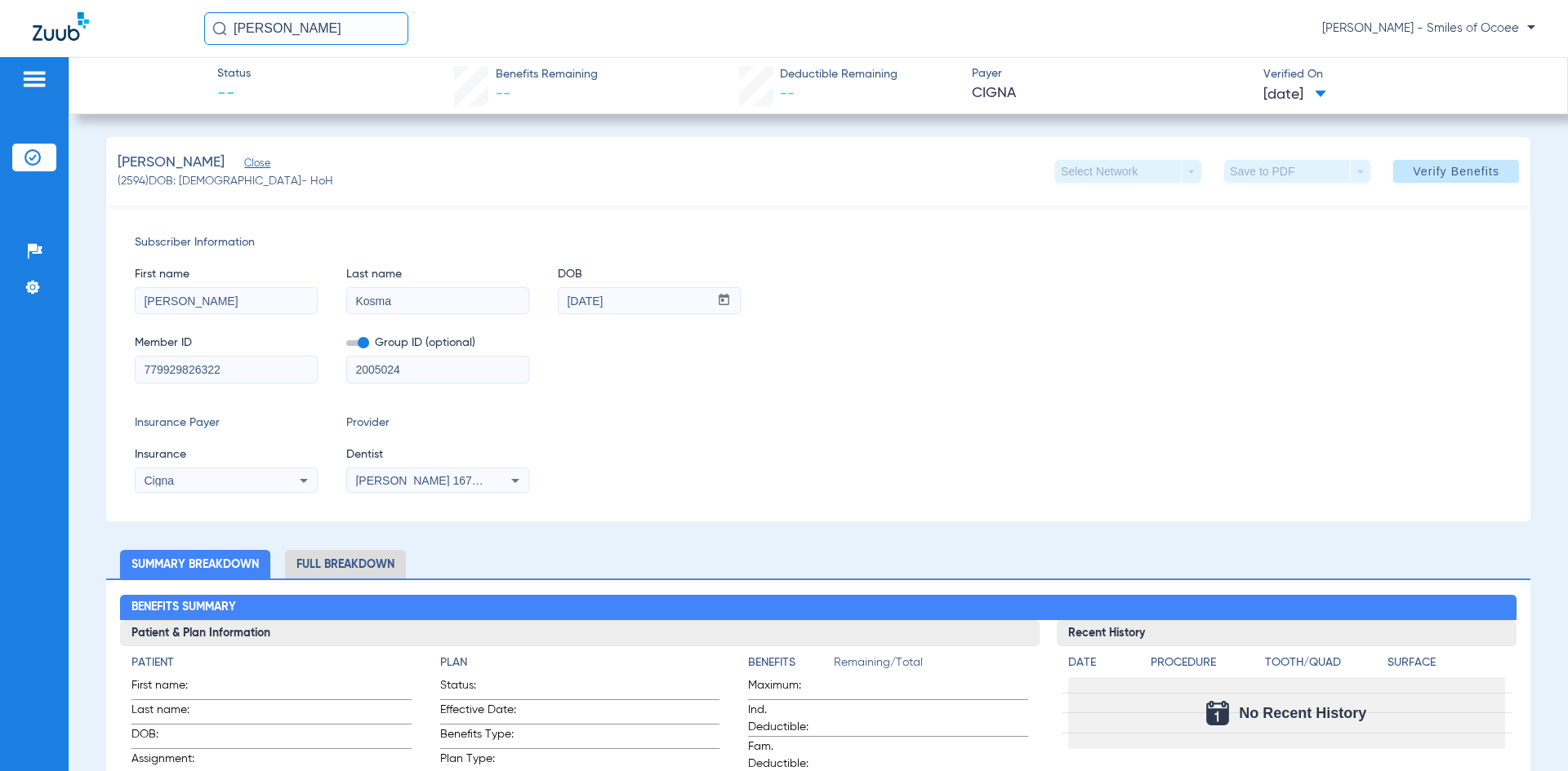
click at [302, 475] on icon at bounding box center [304, 481] width 20 height 20
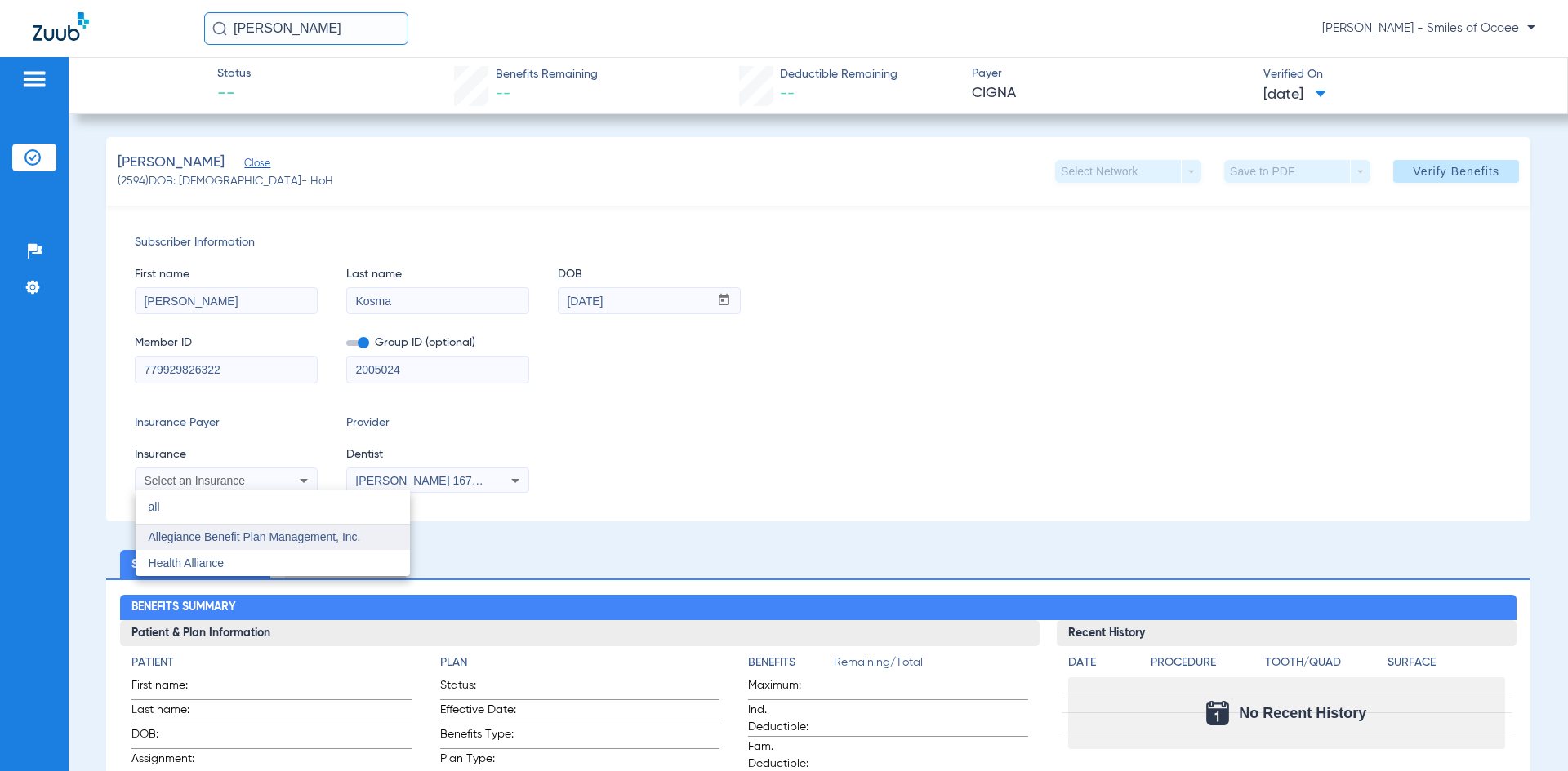
type input "all"
click at [276, 541] on span "Allegiance Benefit Plan Management, Inc." at bounding box center [254, 537] width 212 height 13
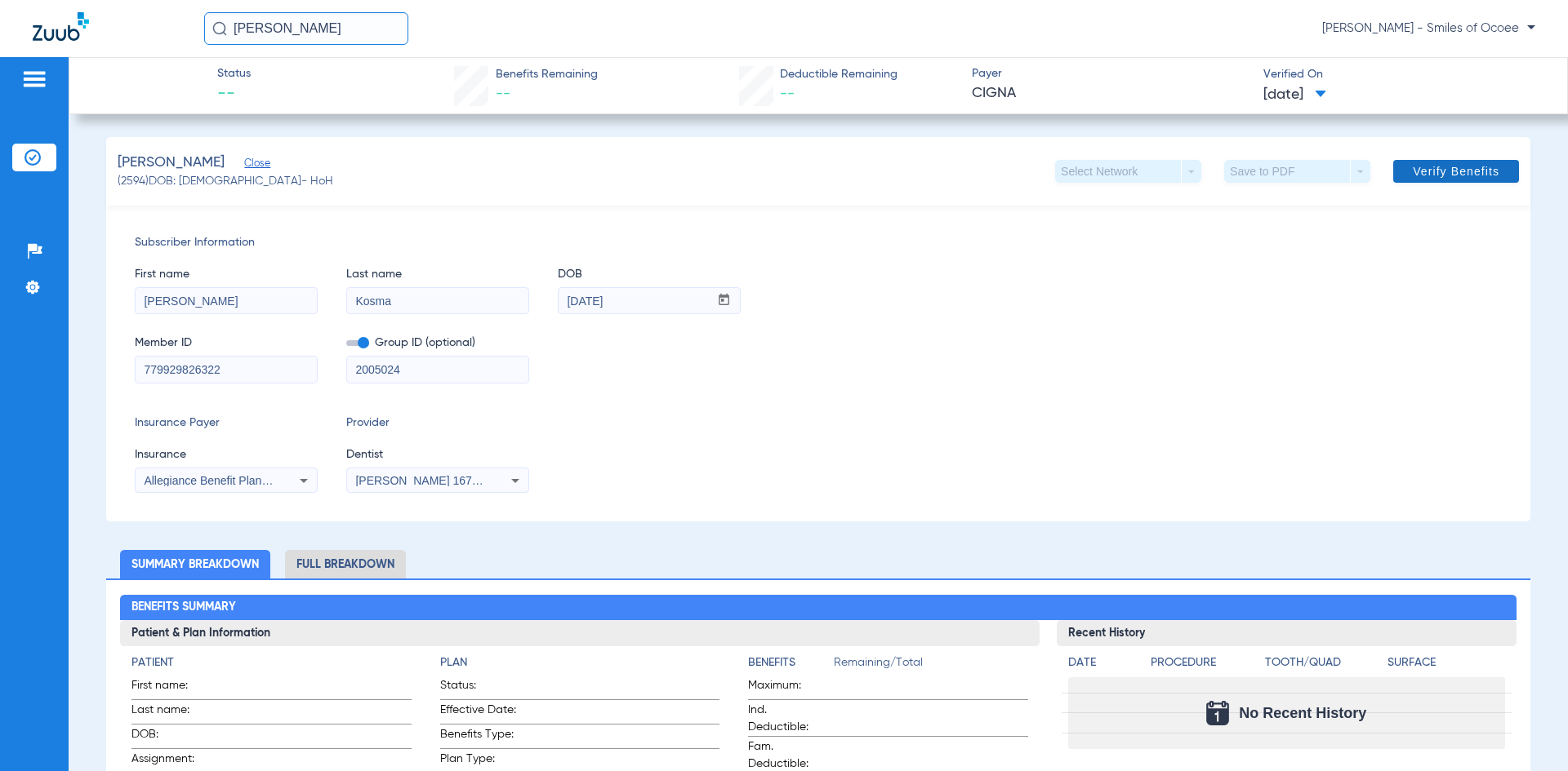
click at [1414, 165] on span "Verify Benefits" at bounding box center [1455, 171] width 86 height 13
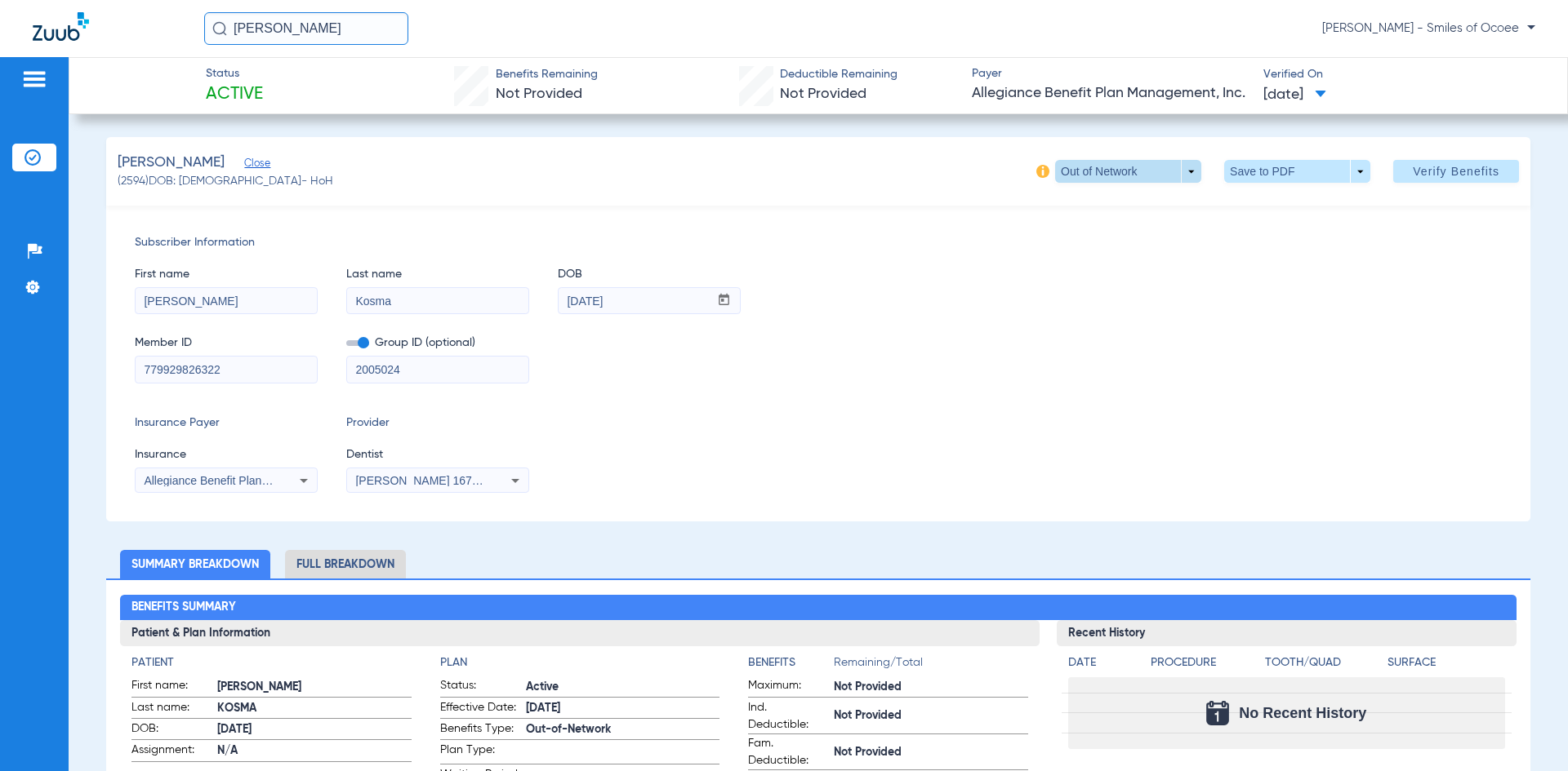
click at [1175, 173] on span at bounding box center [1128, 171] width 146 height 23
click at [1175, 173] on div at bounding box center [784, 386] width 1568 height 771
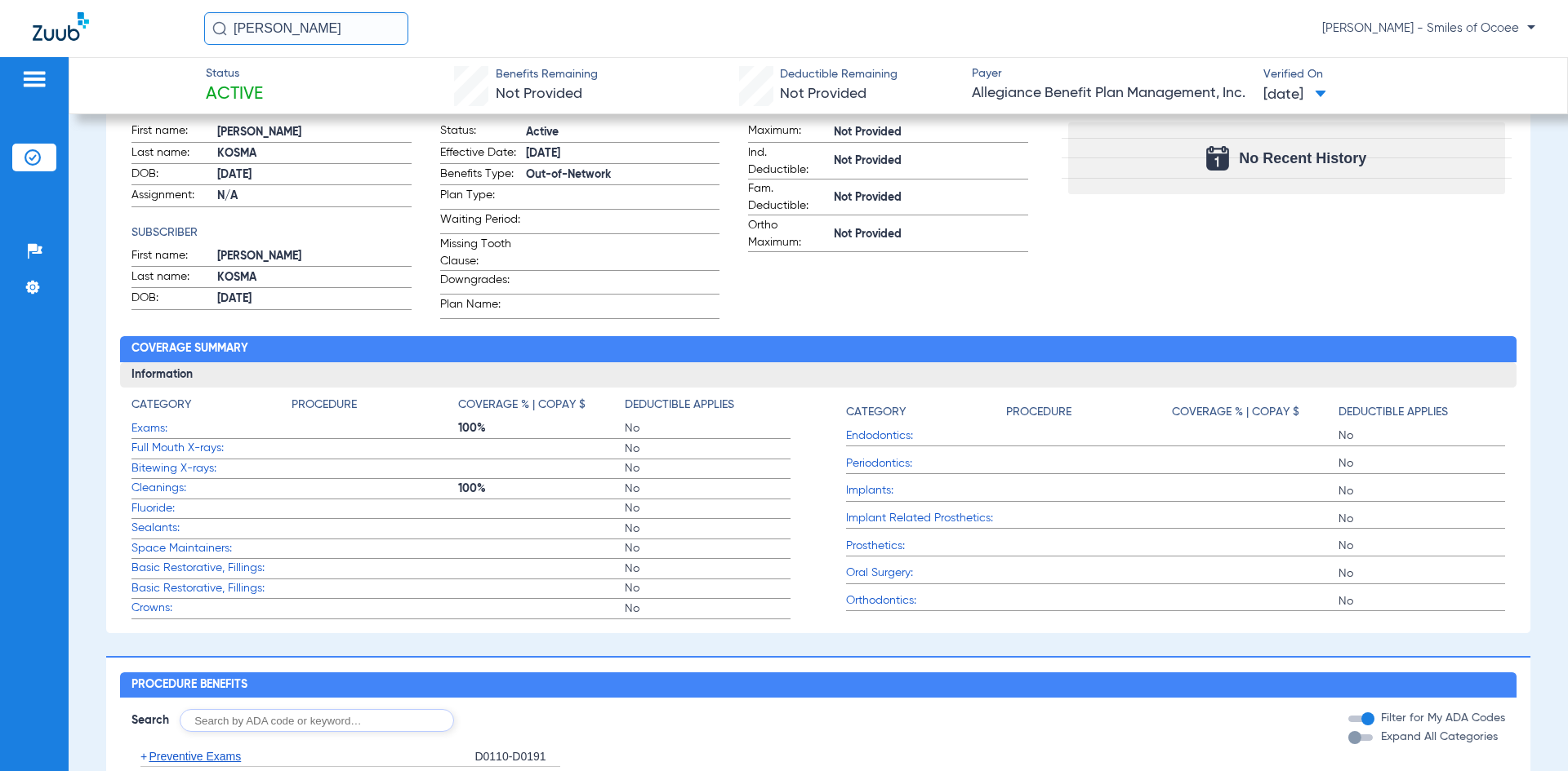
scroll to position [58, 0]
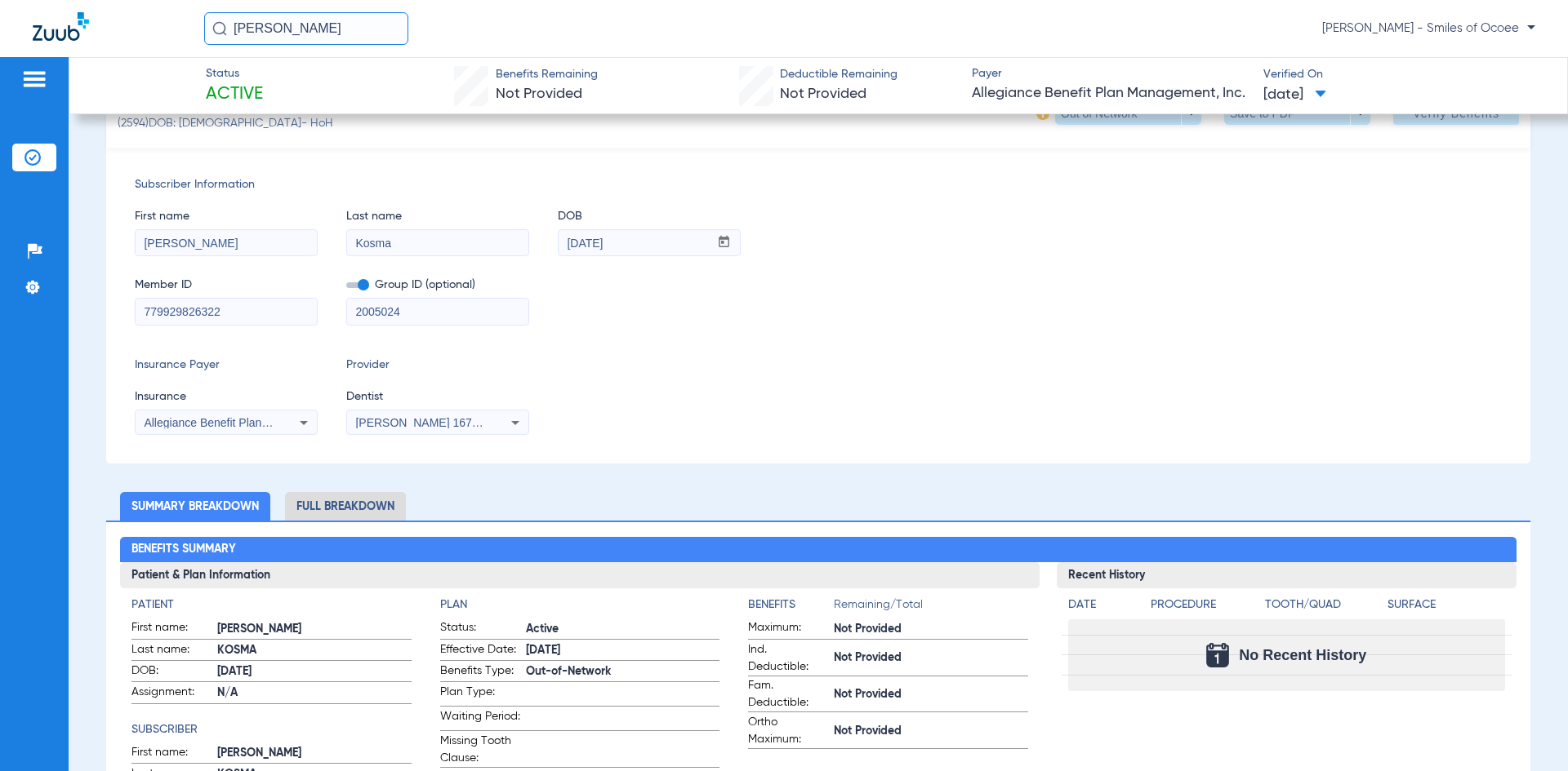
click at [335, 503] on li "Full Breakdown" at bounding box center [345, 506] width 121 height 28
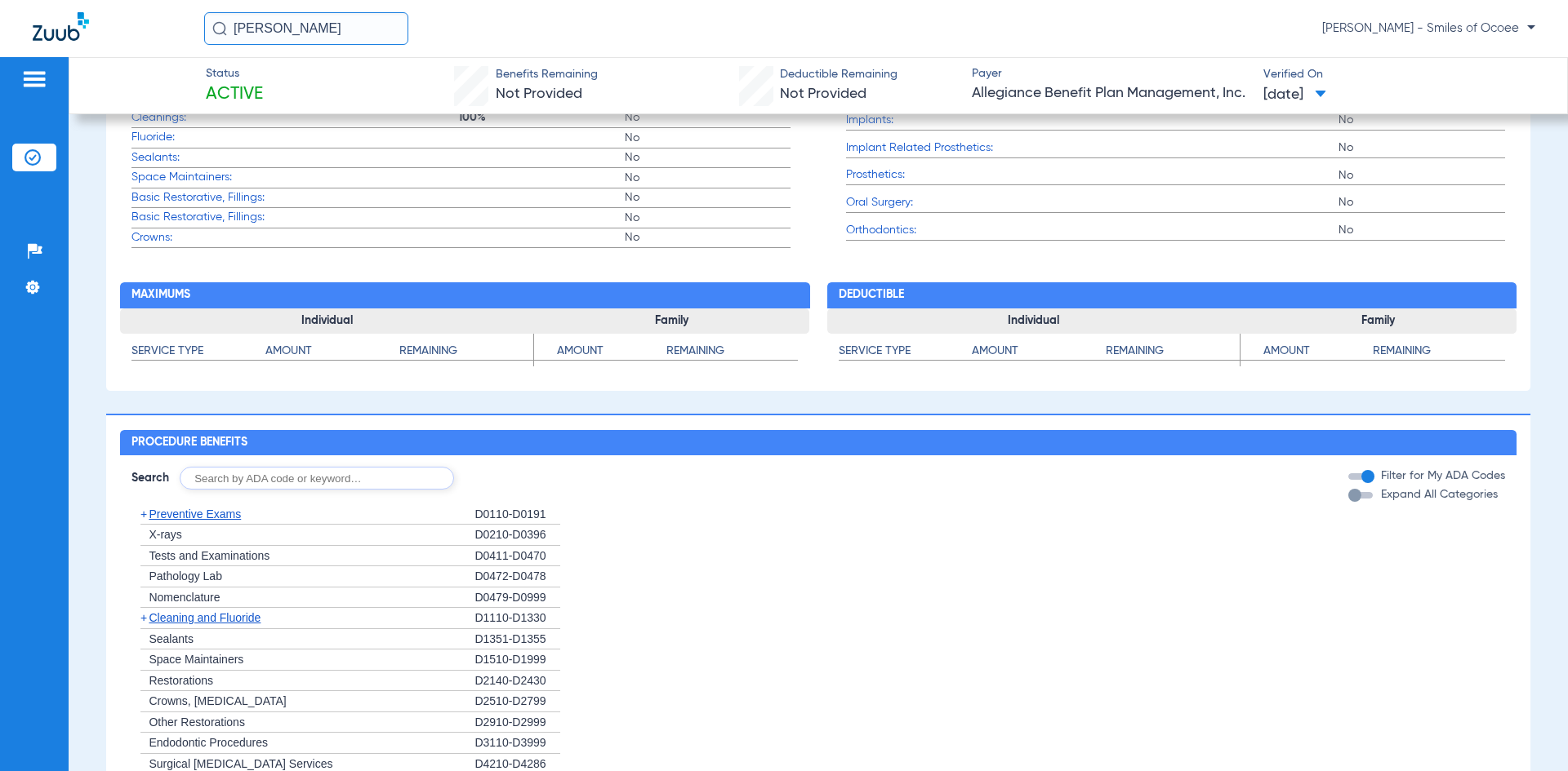
scroll to position [1113, 0]
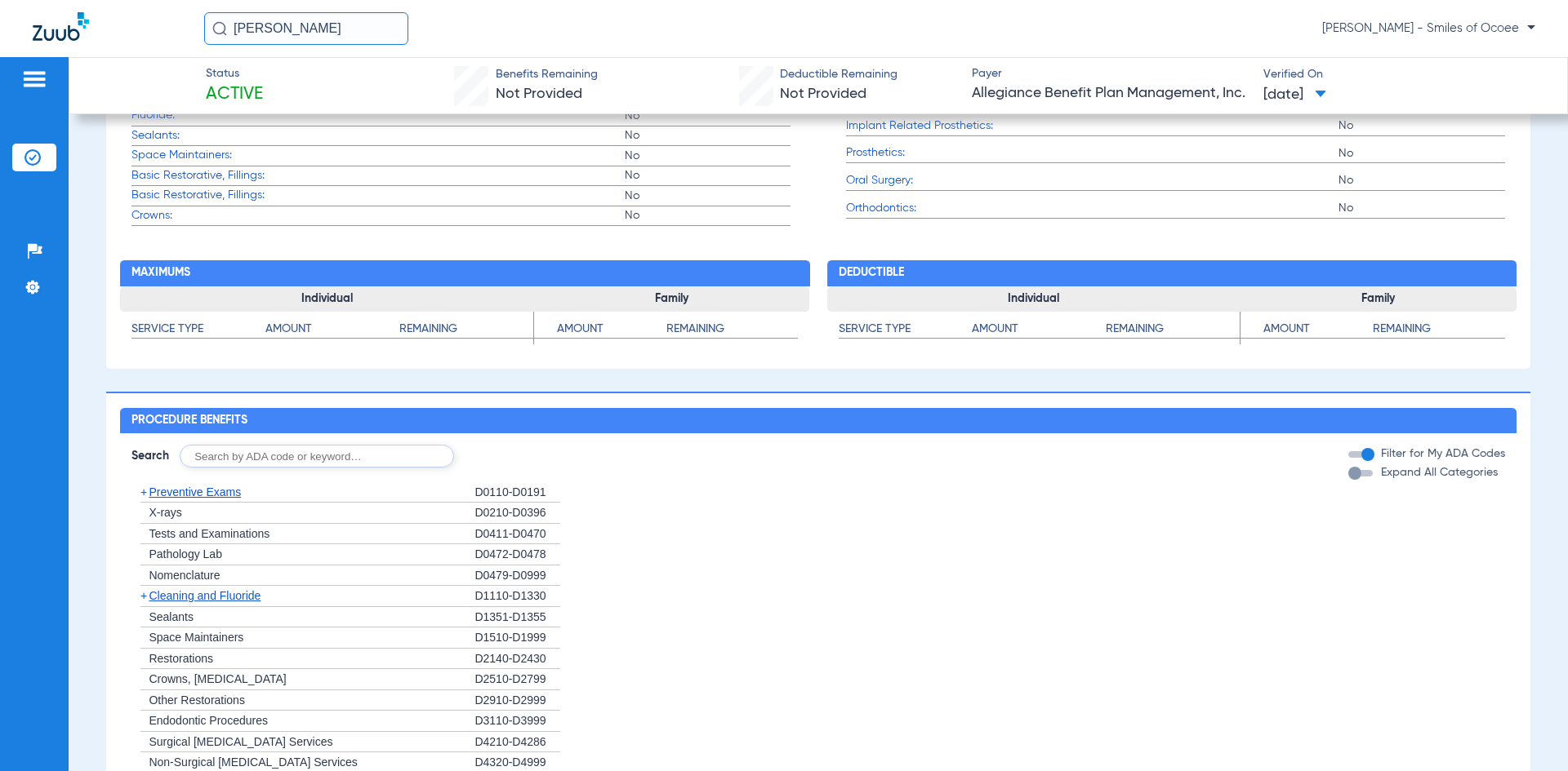
click at [1356, 476] on div "button" at bounding box center [1360, 473] width 25 height 6
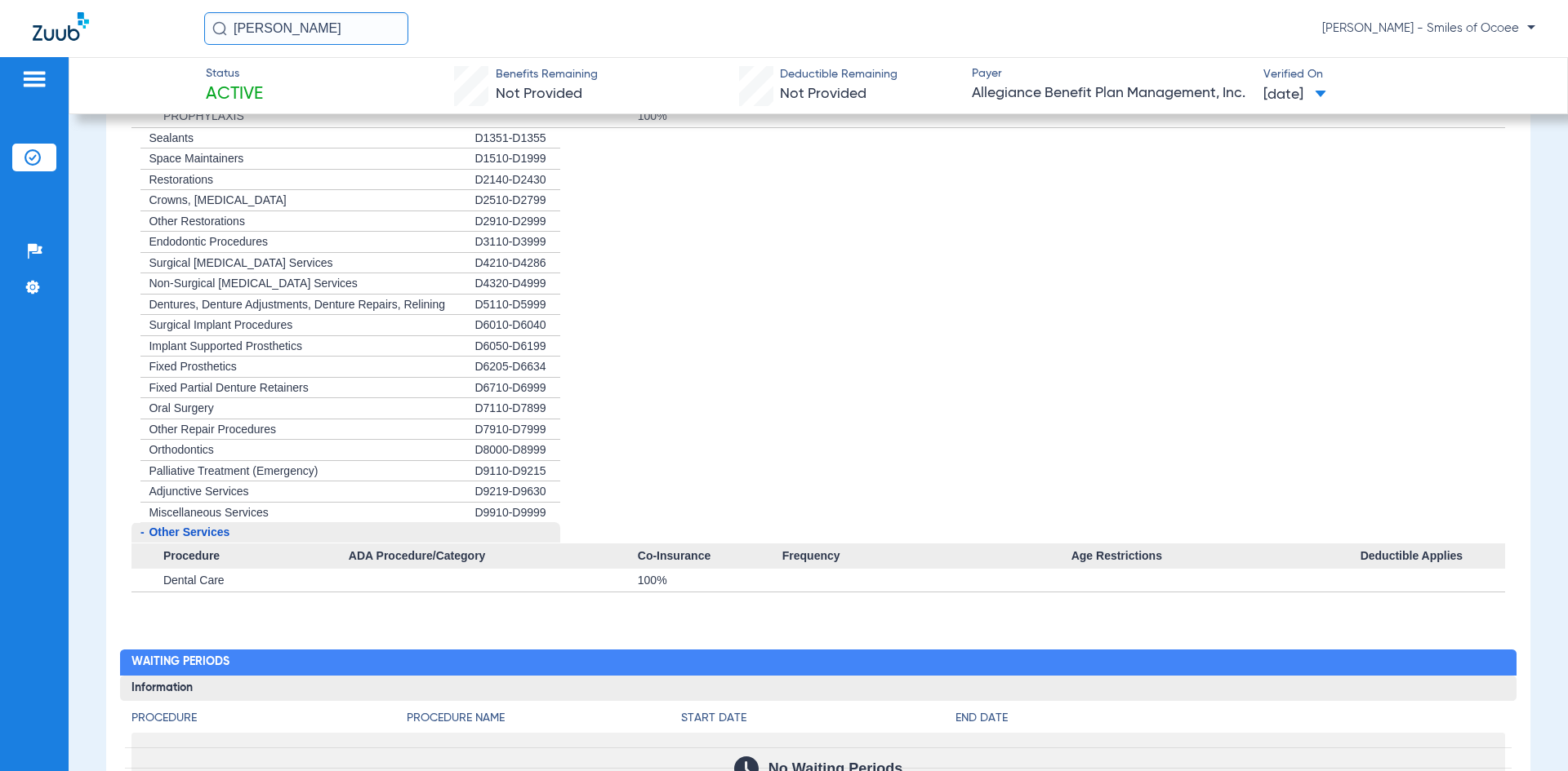
scroll to position [0, 0]
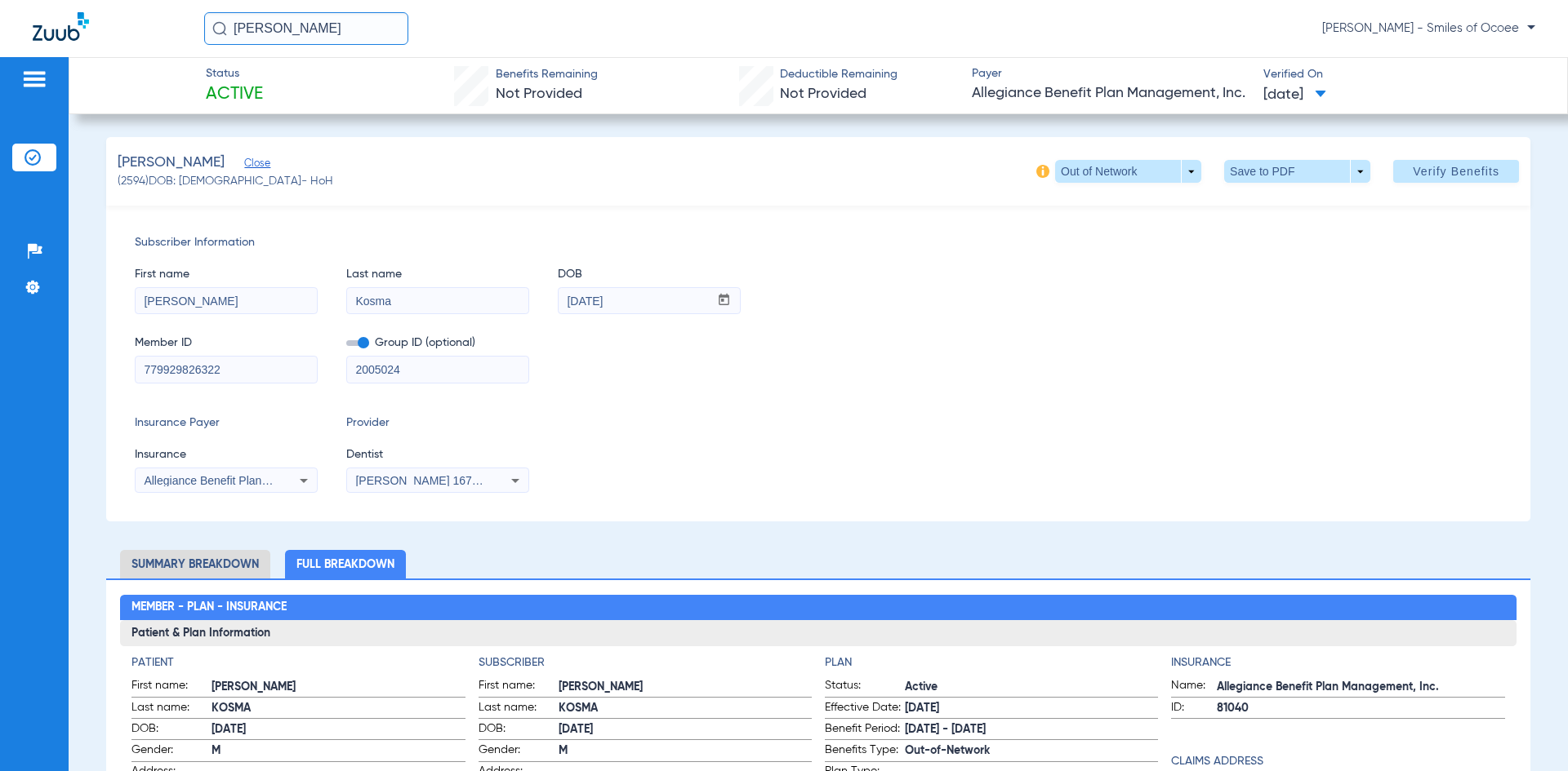
click at [48, 81] on div at bounding box center [34, 81] width 44 height 25
click at [39, 75] on img at bounding box center [34, 79] width 26 height 20
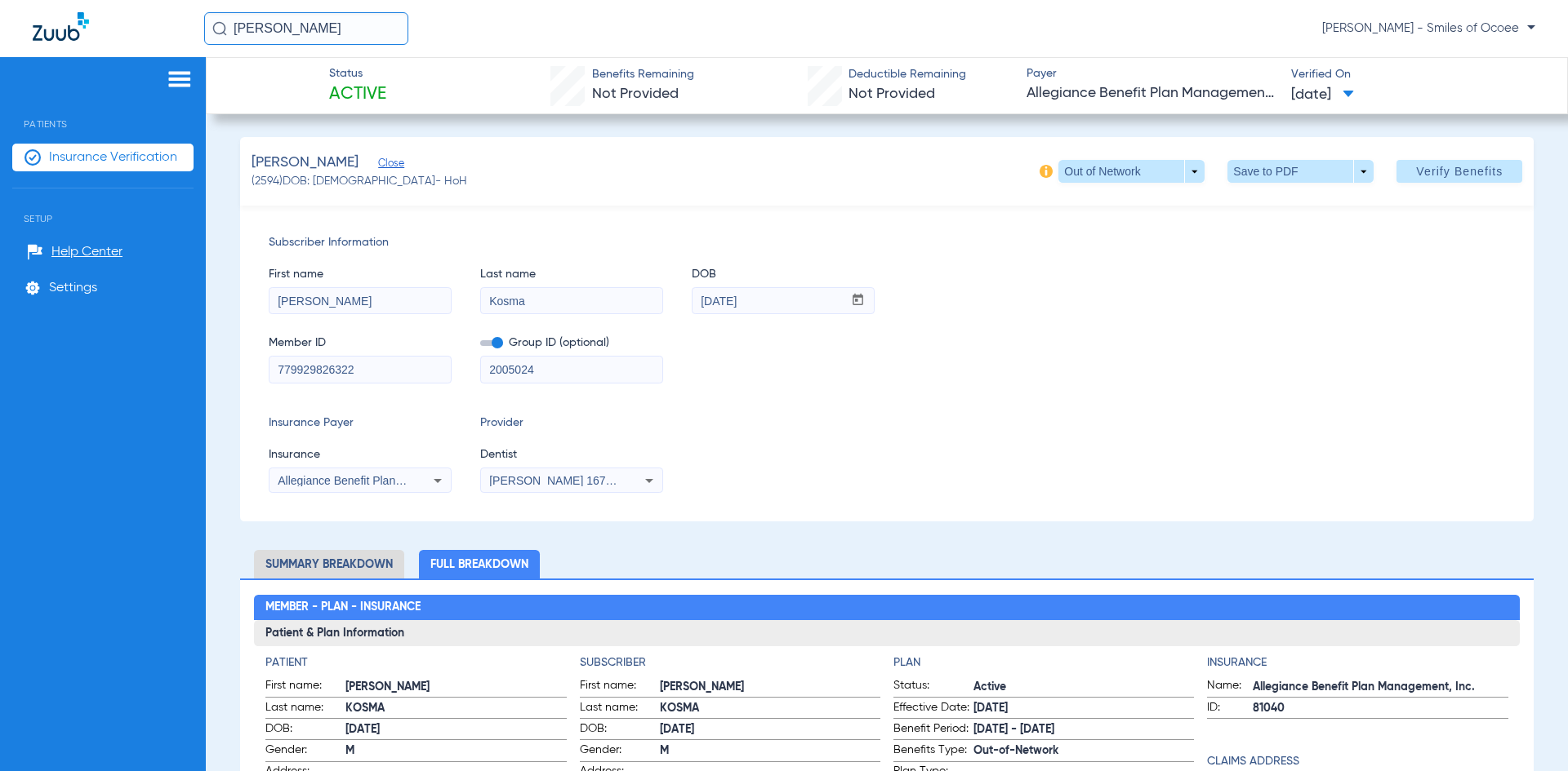
click at [174, 82] on img at bounding box center [179, 79] width 26 height 20
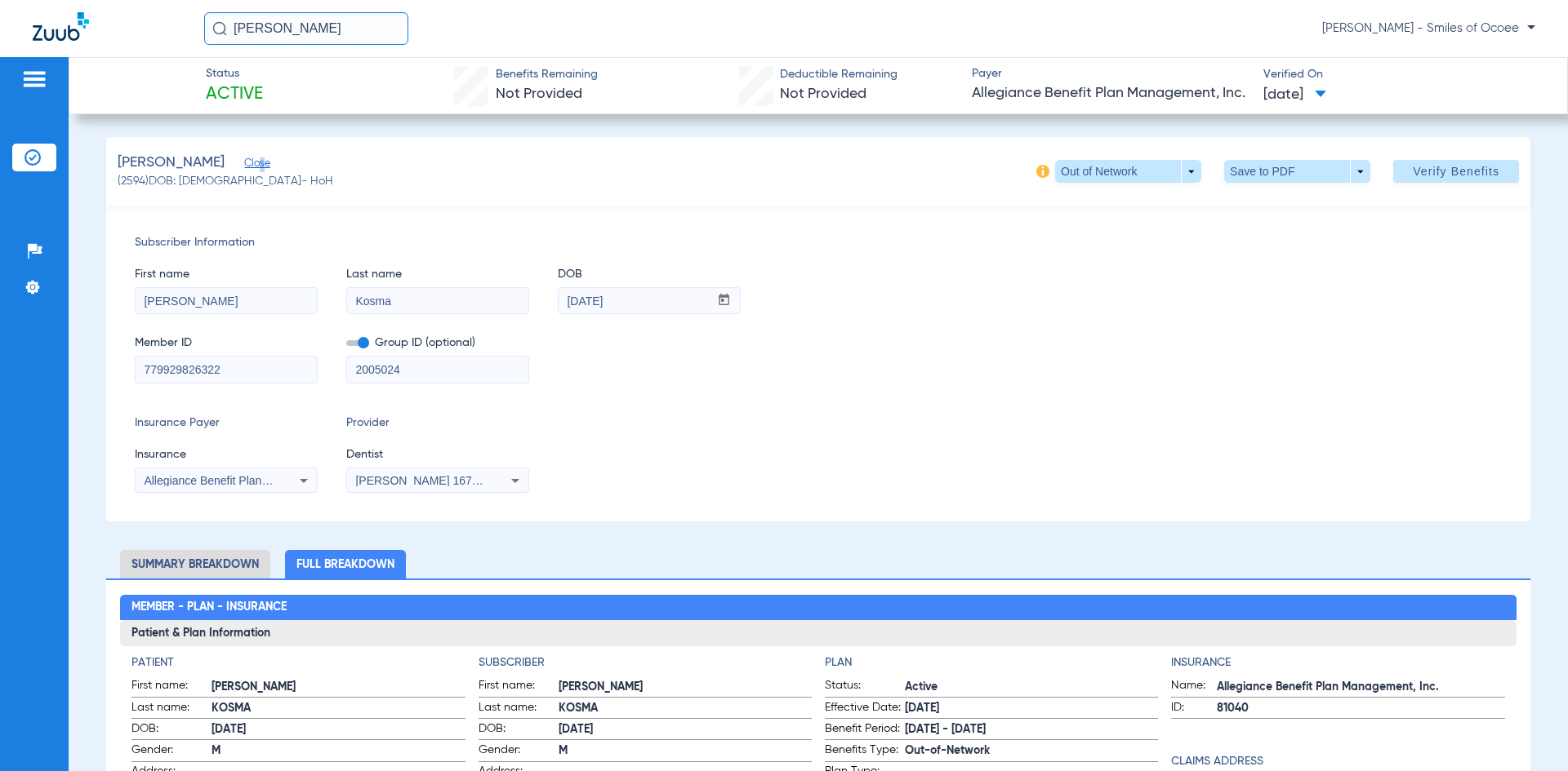
click at [257, 168] on span "Close" at bounding box center [251, 165] width 15 height 15
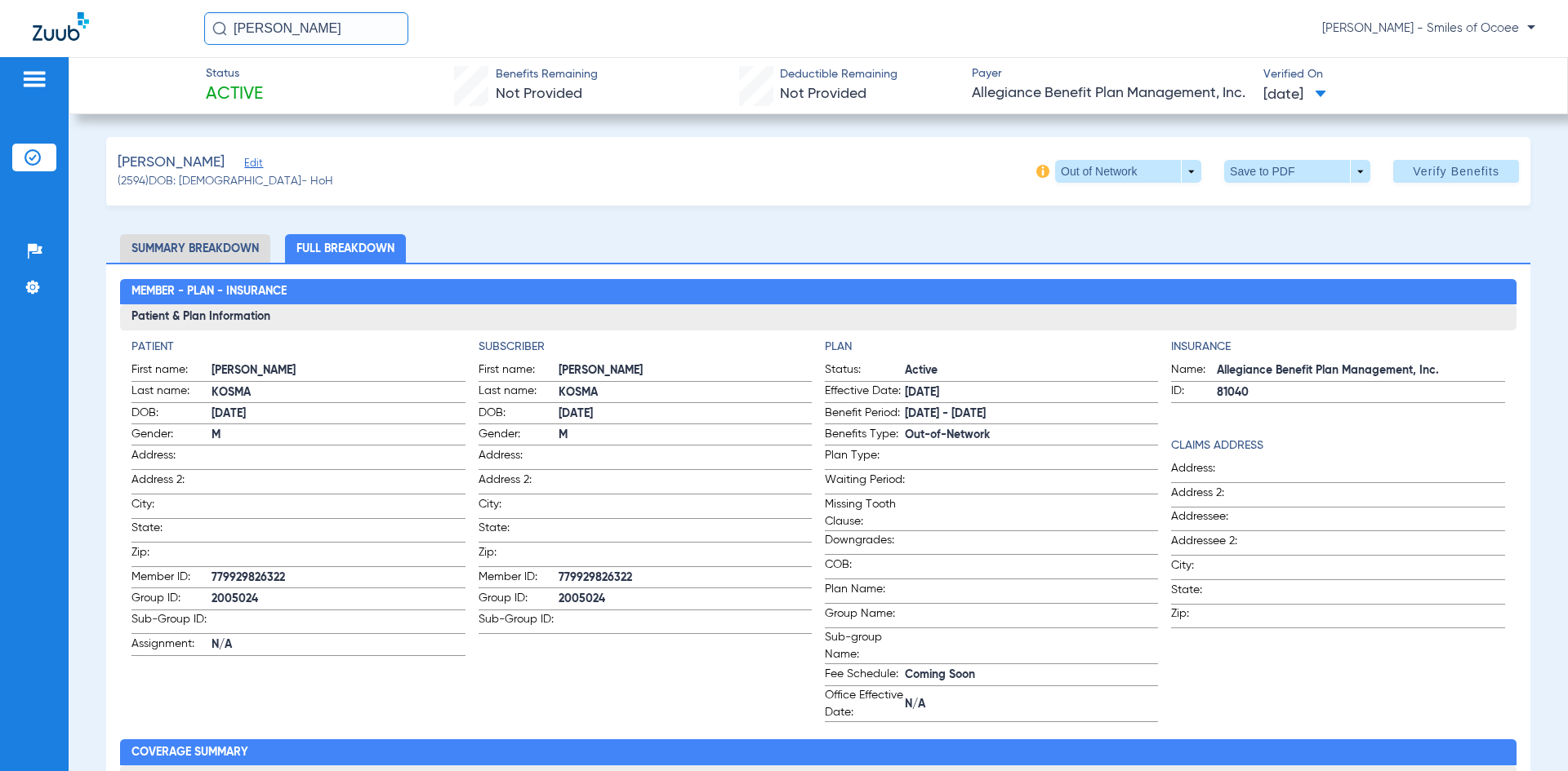
click at [176, 248] on li "Summary Breakdown" at bounding box center [195, 248] width 150 height 28
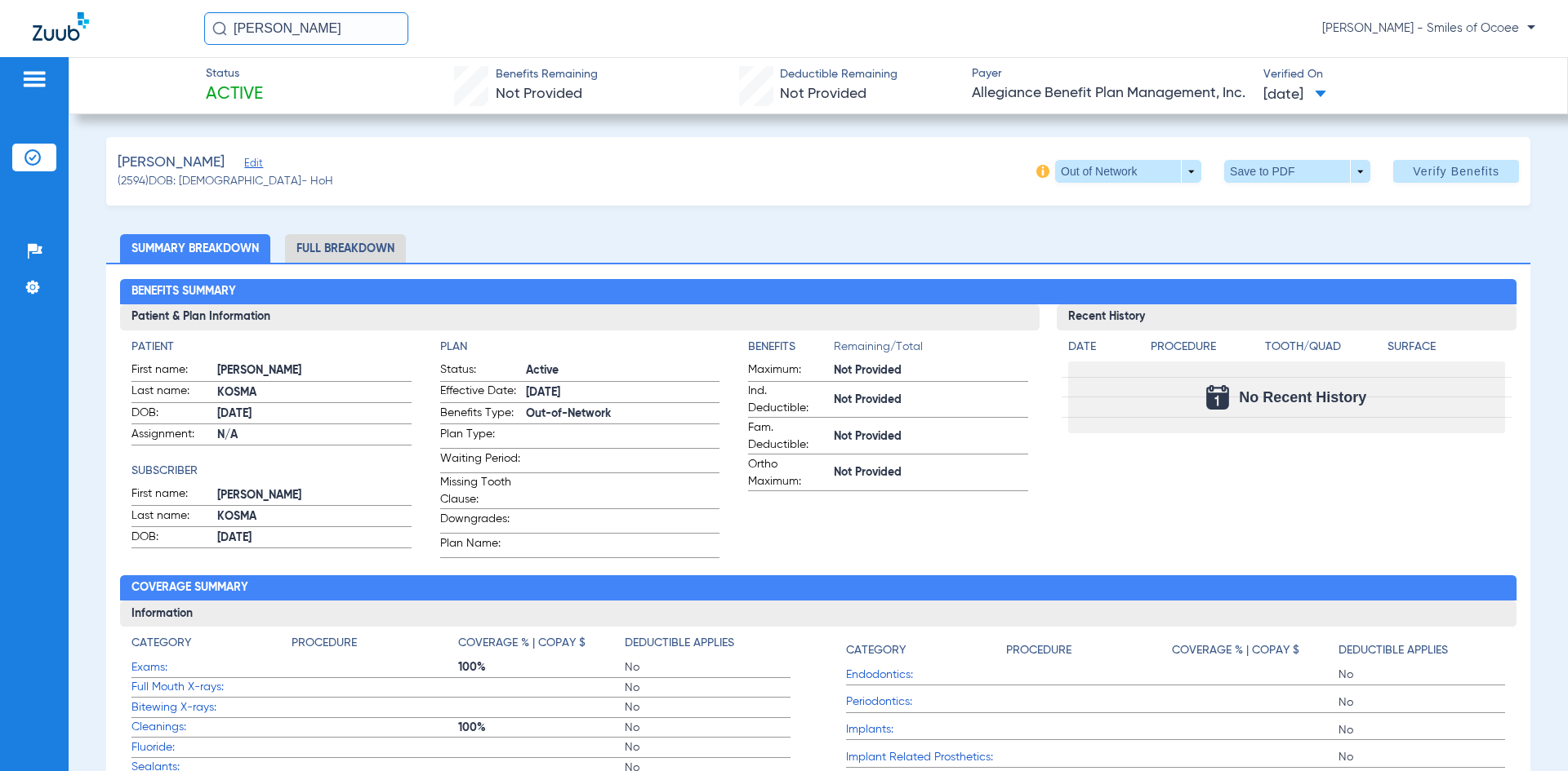
click at [36, 77] on img at bounding box center [34, 79] width 26 height 20
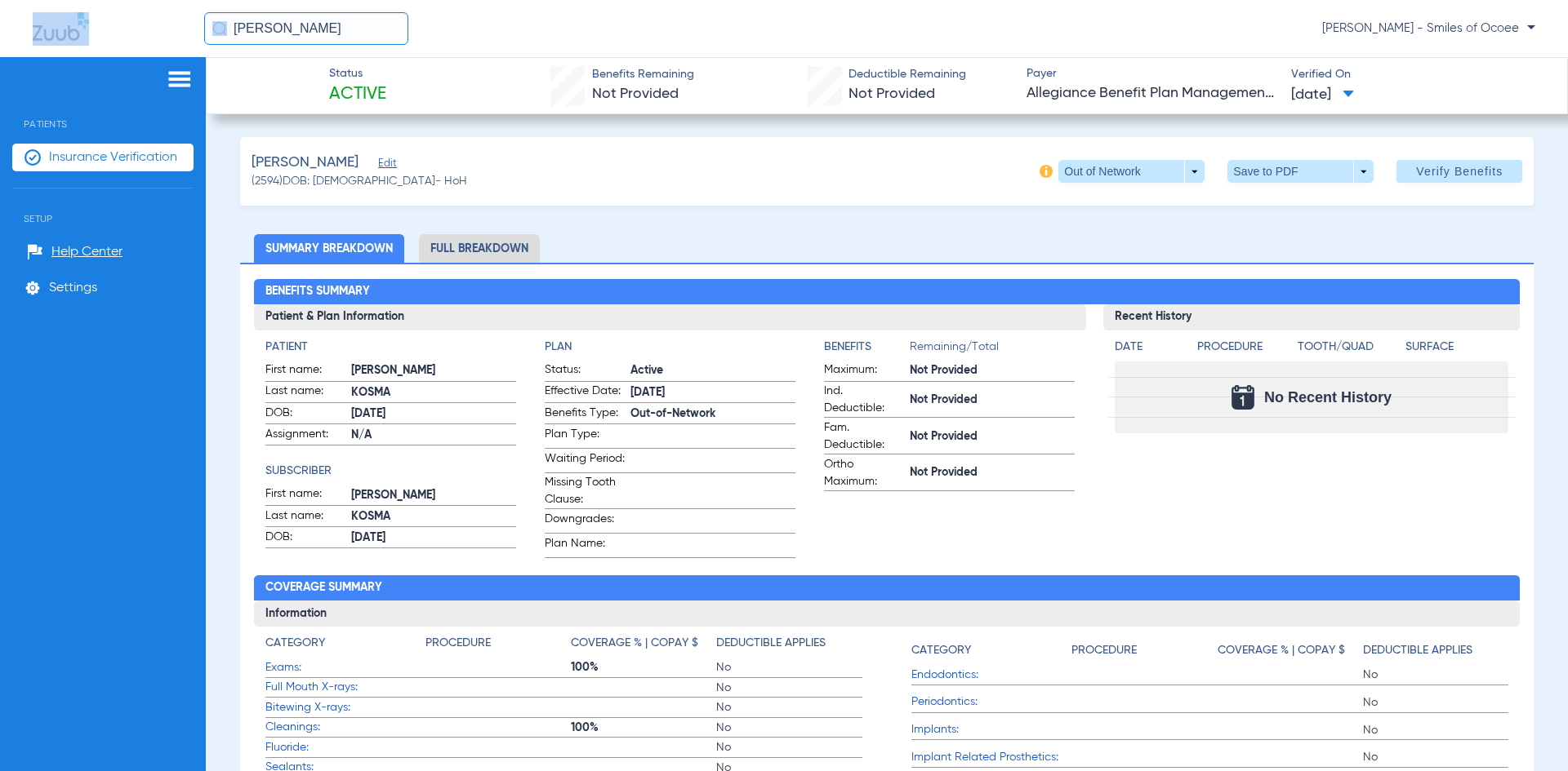
drag, startPoint x: 332, startPoint y: 46, endPoint x: 219, endPoint y: 55, distance: 113.4
click at [125, 40] on div "[PERSON_NAME] - Smiles of Ocoee" at bounding box center [784, 28] width 1568 height 57
click at [115, 155] on span "Insurance Verification" at bounding box center [113, 157] width 128 height 16
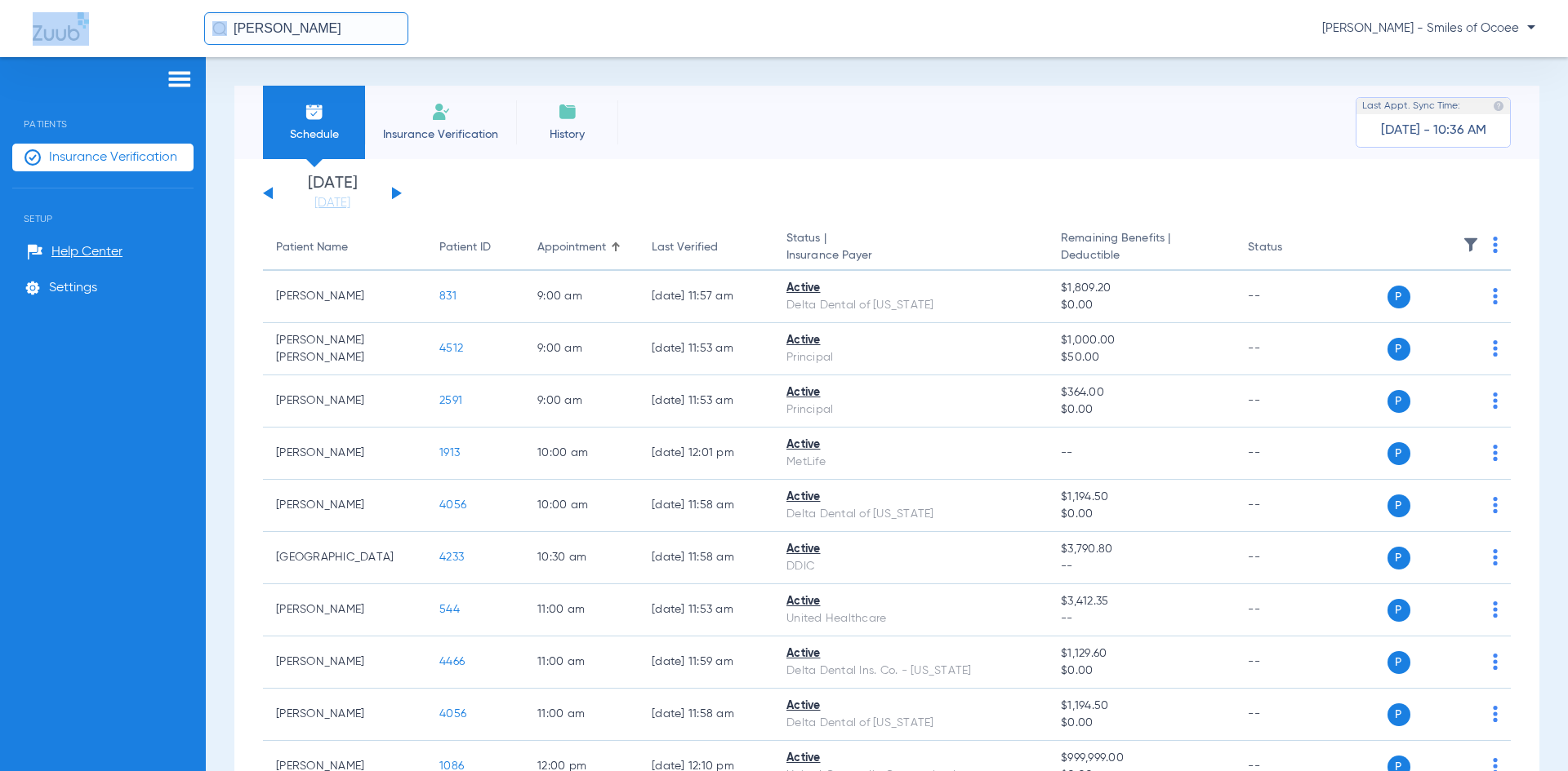
click at [437, 132] on span "Insurance Verification" at bounding box center [440, 135] width 126 height 16
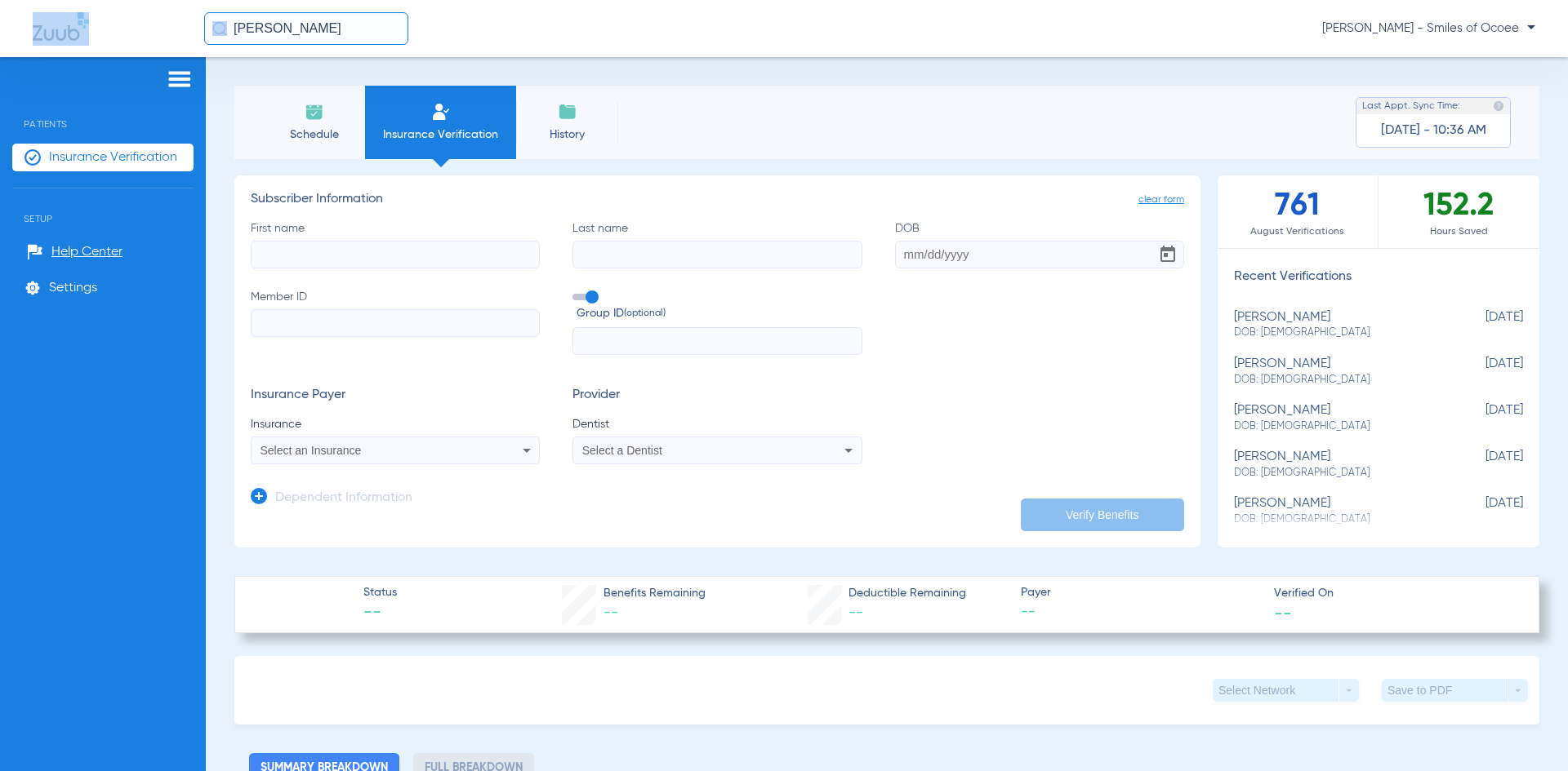
click at [341, 244] on input "First name" at bounding box center [396, 255] width 289 height 28
type input "Shermiya"
type input "Hamilton"
type input "10/02/1988"
click at [265, 329] on input "Member ID" at bounding box center [396, 323] width 289 height 28
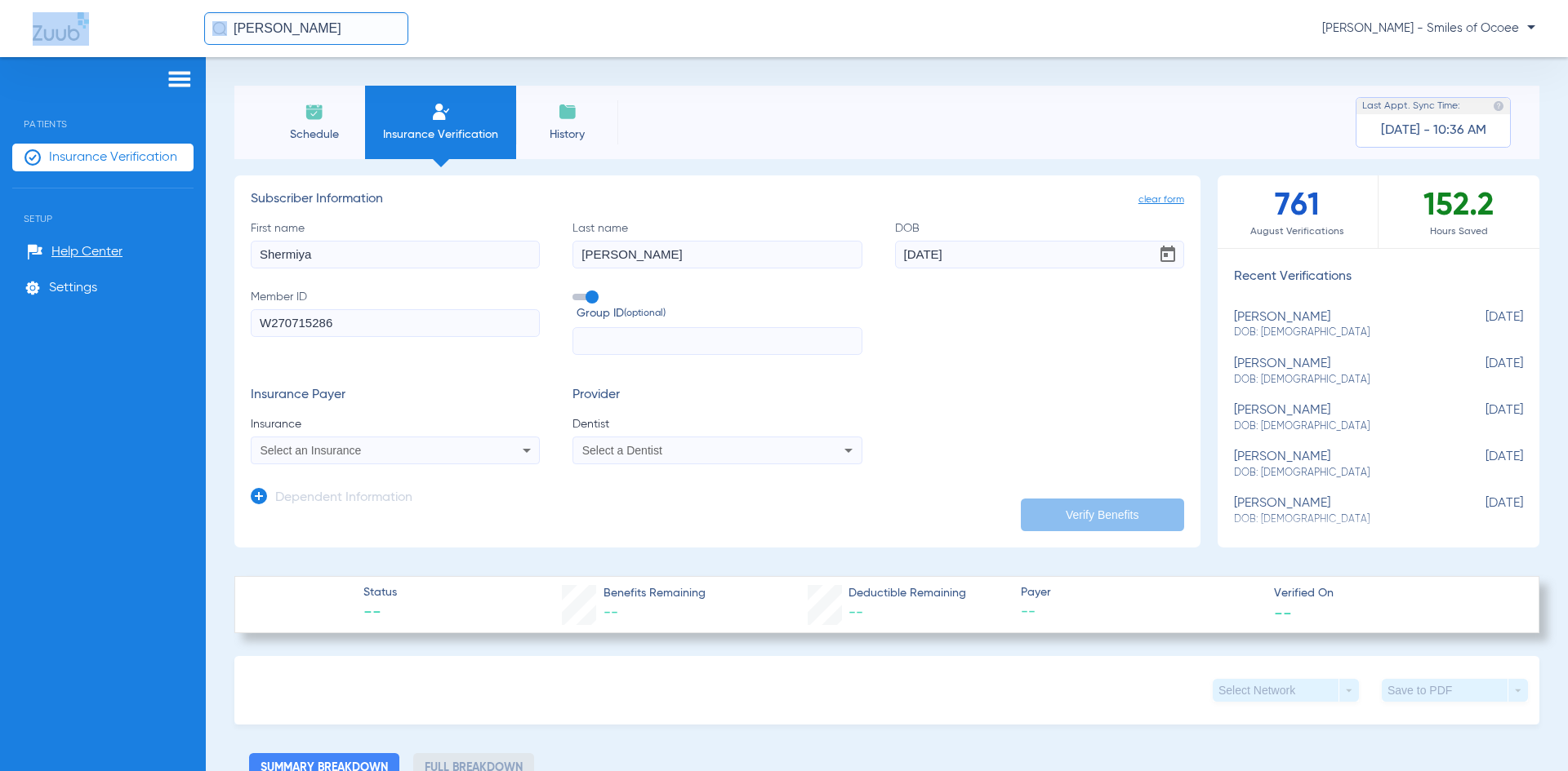
type input "W270715286"
click at [316, 455] on span "Select an Insurance" at bounding box center [310, 450] width 101 height 13
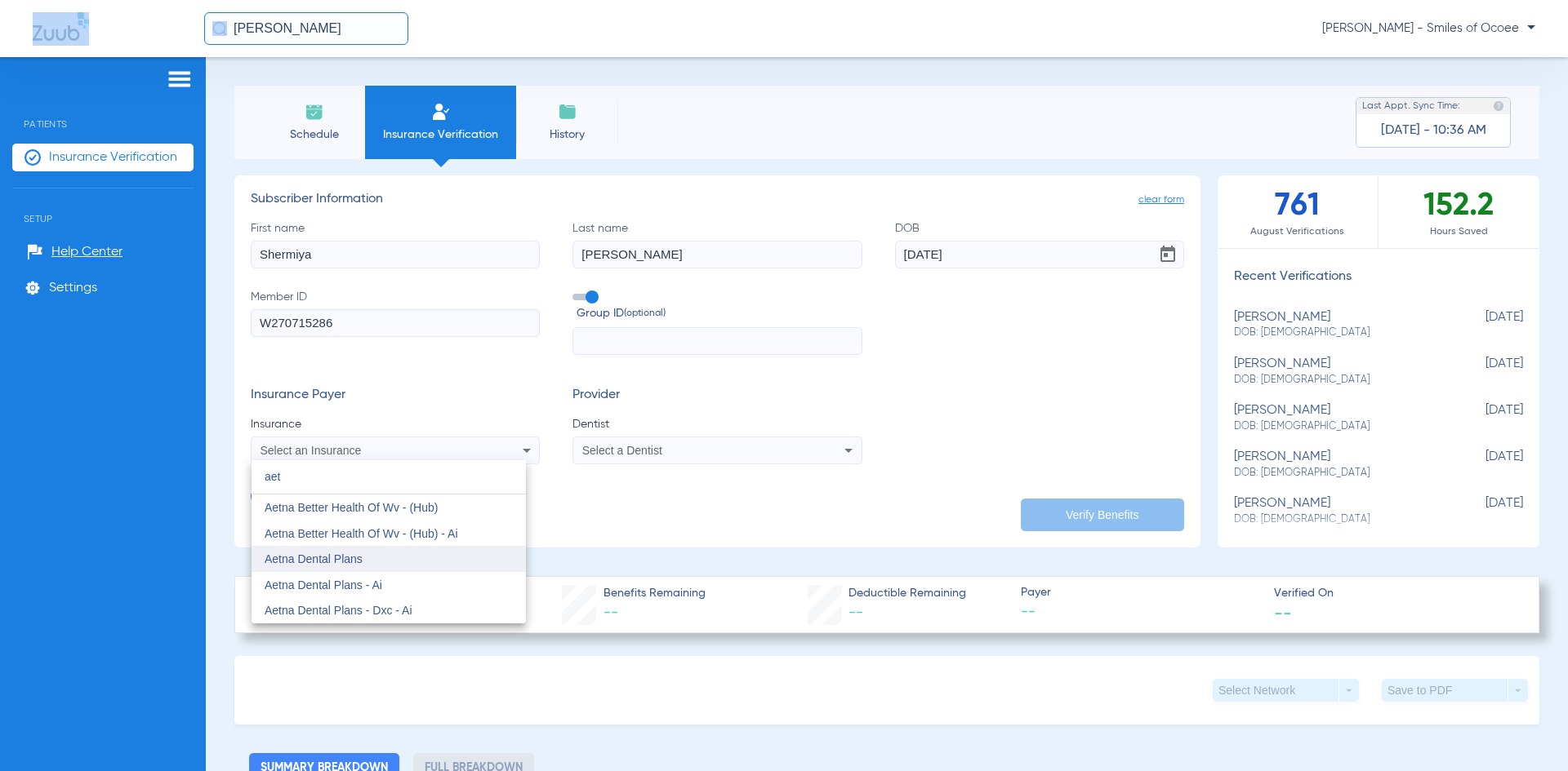
type input "aet"
click at [304, 564] on span "Aetna Dental Plans" at bounding box center [314, 559] width 98 height 13
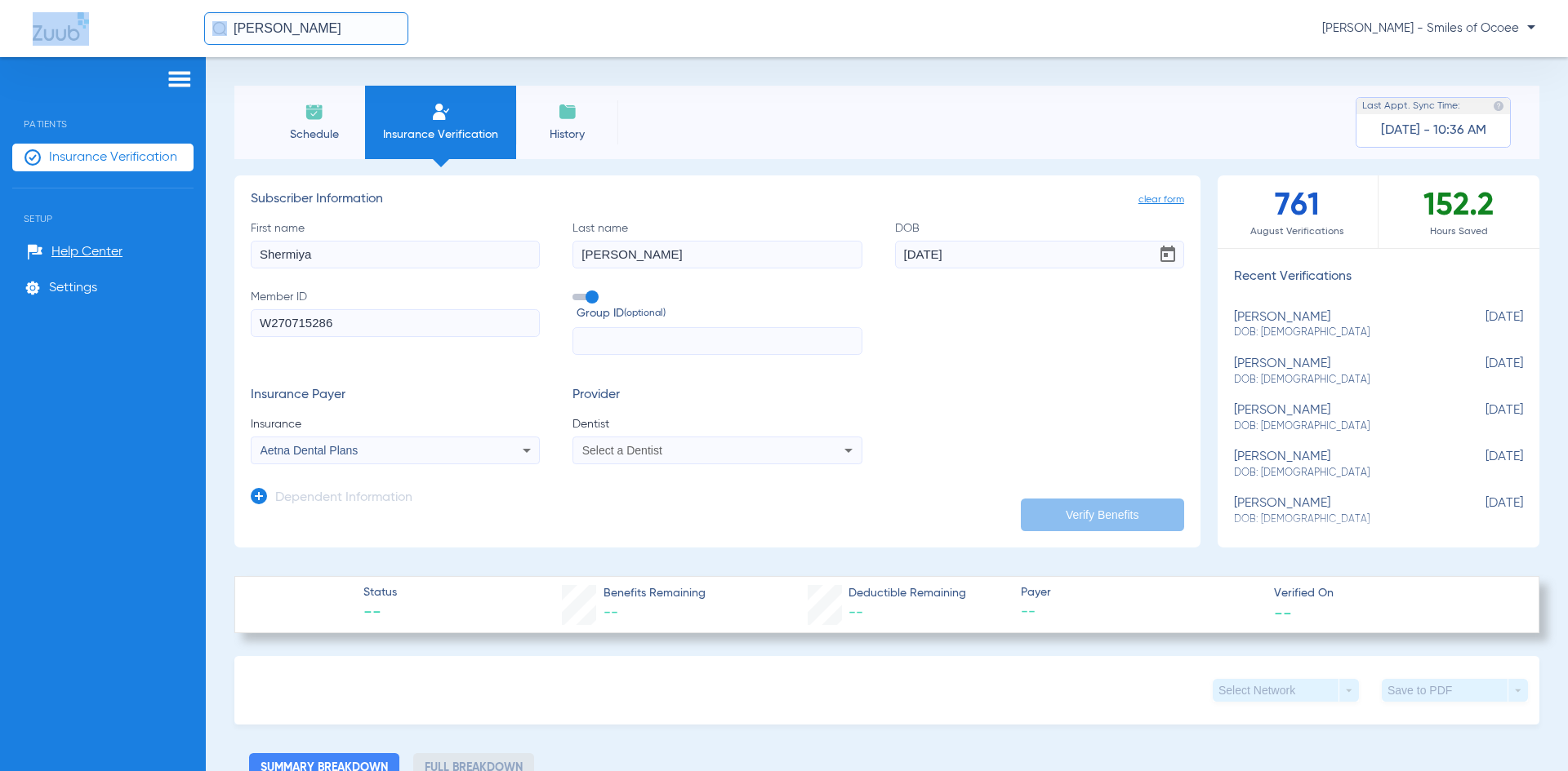
click at [640, 458] on div "Select a Dentist" at bounding box center [717, 451] width 287 height 20
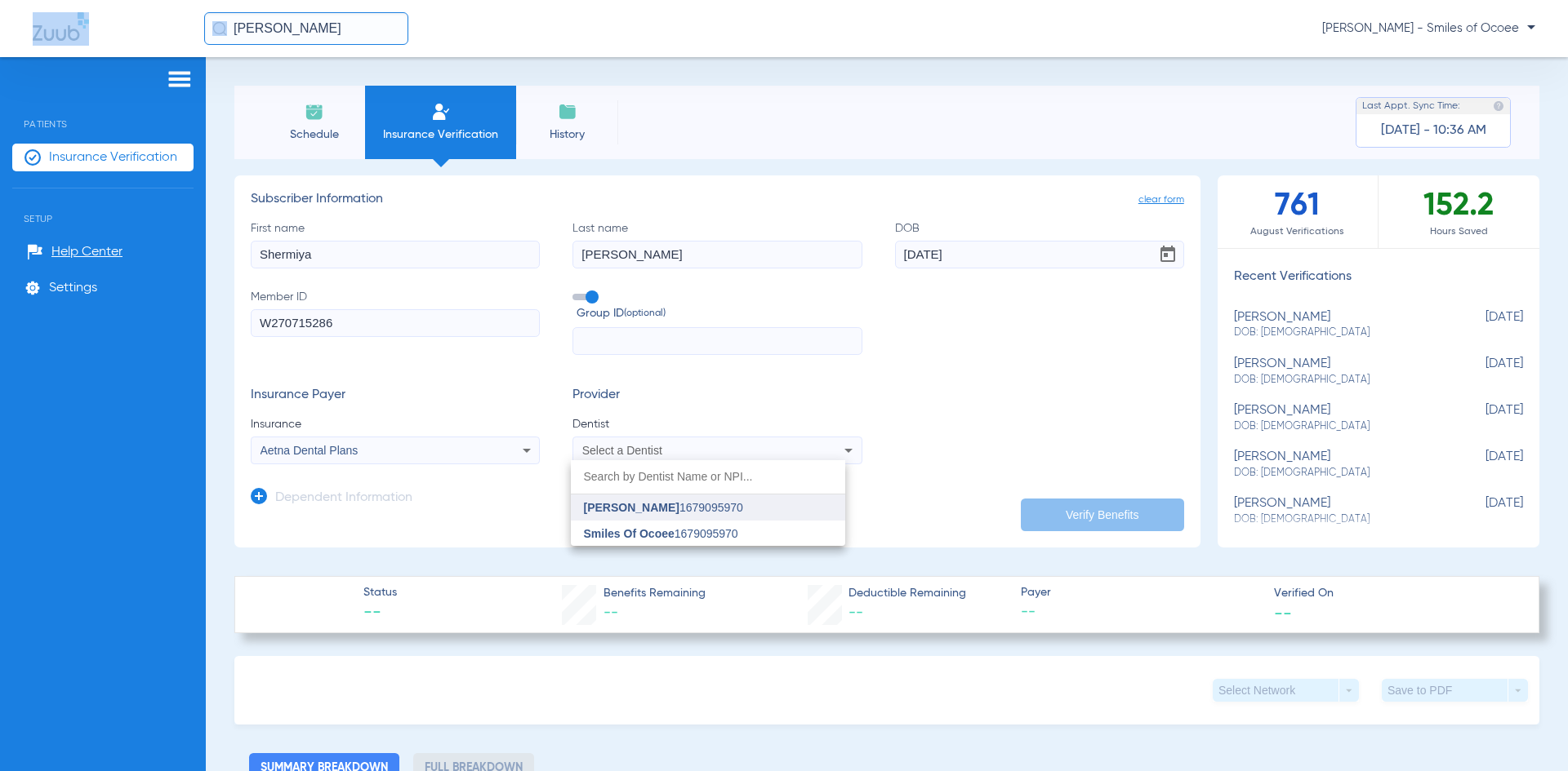
click at [645, 505] on span "[PERSON_NAME]" at bounding box center [631, 507] width 95 height 13
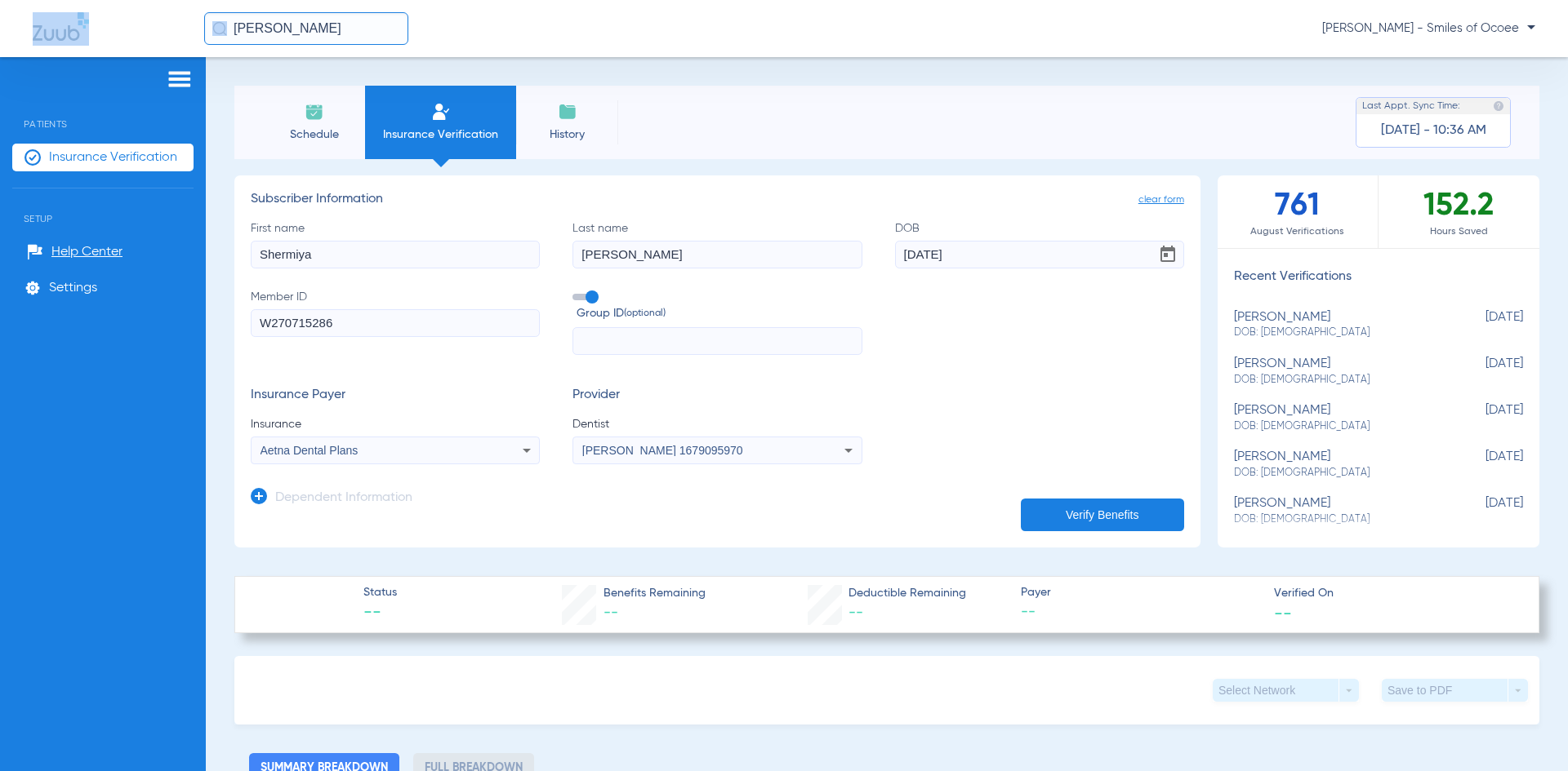
click at [260, 496] on icon at bounding box center [259, 496] width 16 height 16
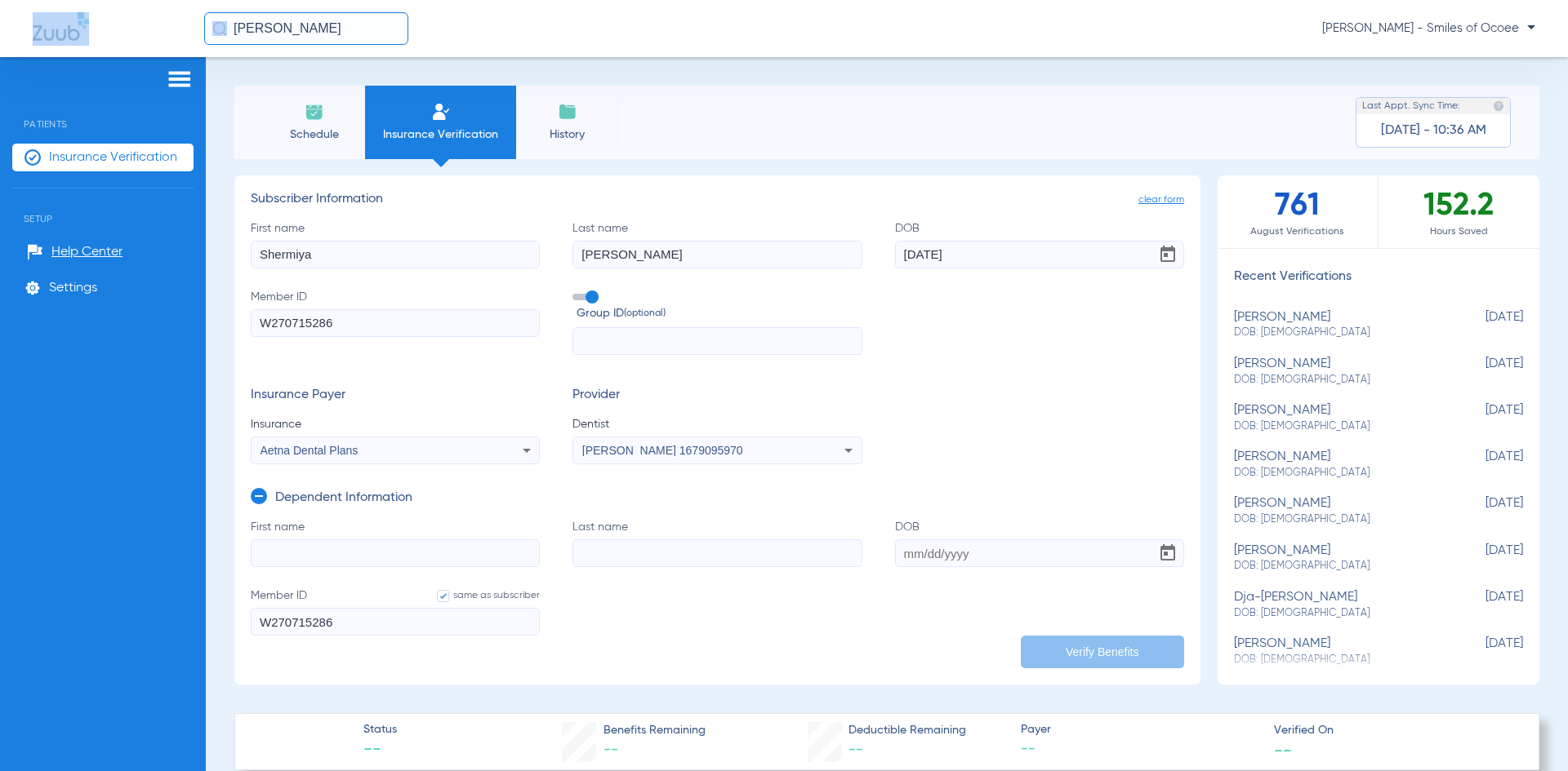
click at [325, 556] on input "First name" at bounding box center [396, 553] width 289 height 28
type input "CMERON"
type input "rUDOLPH"
drag, startPoint x: 339, startPoint y: 556, endPoint x: 111, endPoint y: 566, distance: 228.2
click at [111, 566] on div "Patients Insurance Verification Setup Help Center Settings Schedule Insurance V…" at bounding box center [784, 443] width 1568 height 771
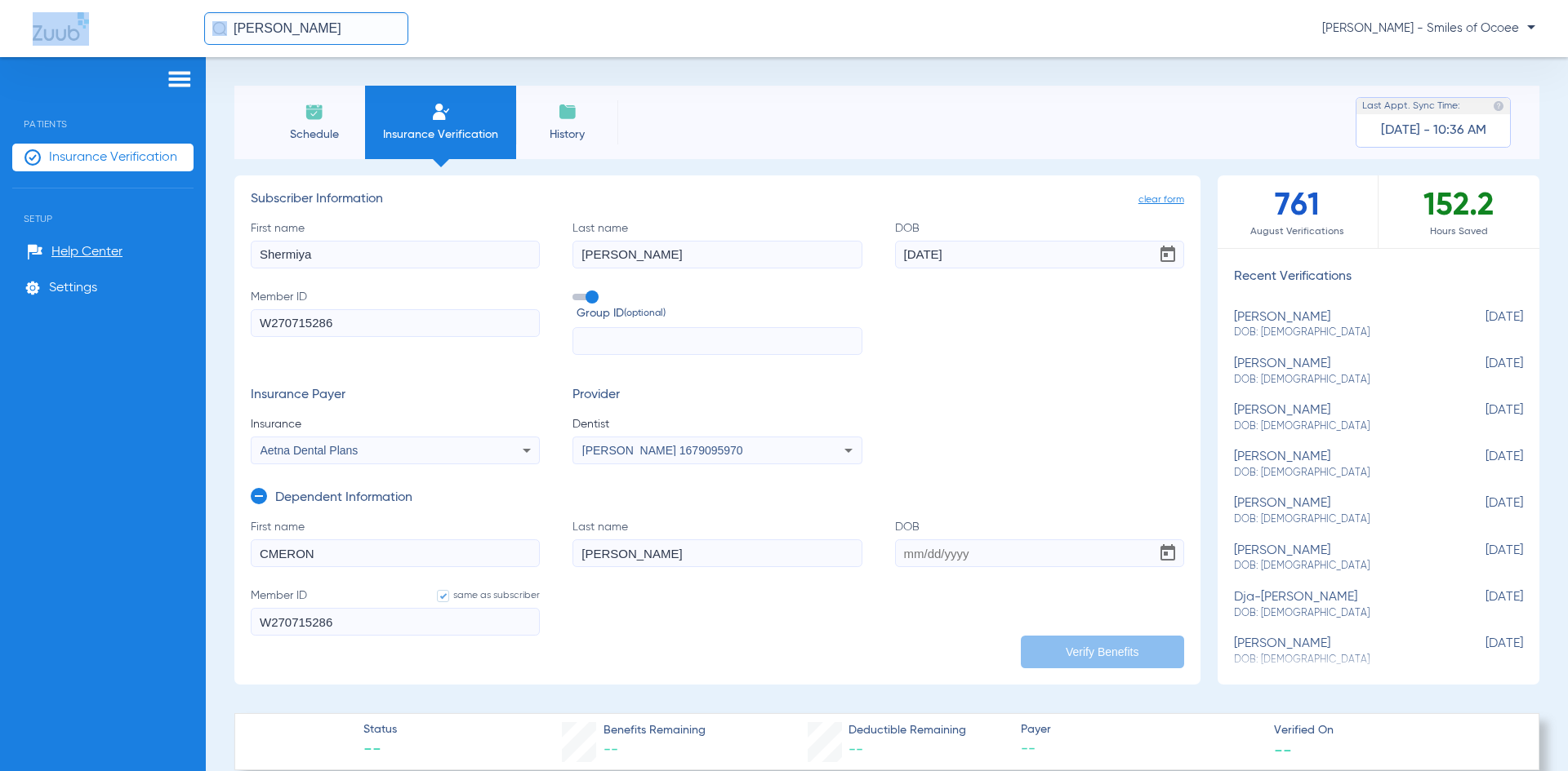
type input "A"
type input "Cameron"
type input "Rudolph"
type input "05/02/2016"
click at [1087, 646] on button "Verify Benefits" at bounding box center [1102, 652] width 164 height 33
